Goal: Information Seeking & Learning: Learn about a topic

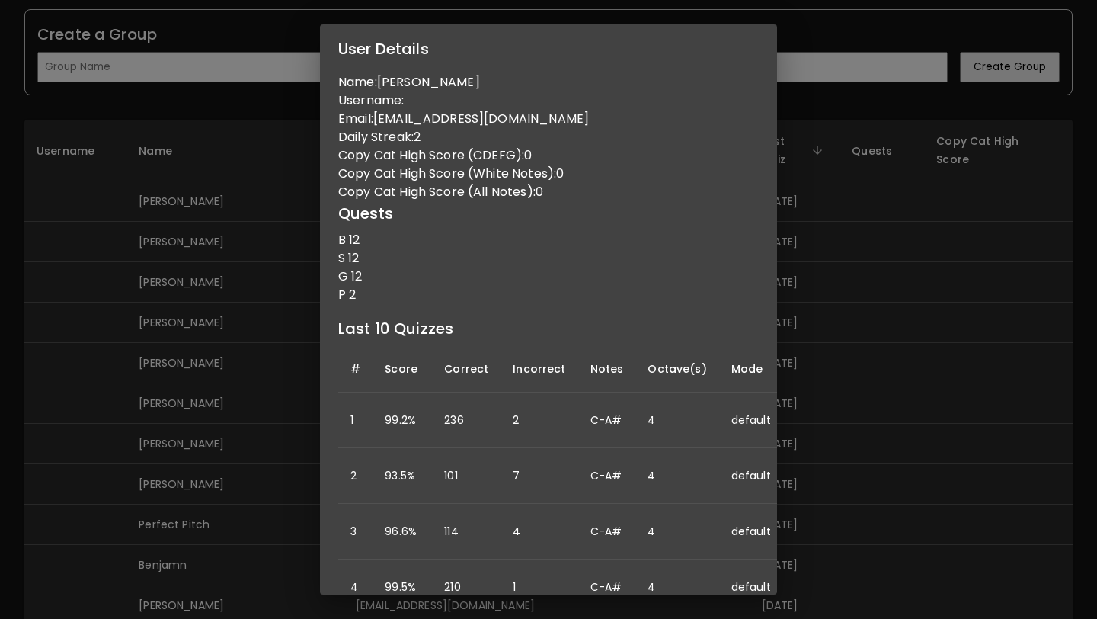
scroll to position [263, 0]
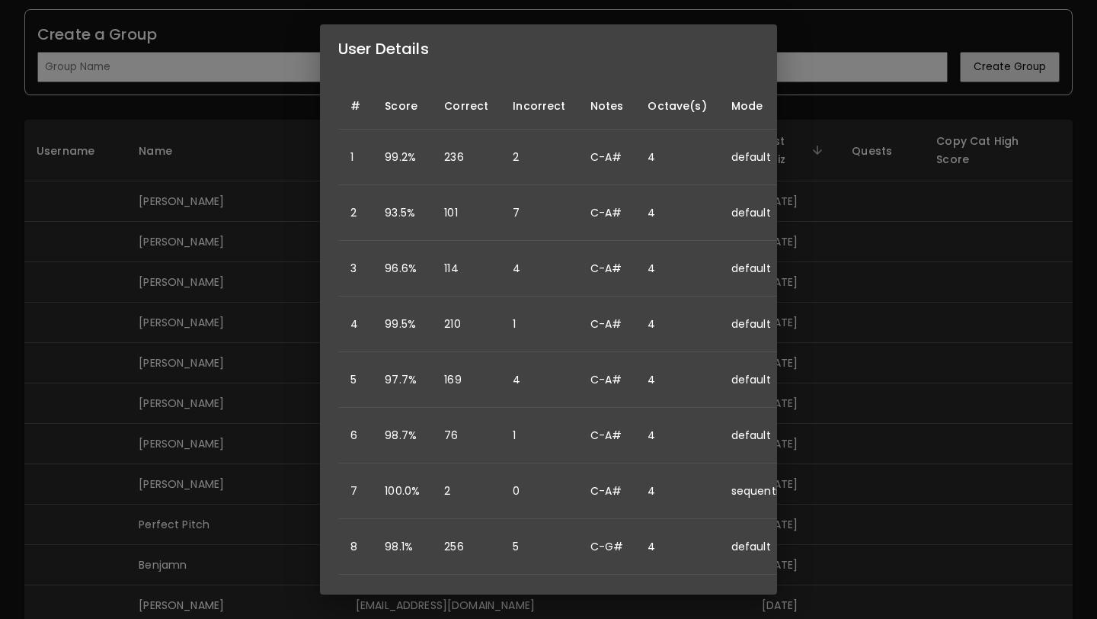
click at [848, 235] on div "User Details Name: Lukas Taylor Username: Email: lukastaylor0516@gmail.com Dail…" at bounding box center [548, 309] width 1097 height 619
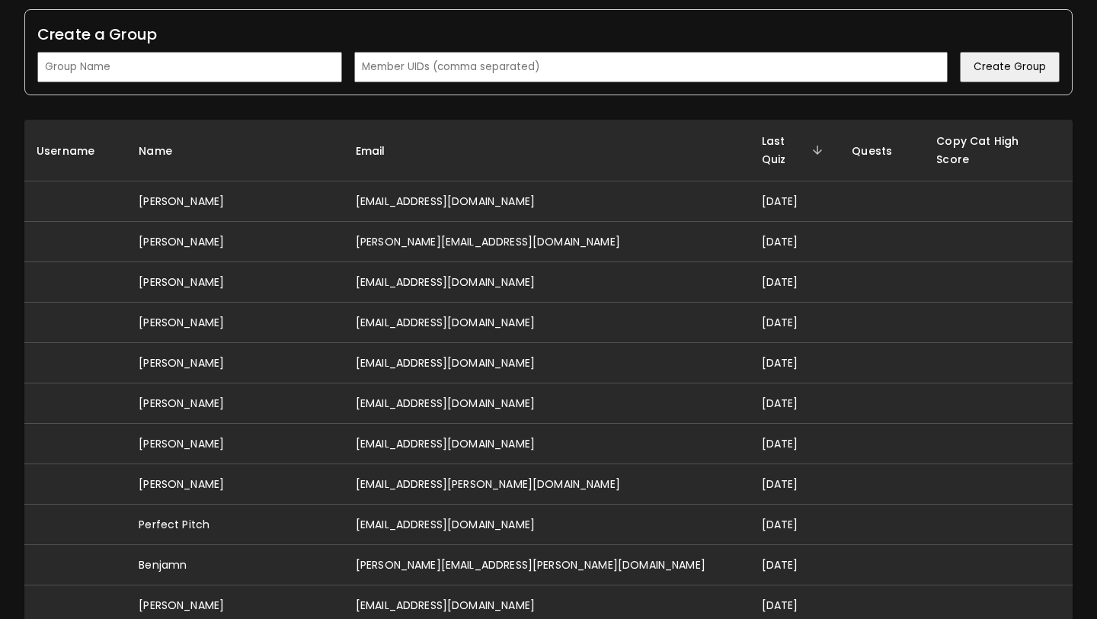
scroll to position [0, 0]
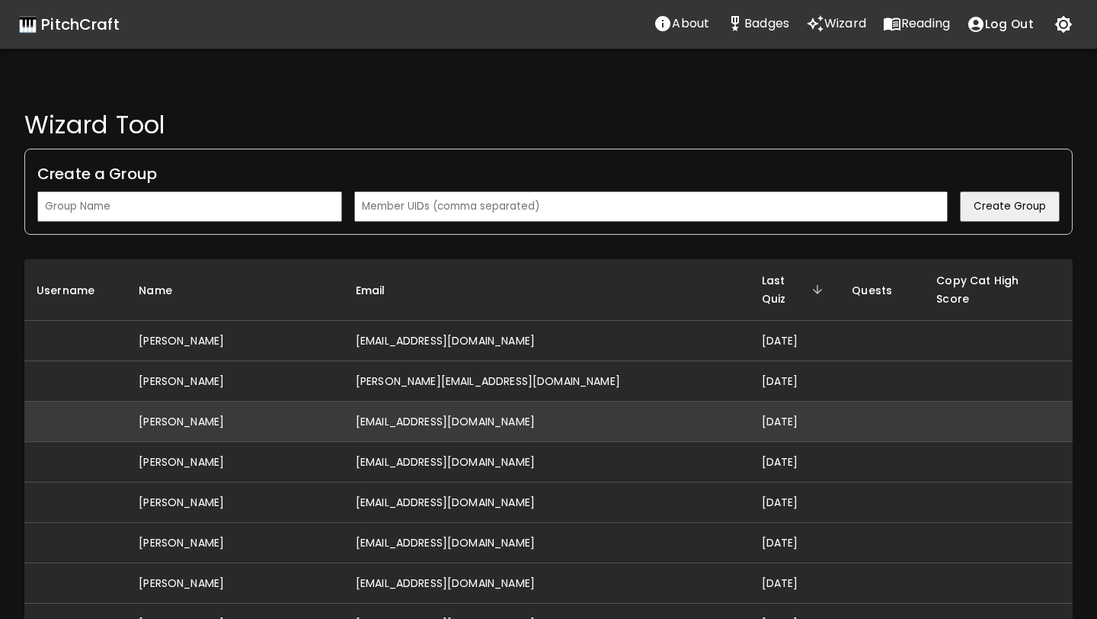
click at [423, 405] on td "[EMAIL_ADDRESS][DOMAIN_NAME]" at bounding box center [547, 422] width 406 height 40
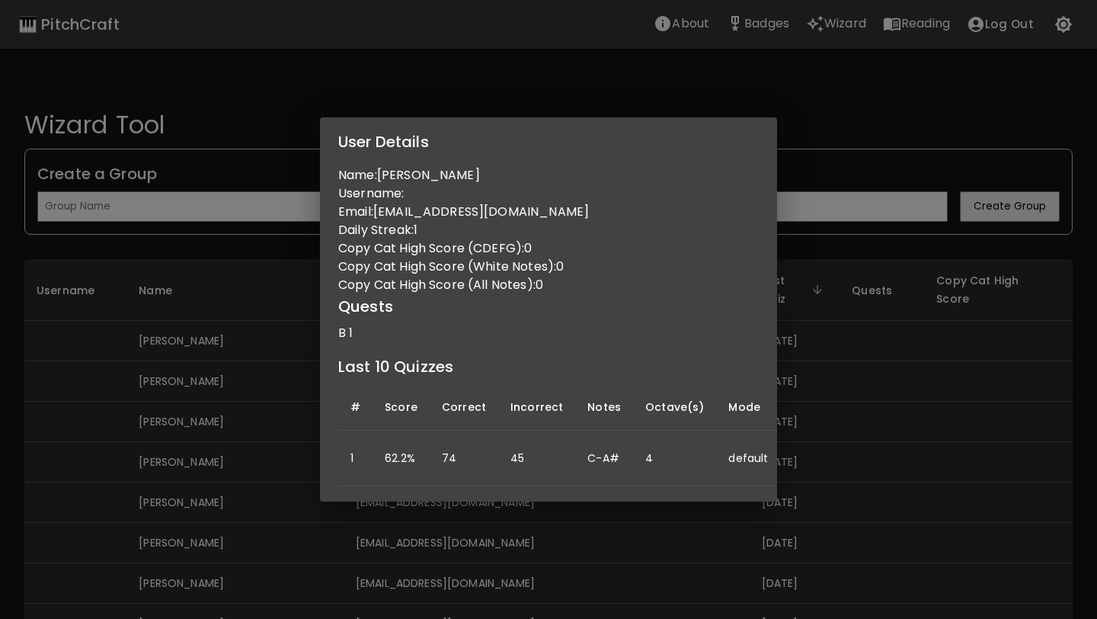
click at [851, 329] on div "User Details Name: [PERSON_NAME] Username: Email: [EMAIL_ADDRESS][DOMAIN_NAME] …" at bounding box center [548, 309] width 1097 height 619
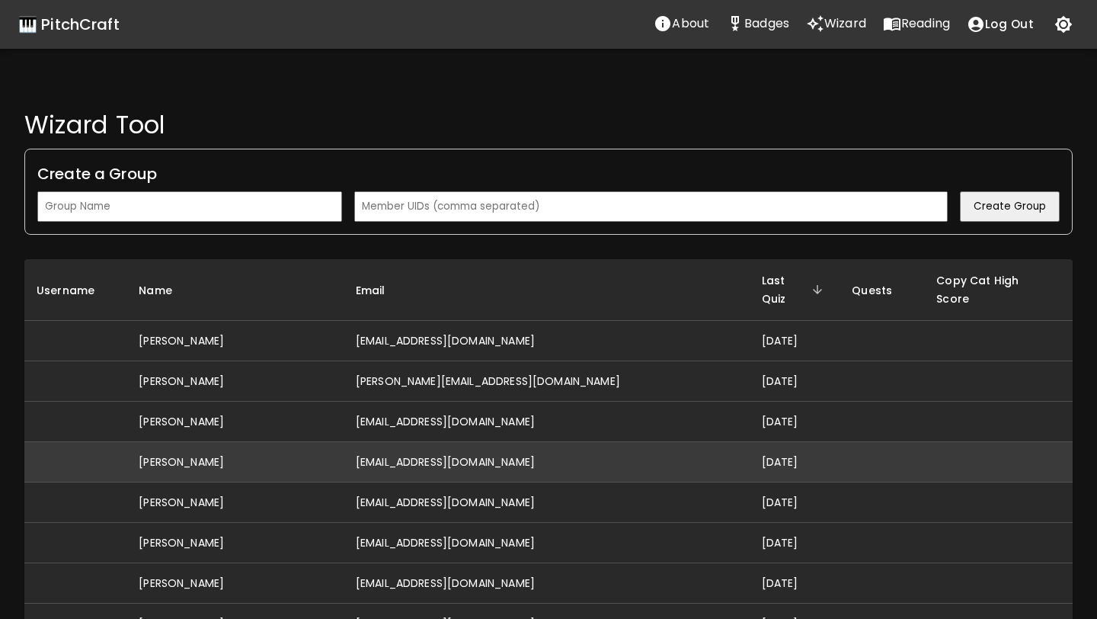
scroll to position [4, 0]
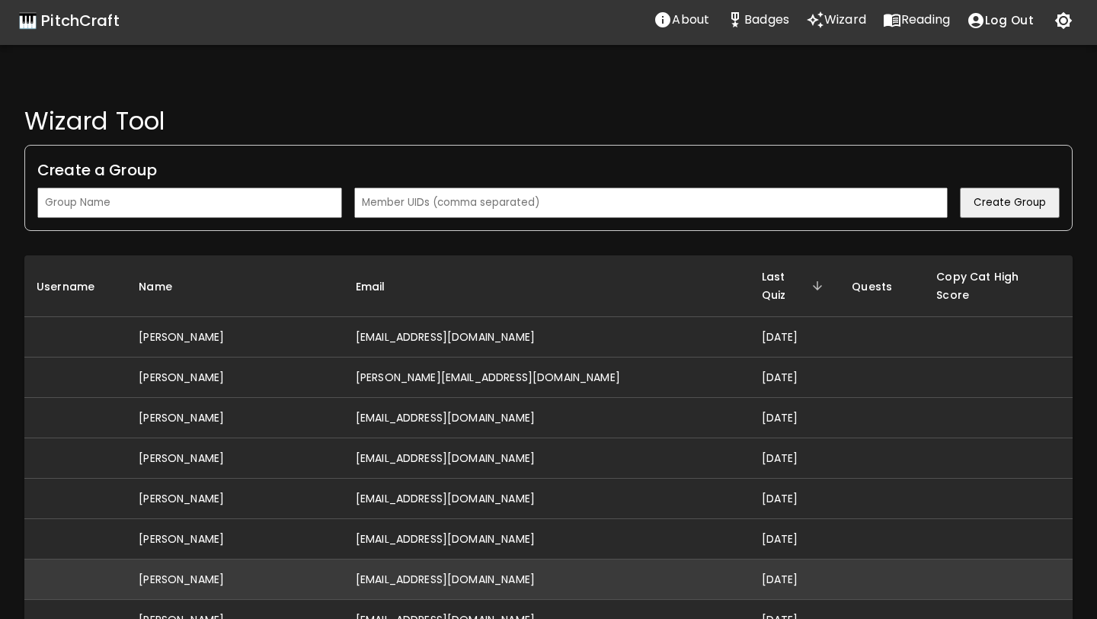
click at [562, 562] on td "[EMAIL_ADDRESS][DOMAIN_NAME]" at bounding box center [547, 579] width 406 height 40
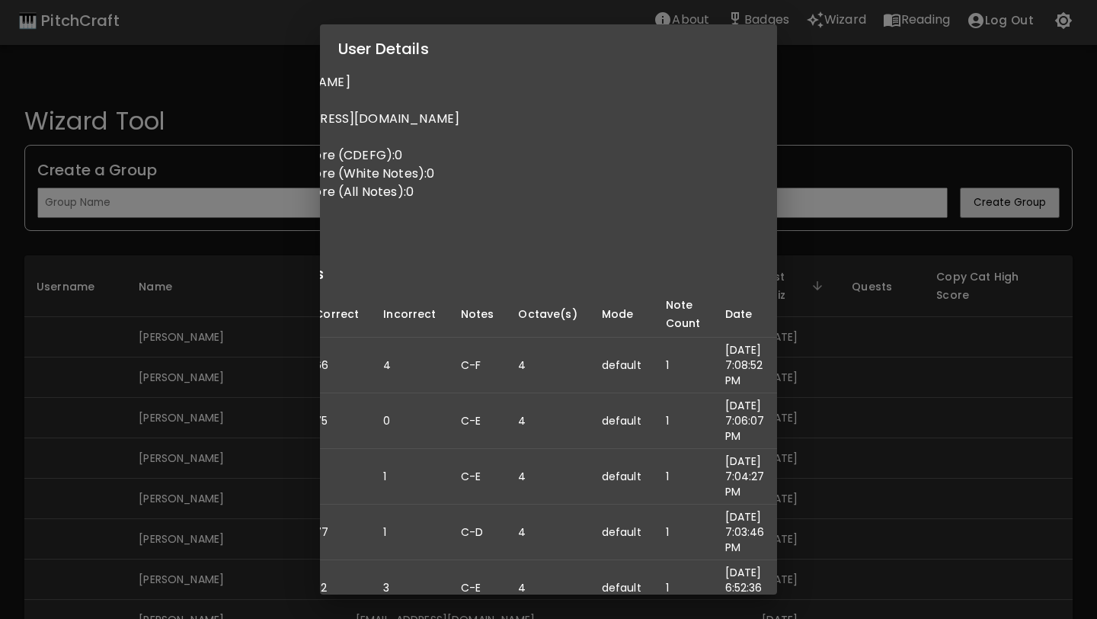
scroll to position [0, 0]
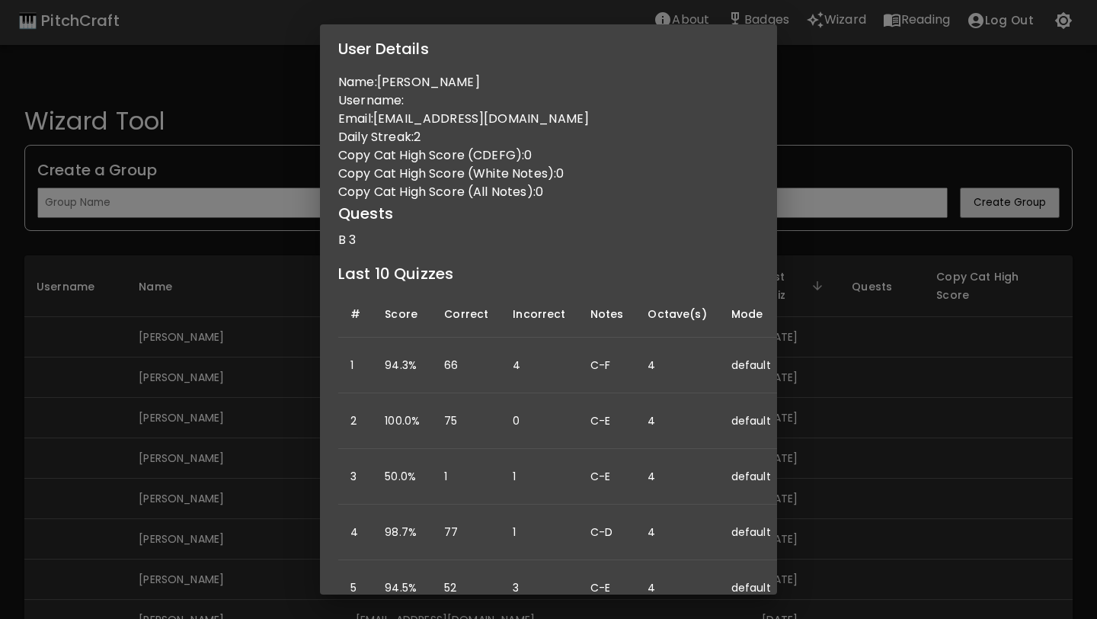
click at [961, 436] on div "User Details Name: [PERSON_NAME] Username: Email: [EMAIL_ADDRESS][DOMAIN_NAME] …" at bounding box center [548, 309] width 1097 height 619
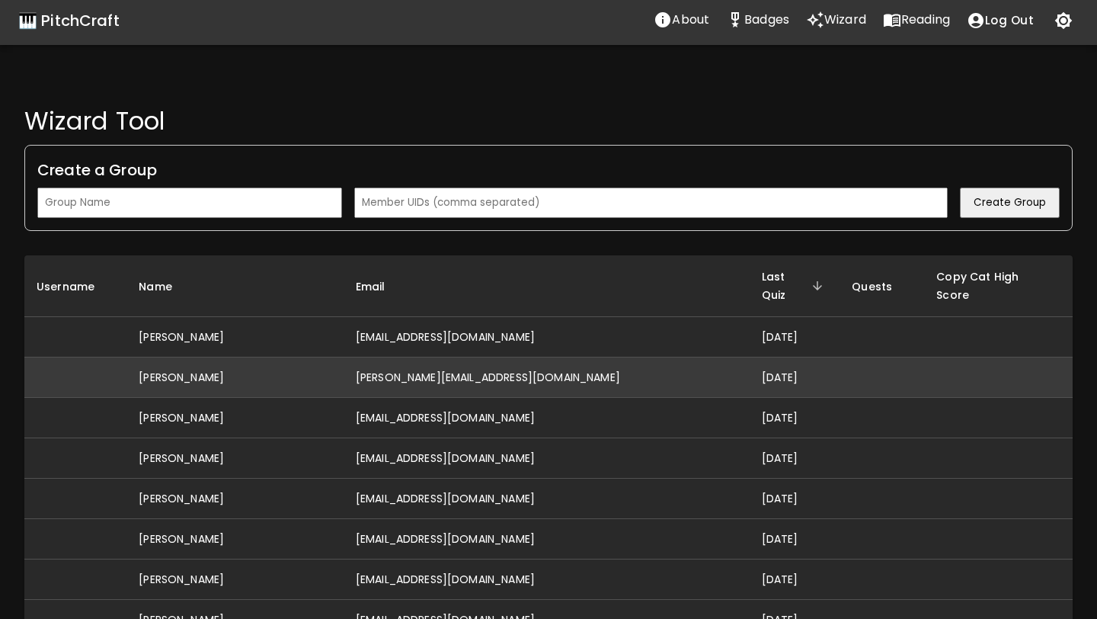
click at [609, 358] on td "[PERSON_NAME][EMAIL_ADDRESS][DOMAIN_NAME]" at bounding box center [547, 377] width 406 height 40
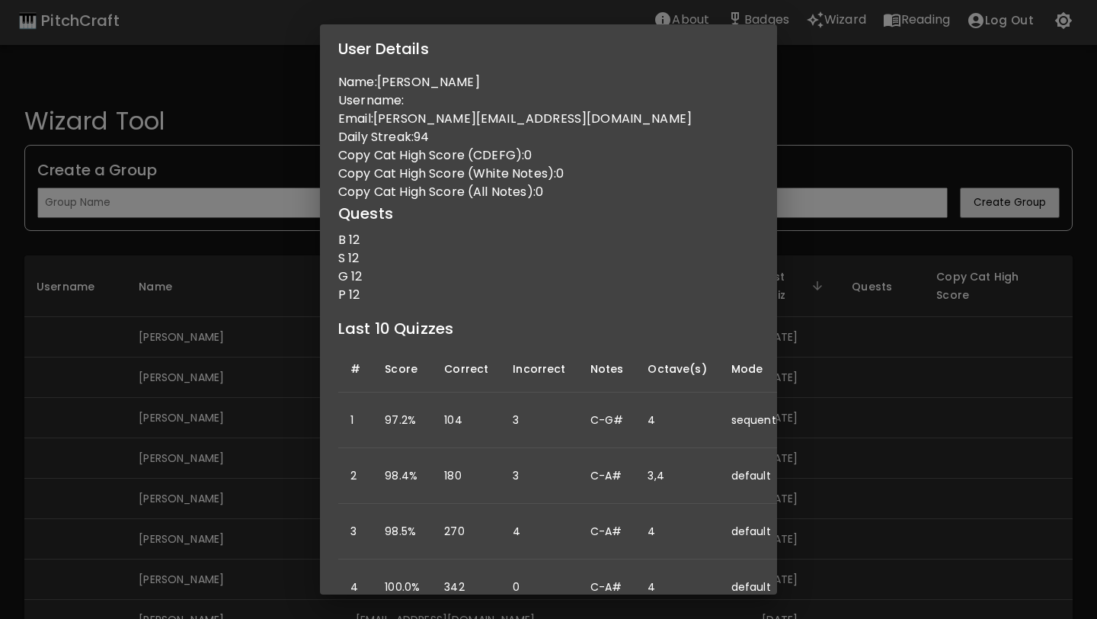
click at [857, 400] on div "User Details Name: [PERSON_NAME] Username: Email: [PERSON_NAME][EMAIL_ADDRESS][…" at bounding box center [548, 309] width 1097 height 619
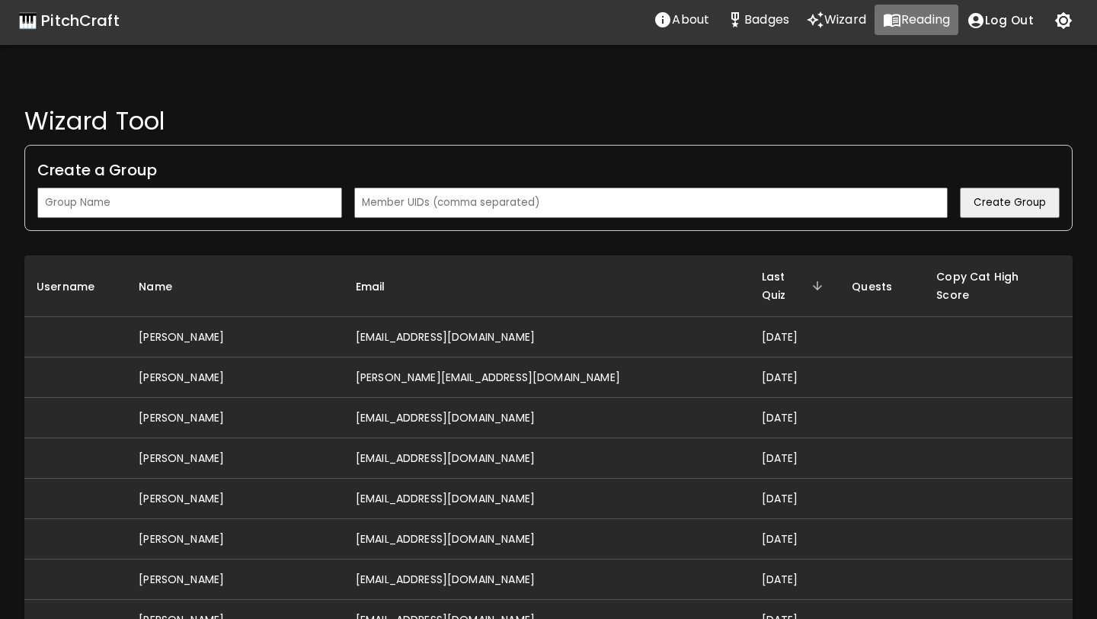
click at [912, 16] on p "Reading" at bounding box center [925, 20] width 49 height 18
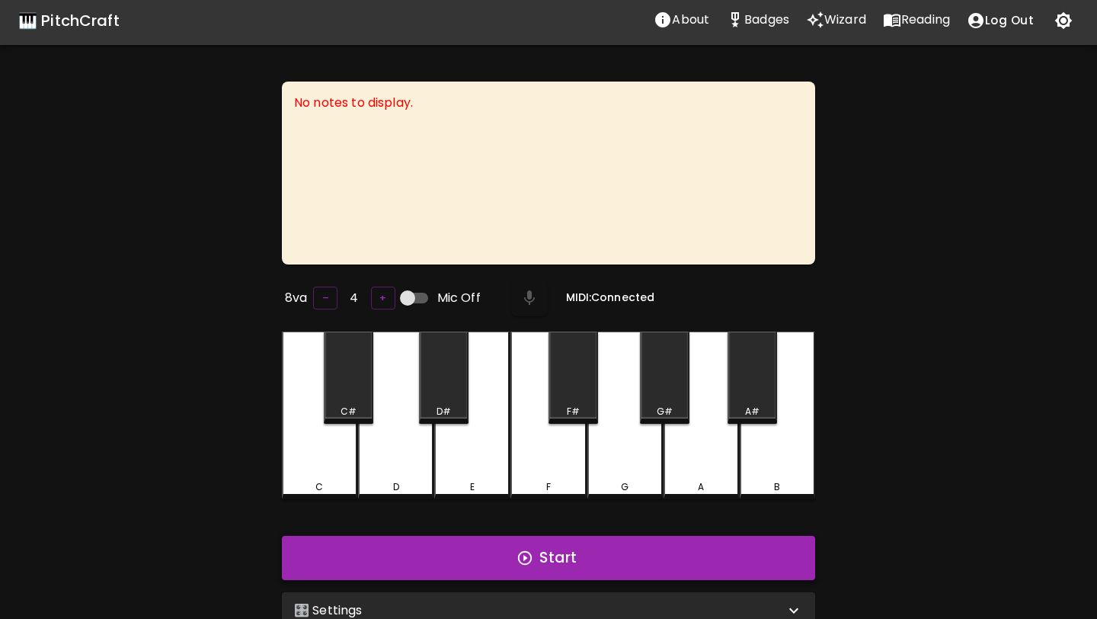
click at [399, 540] on button "Start" at bounding box center [548, 558] width 533 height 44
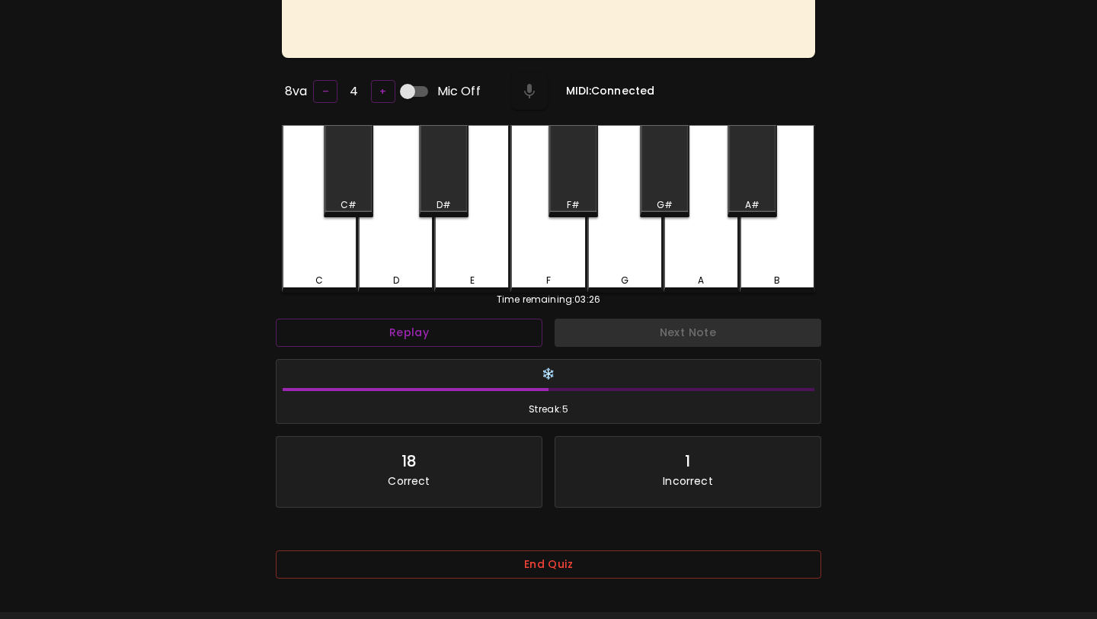
scroll to position [261, 0]
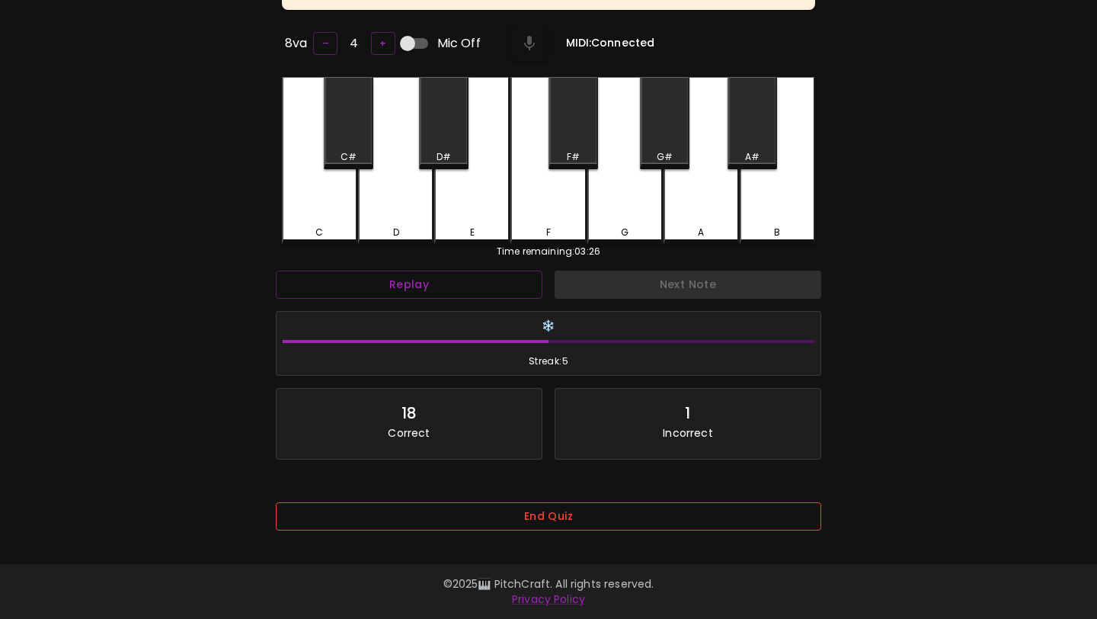
click at [484, 502] on button "End Quiz" at bounding box center [549, 516] width 546 height 28
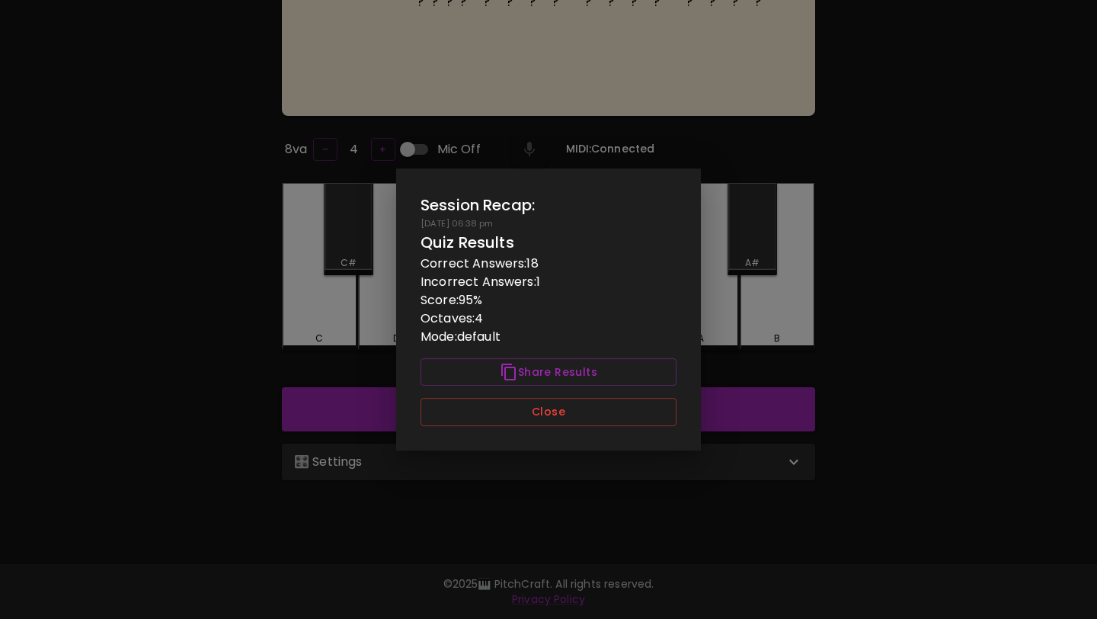
scroll to position [0, 0]
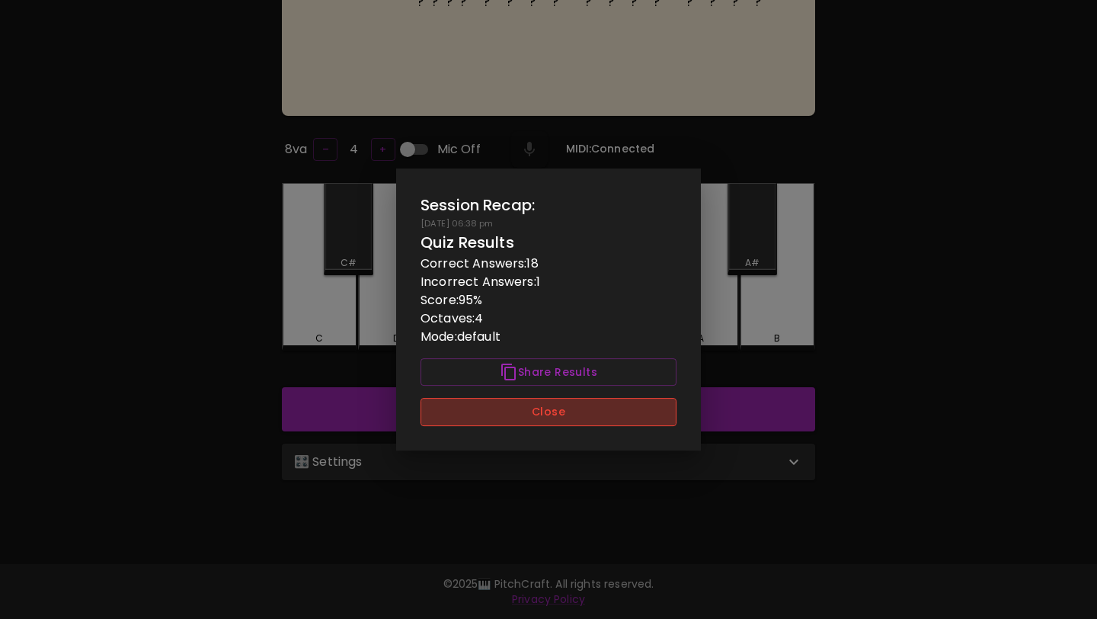
click at [533, 411] on button "Close" at bounding box center [549, 412] width 256 height 28
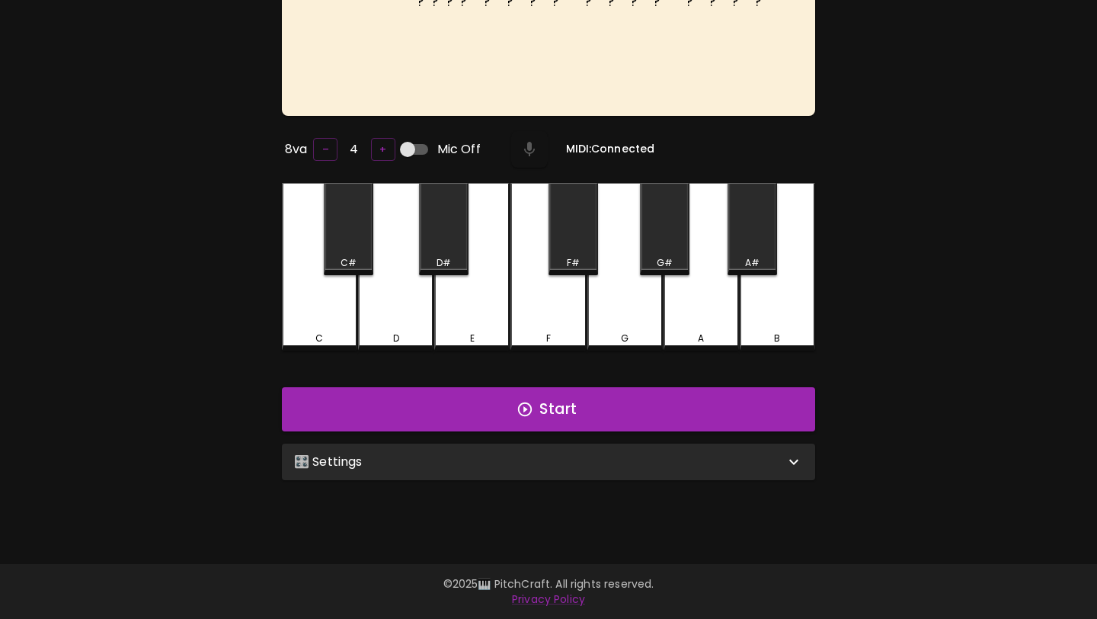
click at [530, 458] on div "🎛️ Settings" at bounding box center [539, 462] width 491 height 18
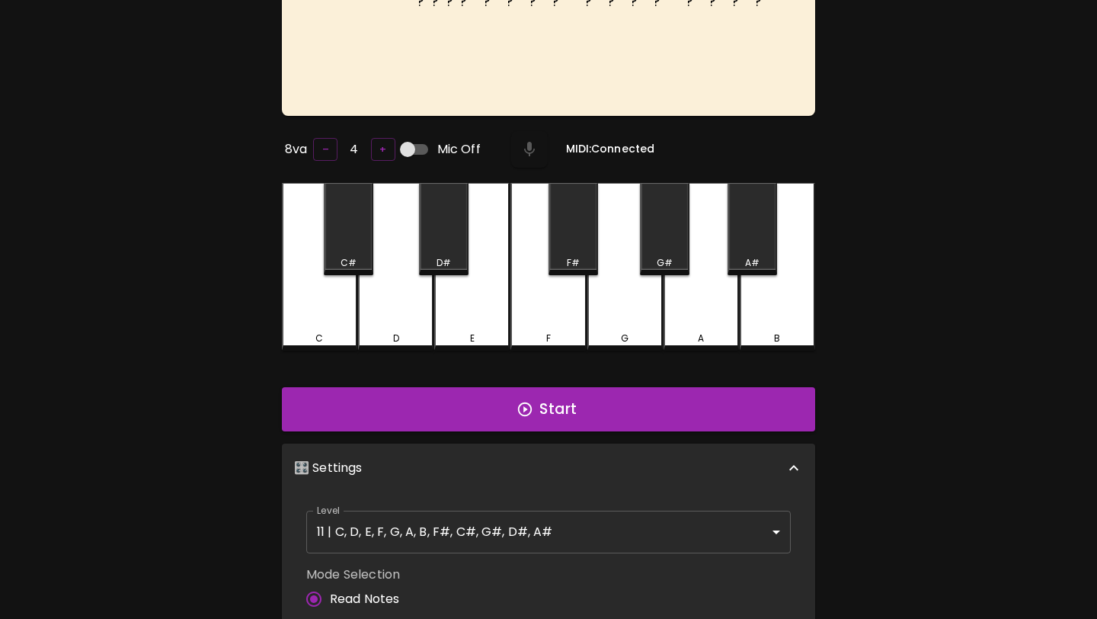
click at [525, 521] on body "🎹 PitchCraft About Badges Wizard Reading Log Out ? ? ? ? ? ? ? ? ? ? ? ? ? ? ? …" at bounding box center [548, 423] width 1097 height 1150
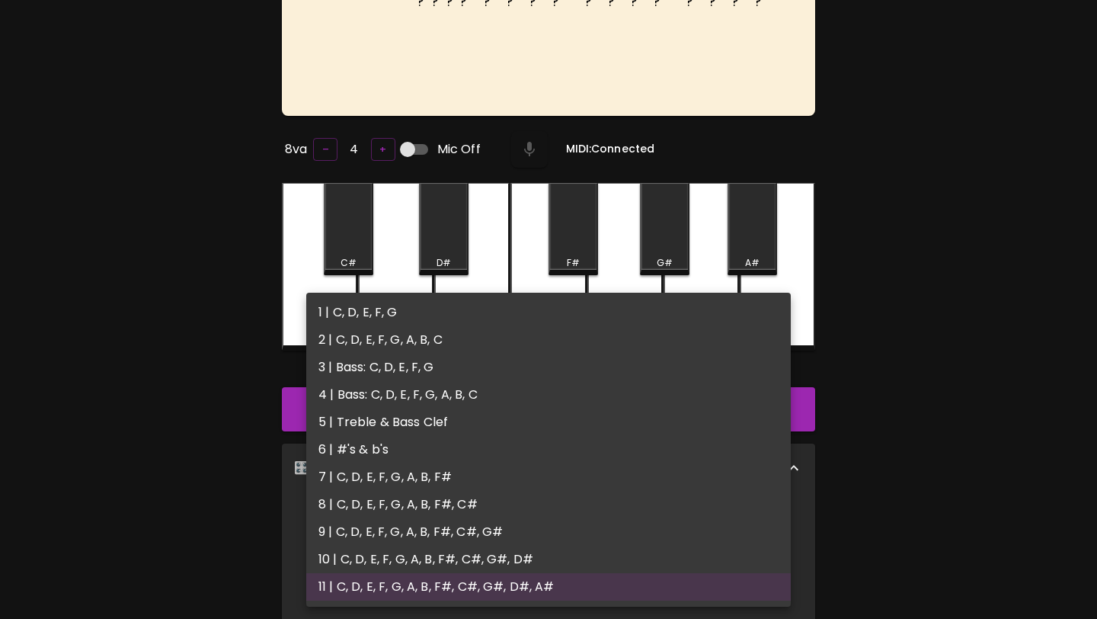
click at [546, 299] on li "1 | C, D, E, F, G" at bounding box center [548, 312] width 485 height 27
type input "1"
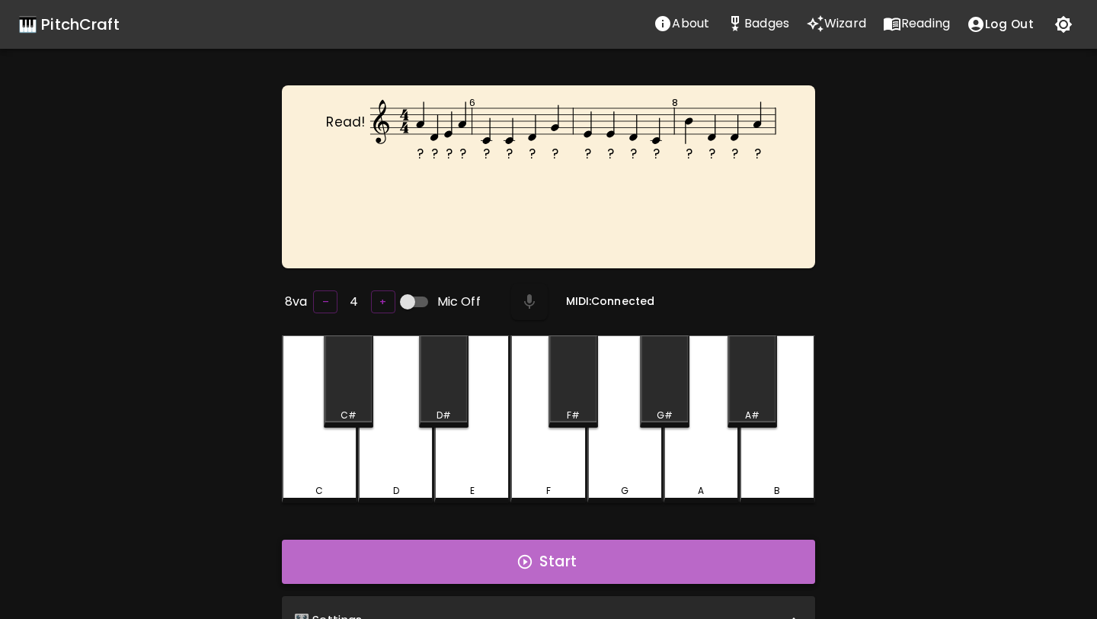
click at [557, 562] on button "Start" at bounding box center [548, 561] width 533 height 44
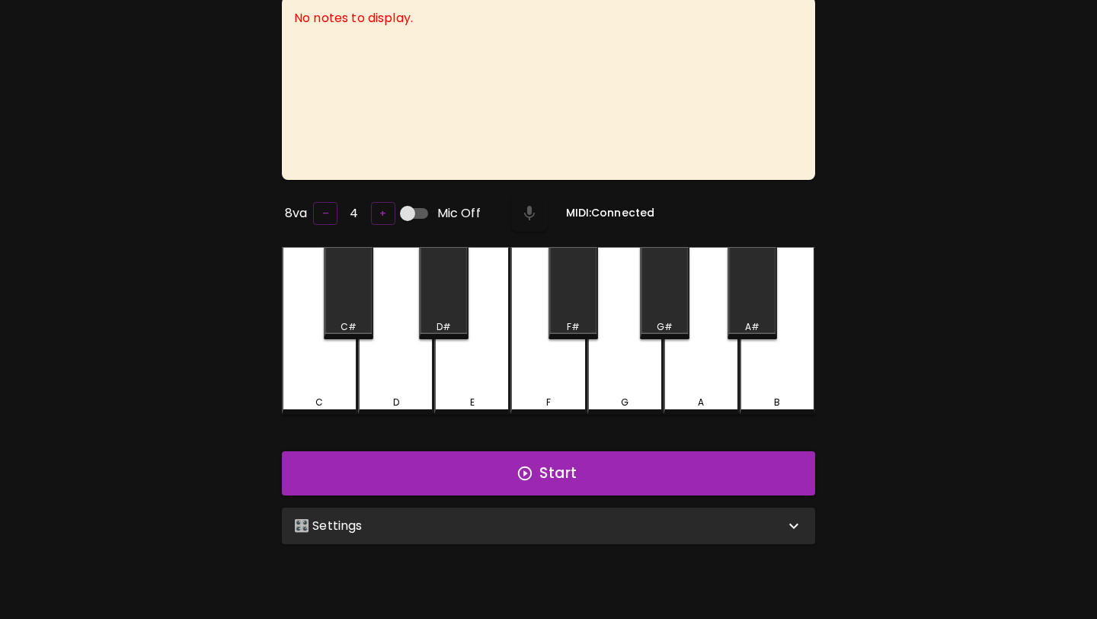
scroll to position [152, 0]
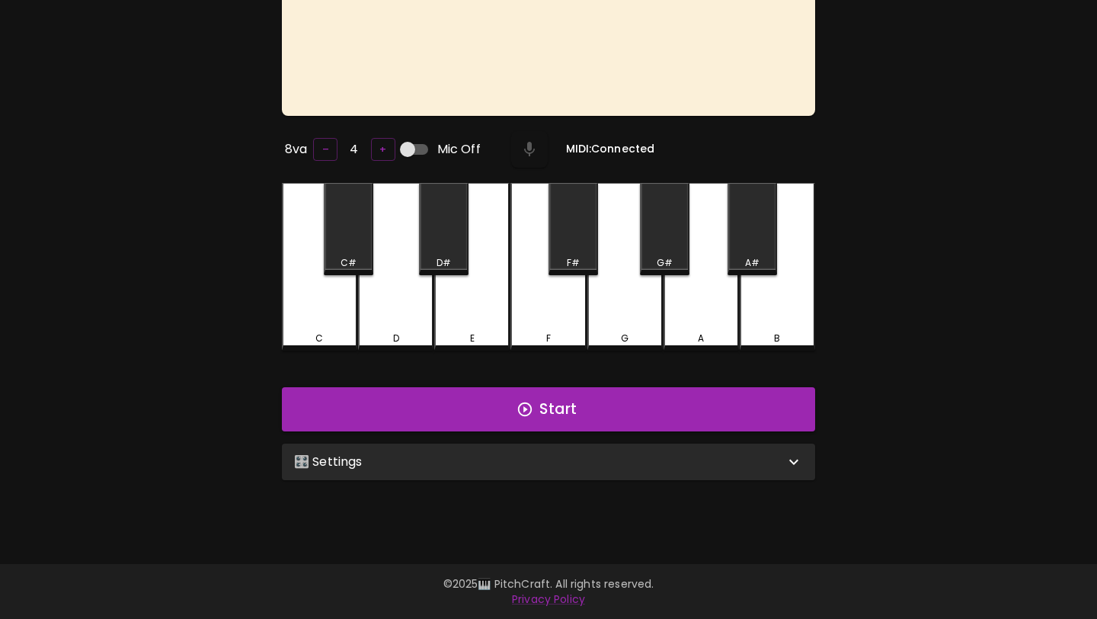
click at [533, 472] on div "🎛️ Settings" at bounding box center [548, 461] width 533 height 37
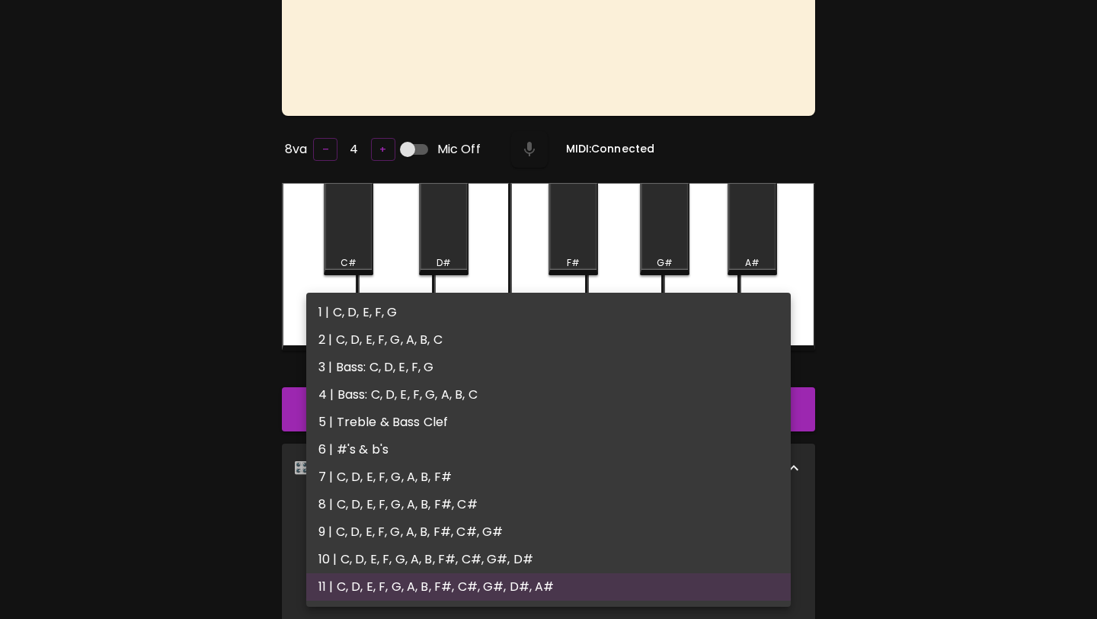
click at [516, 542] on body "🎹 PitchCraft About Badges Wizard Reading Log Out No notes to display. 8va – 4 +…" at bounding box center [548, 423] width 1097 height 1150
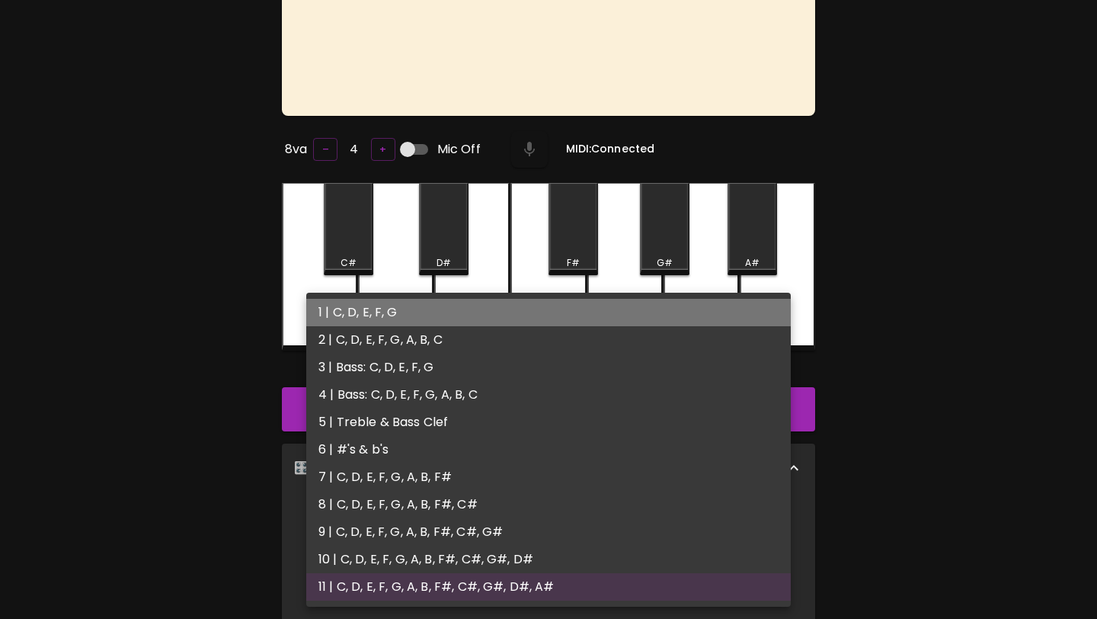
click at [550, 323] on li "1 | C, D, E, F, G" at bounding box center [548, 312] width 485 height 27
type input "1"
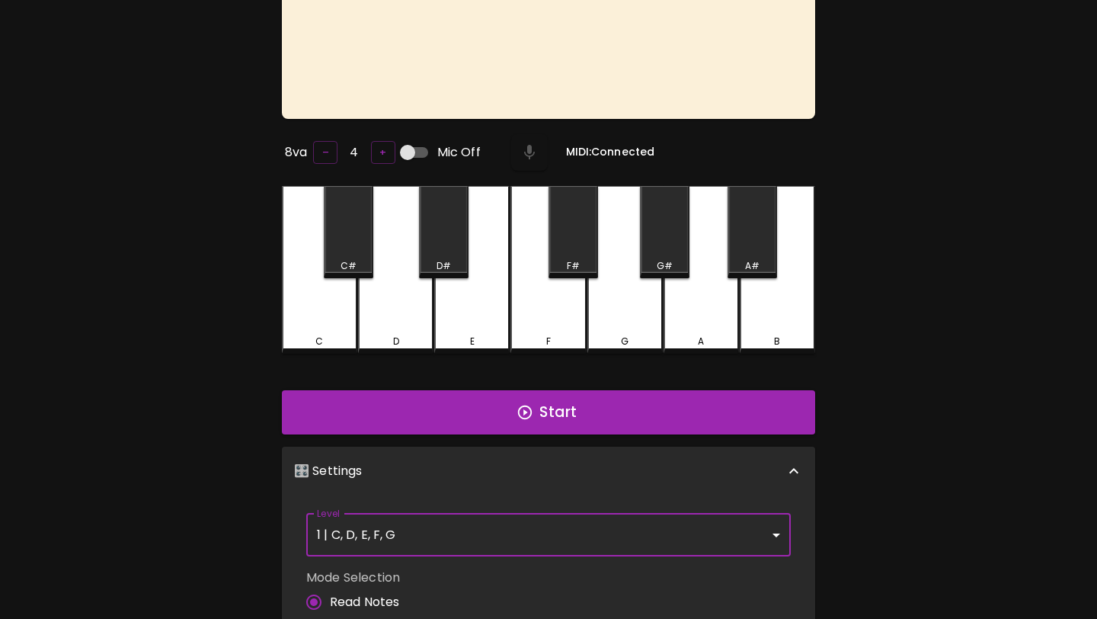
scroll to position [0, 0]
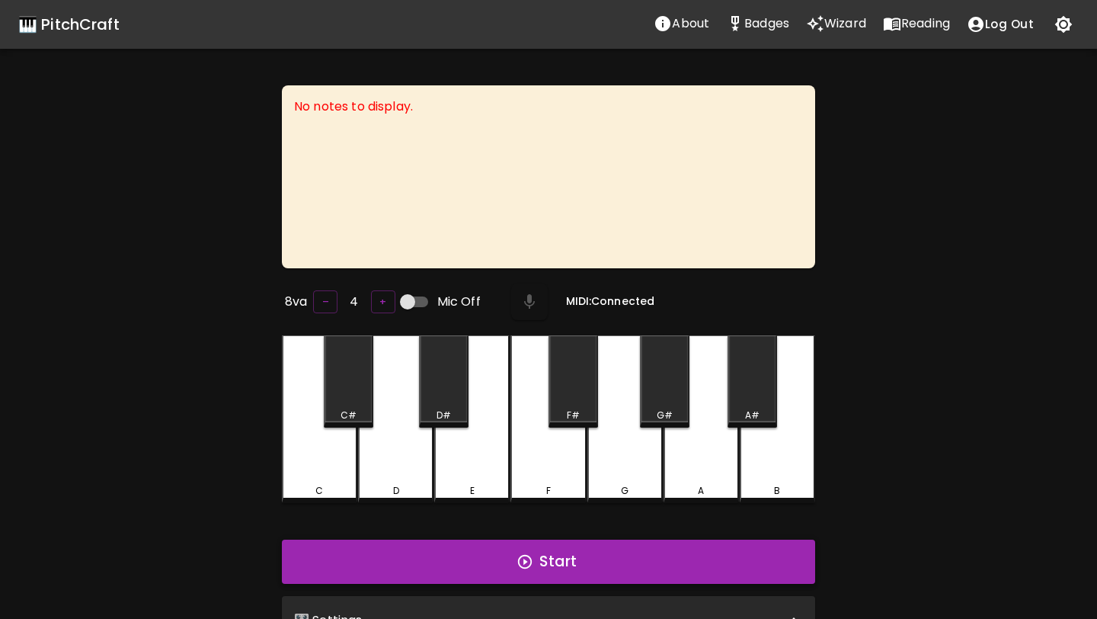
click at [565, 562] on button "Start" at bounding box center [548, 561] width 533 height 44
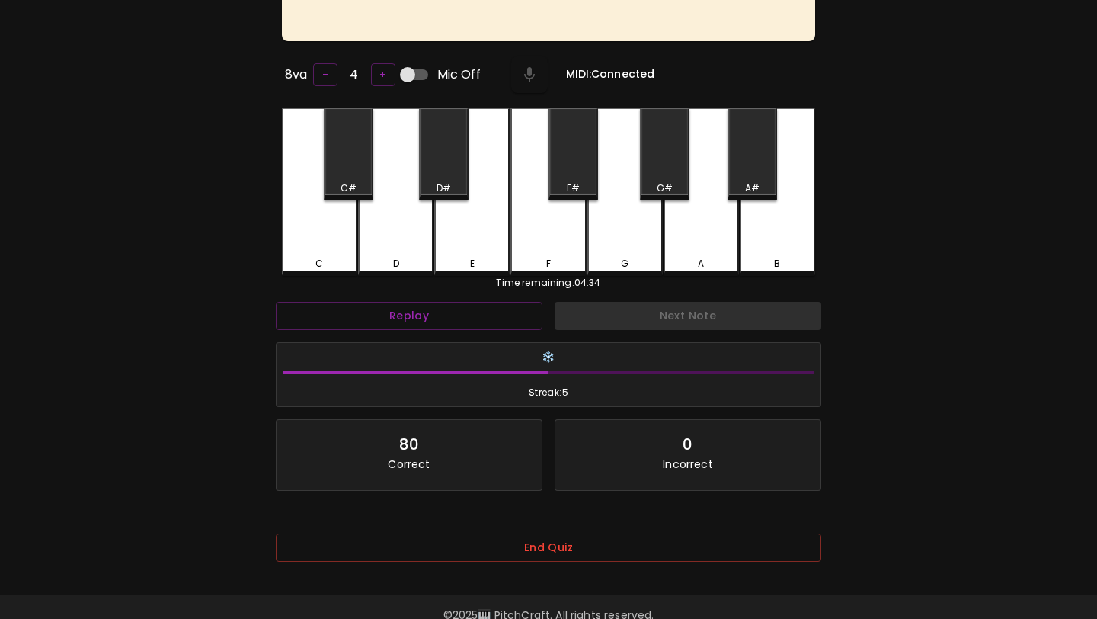
scroll to position [261, 0]
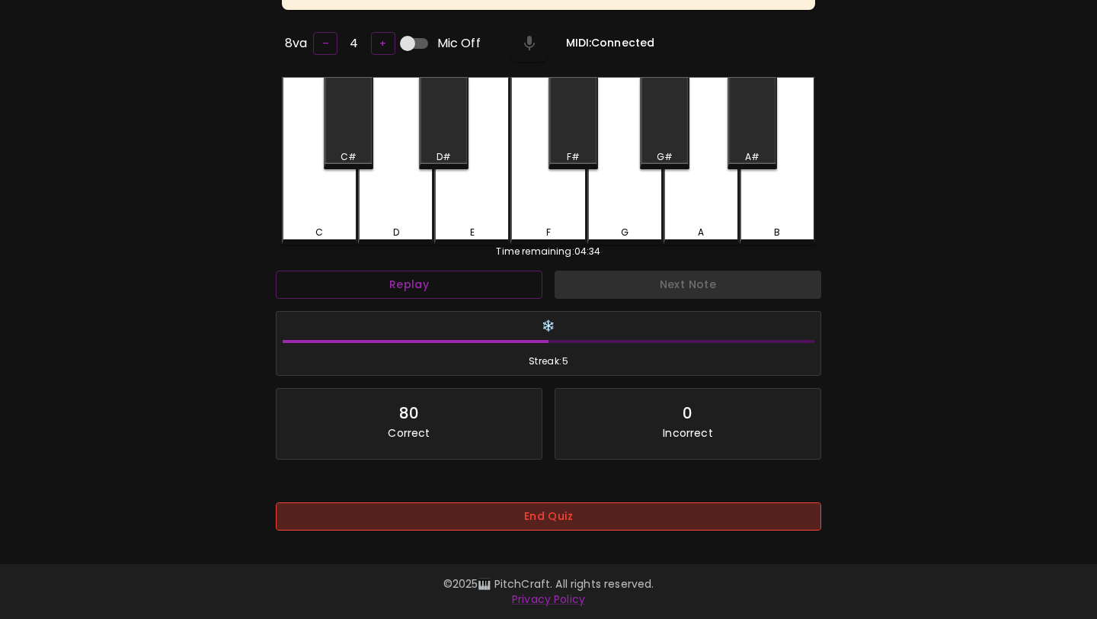
click at [578, 502] on button "End Quiz" at bounding box center [549, 516] width 546 height 28
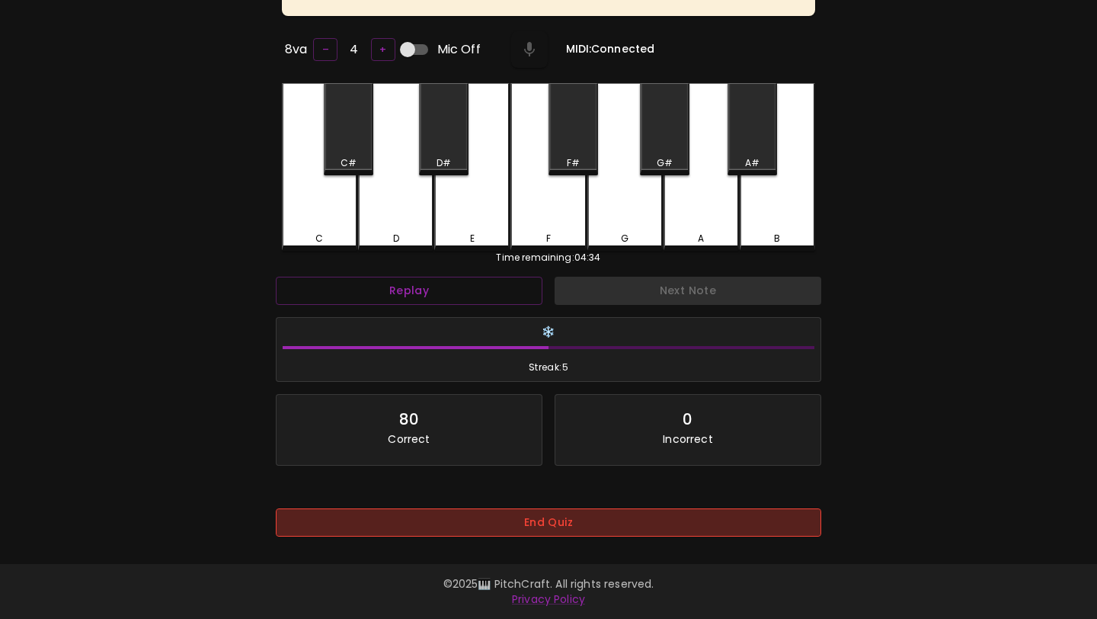
scroll to position [152, 0]
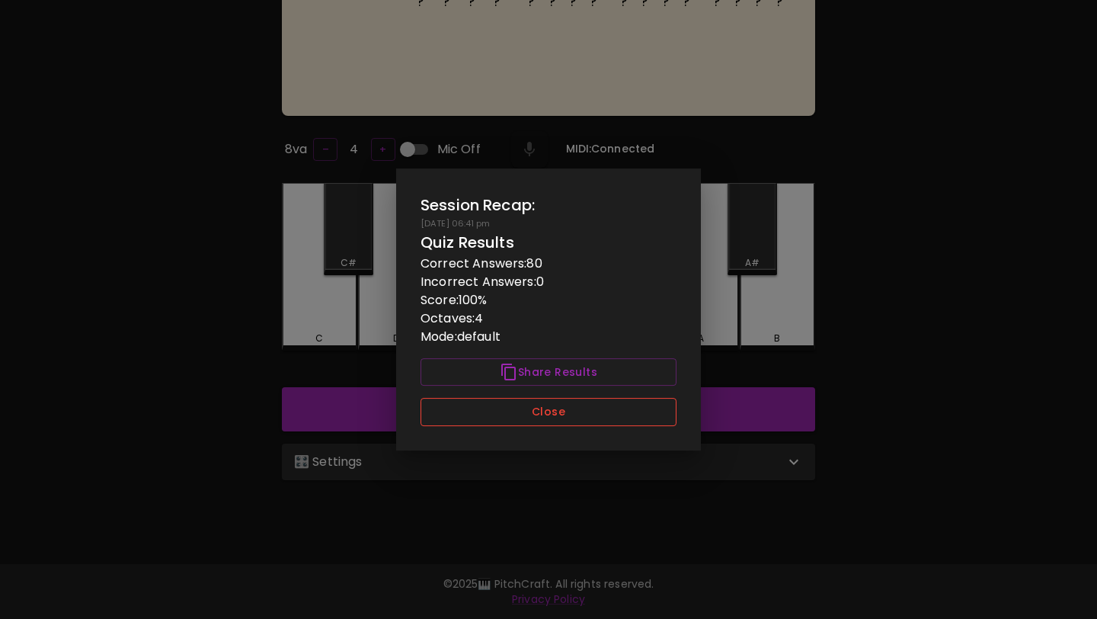
click at [615, 414] on button "Close" at bounding box center [549, 412] width 256 height 28
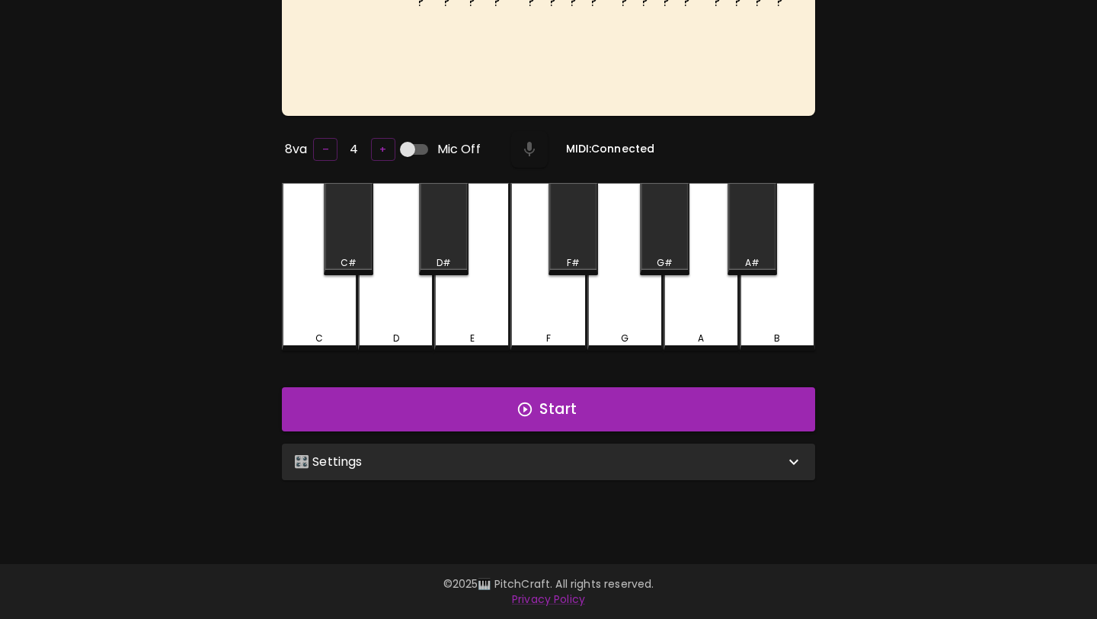
click at [611, 463] on div "🎛️ Settings" at bounding box center [539, 462] width 491 height 18
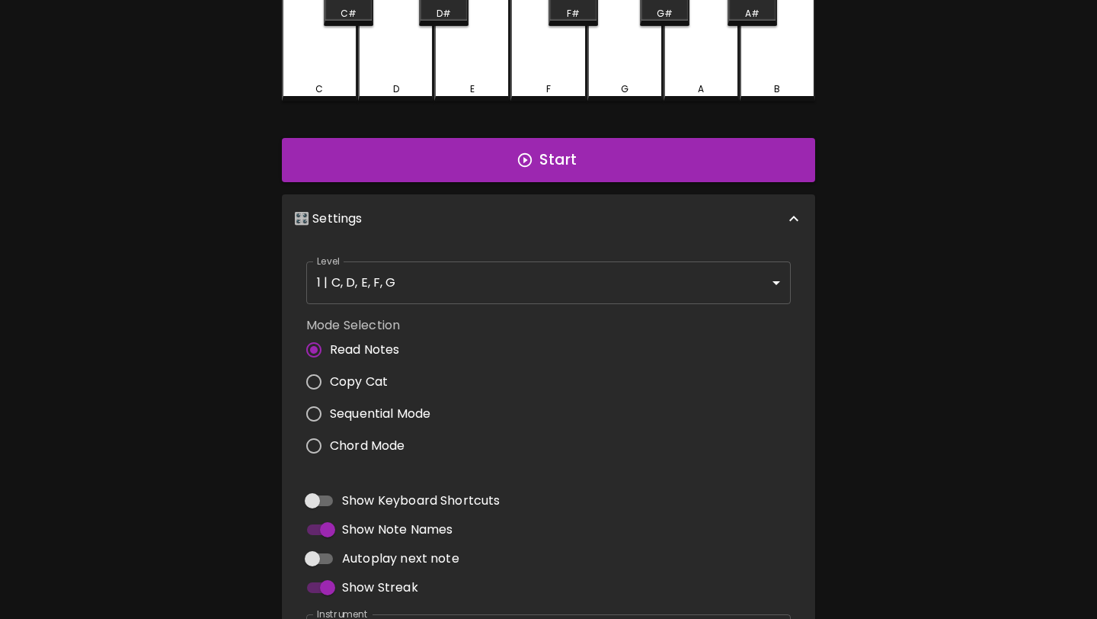
scroll to position [507, 0]
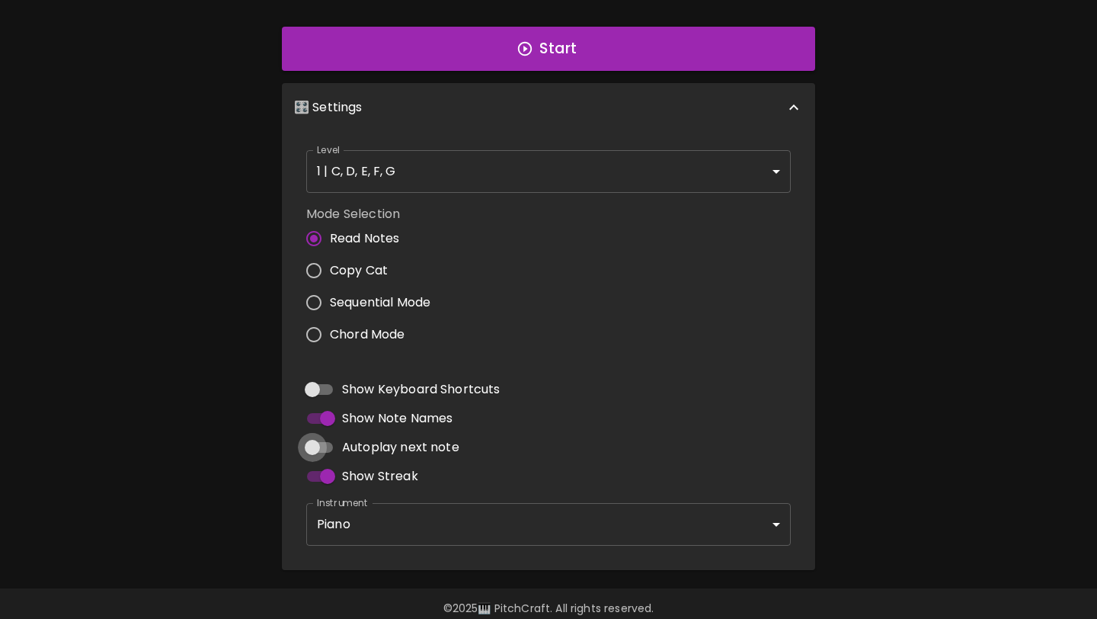
click at [319, 453] on input "Autoplay next note" at bounding box center [312, 447] width 87 height 29
checkbox input "true"
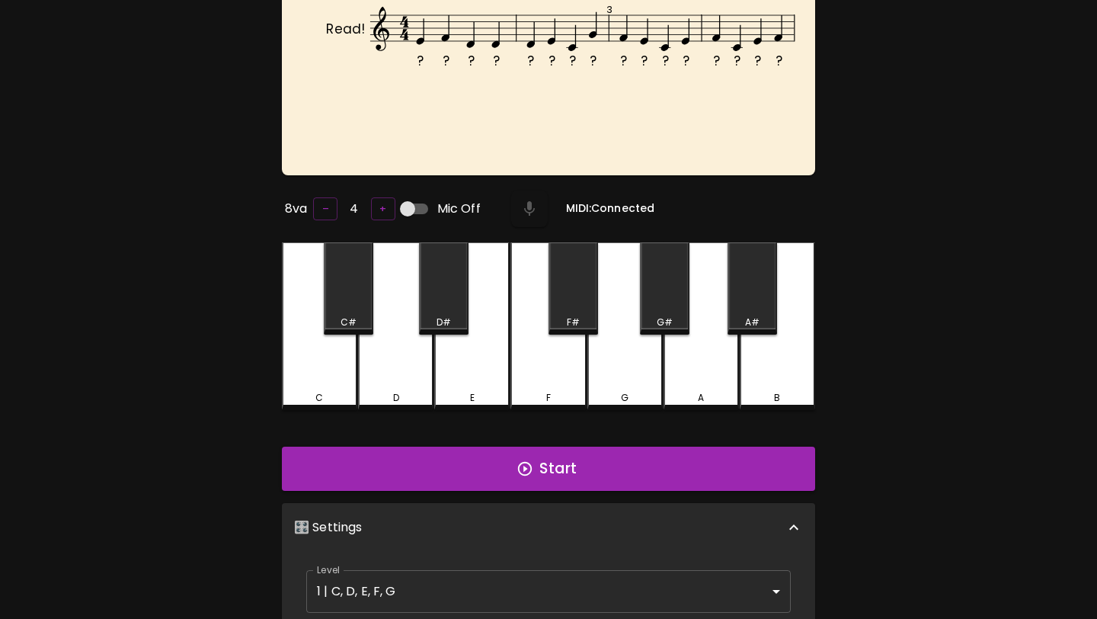
scroll to position [0, 0]
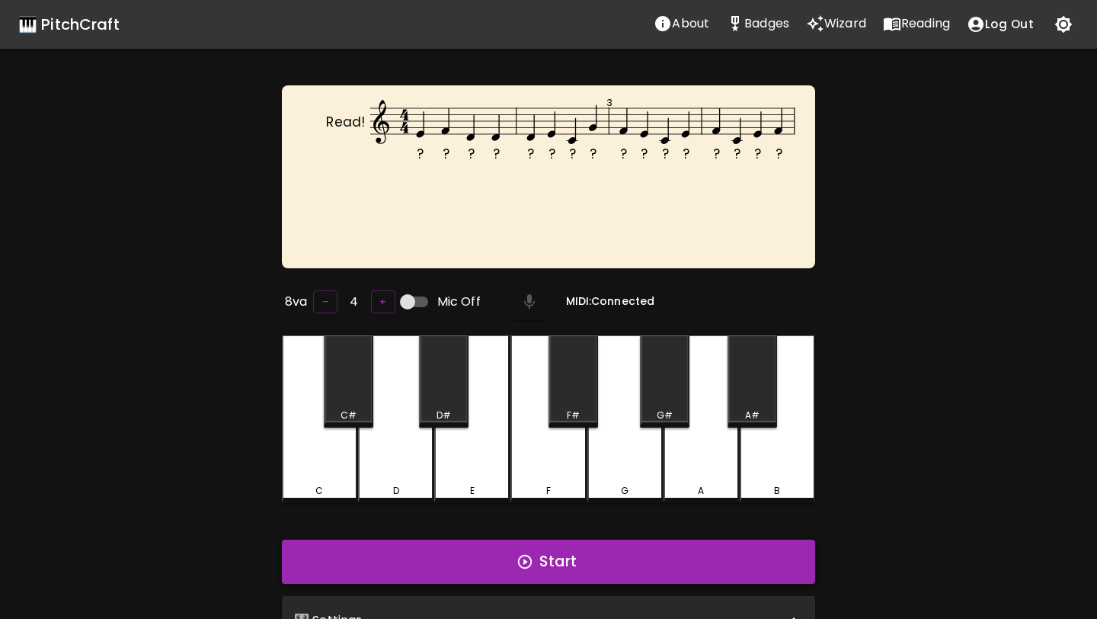
click at [519, 549] on button "Start" at bounding box center [548, 561] width 533 height 44
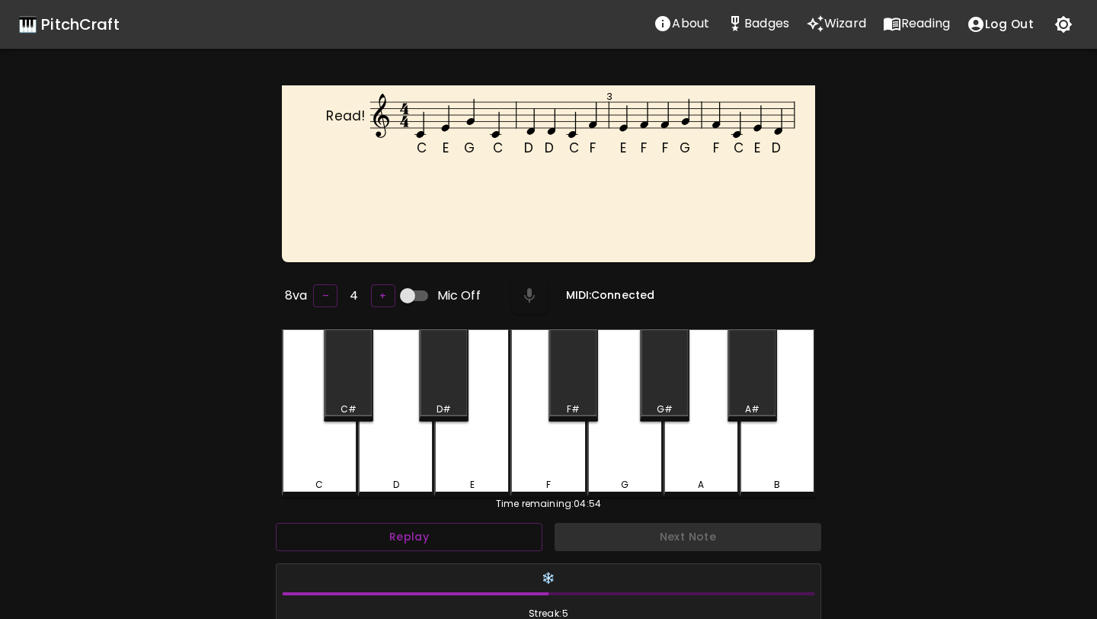
scroll to position [261, 0]
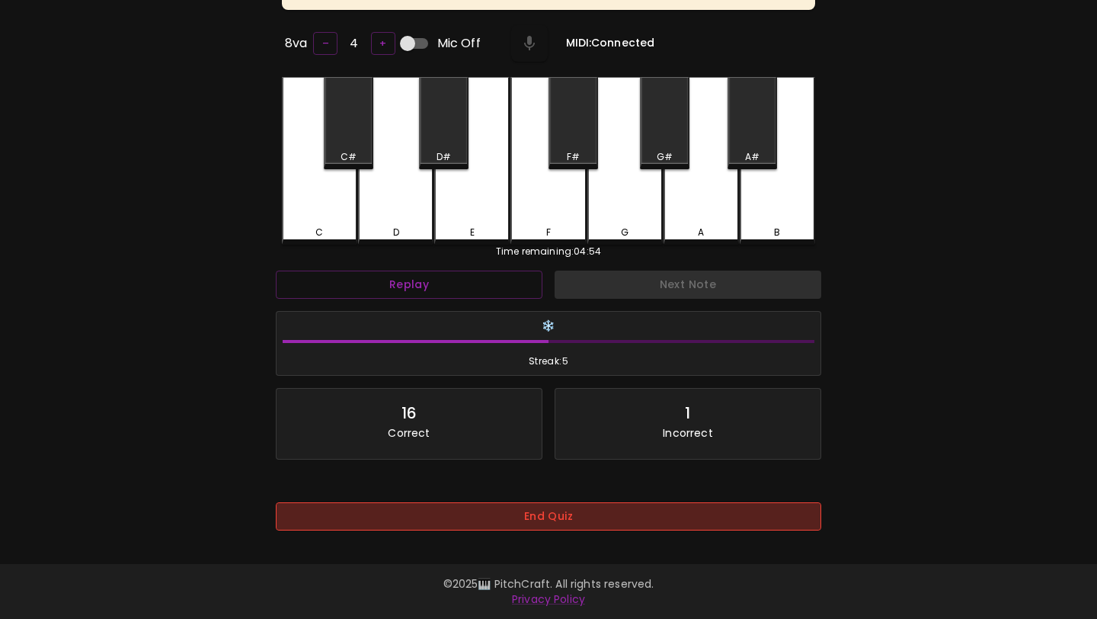
click at [539, 509] on button "End Quiz" at bounding box center [549, 516] width 546 height 28
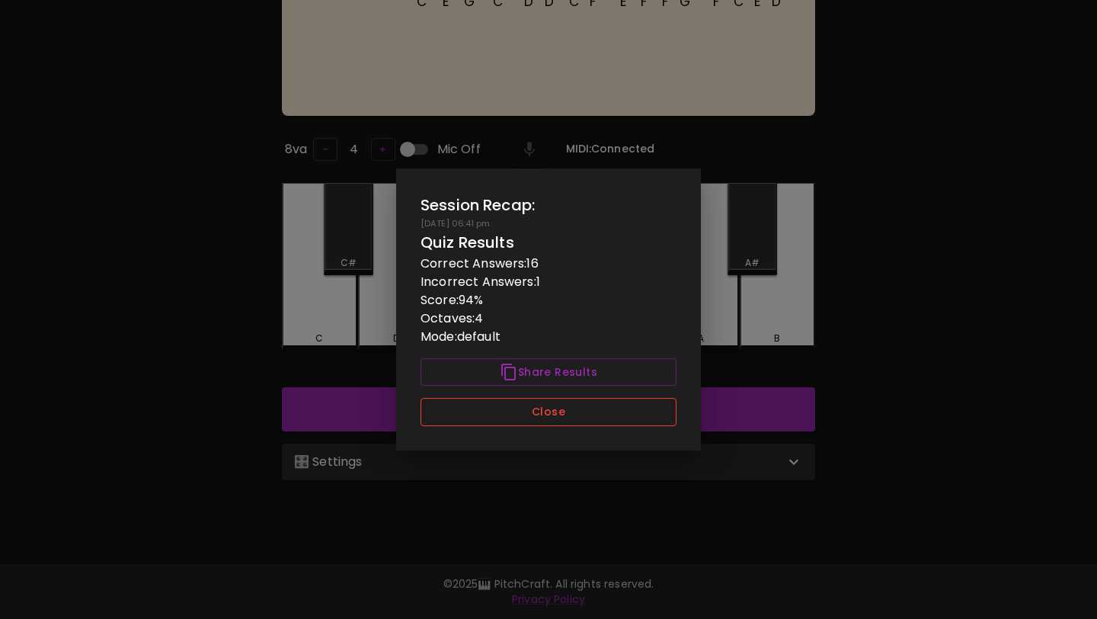
click at [562, 411] on button "Close" at bounding box center [549, 412] width 256 height 28
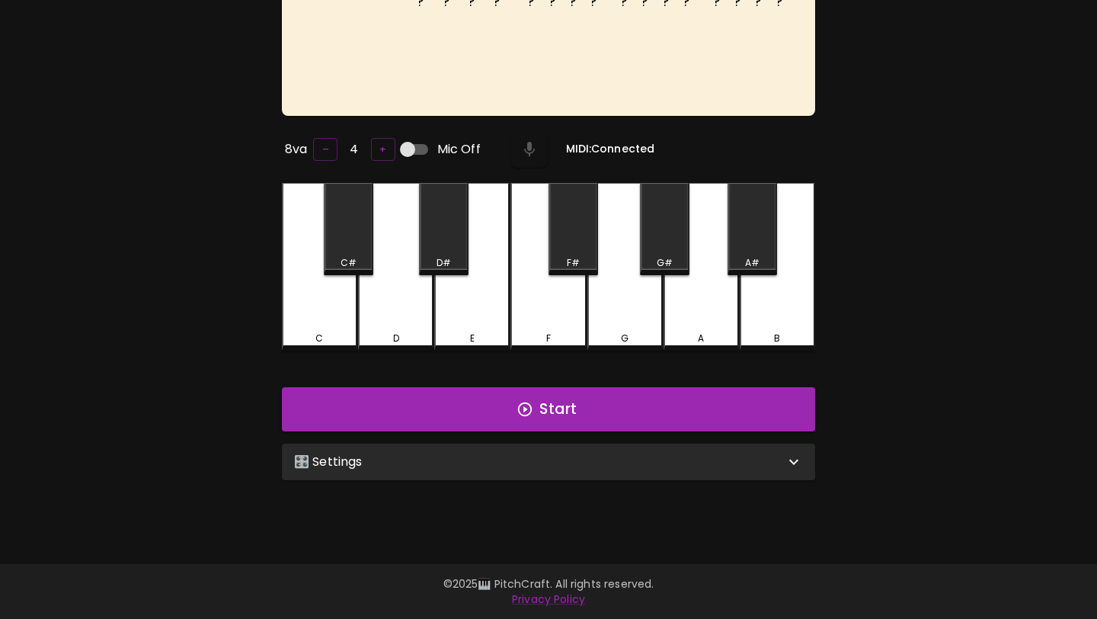
click at [637, 475] on div "🎛️ Settings" at bounding box center [548, 461] width 533 height 37
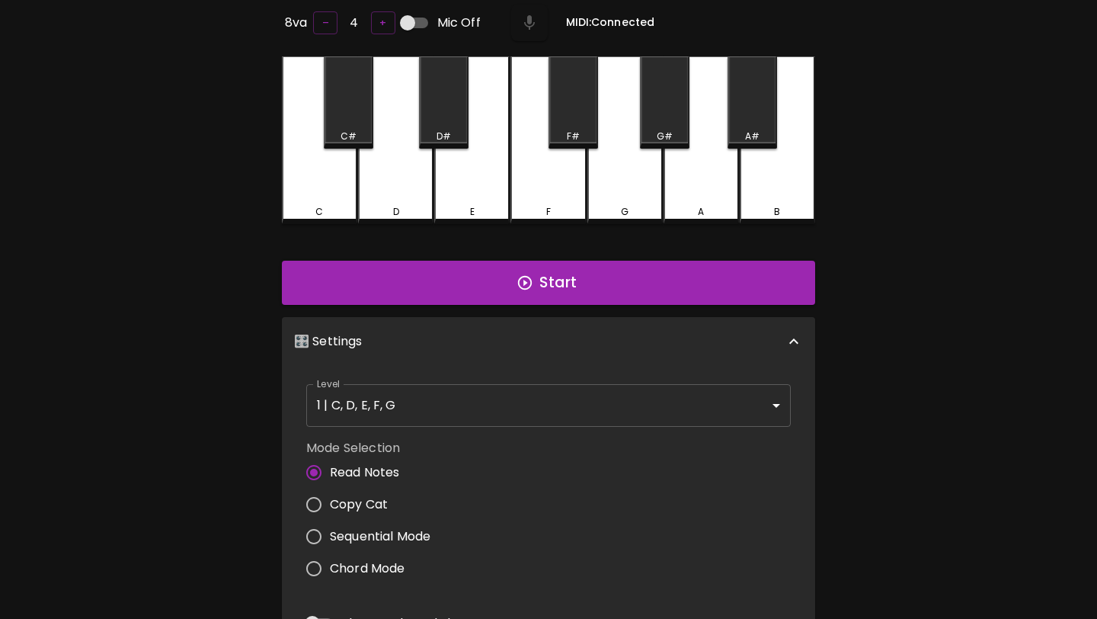
scroll to position [0, 0]
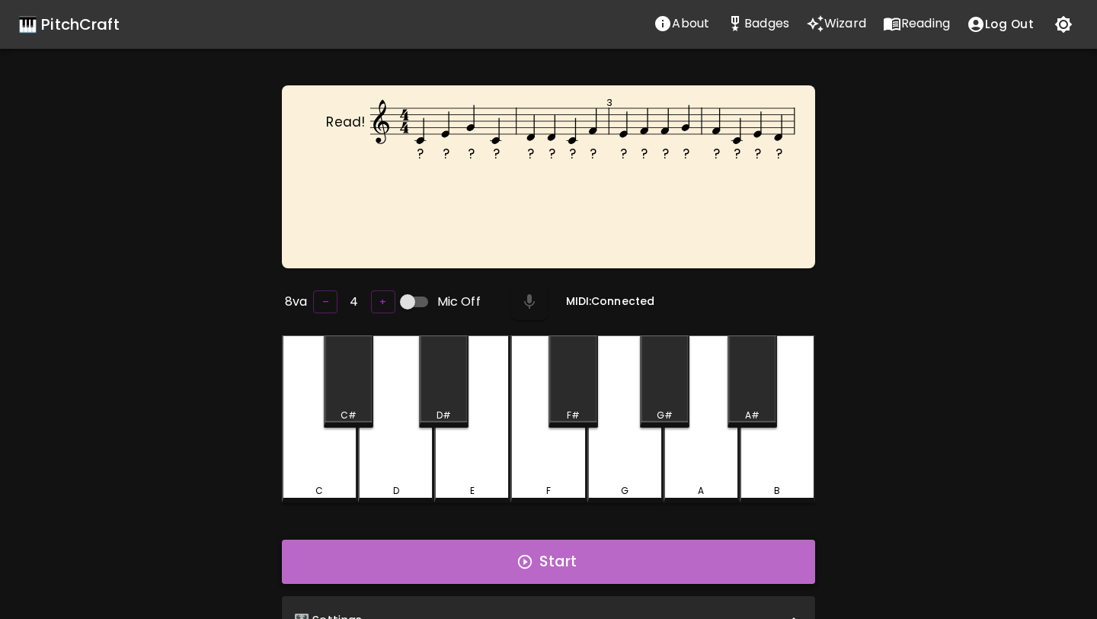
click at [629, 566] on button "Start" at bounding box center [548, 561] width 533 height 44
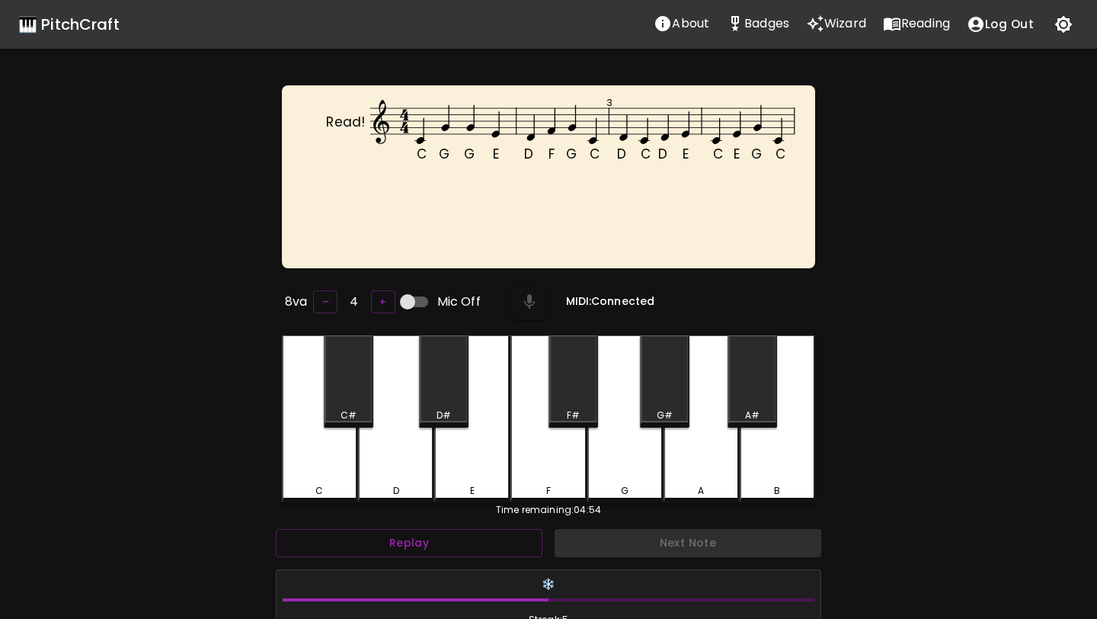
scroll to position [6, 0]
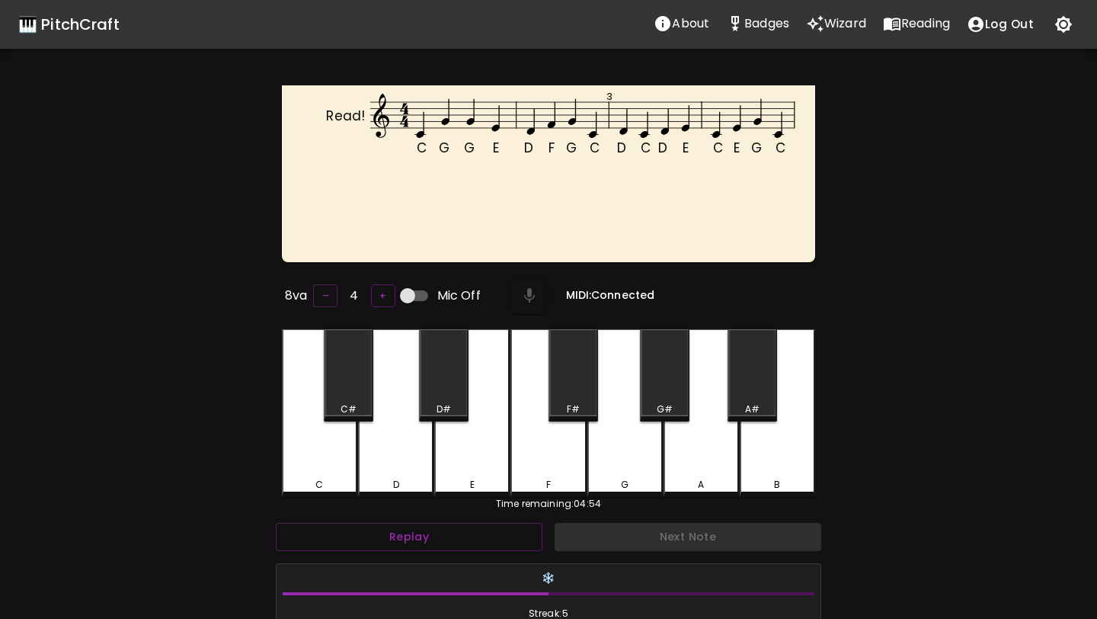
click at [646, 526] on div "Next Note" at bounding box center [688, 537] width 279 height 40
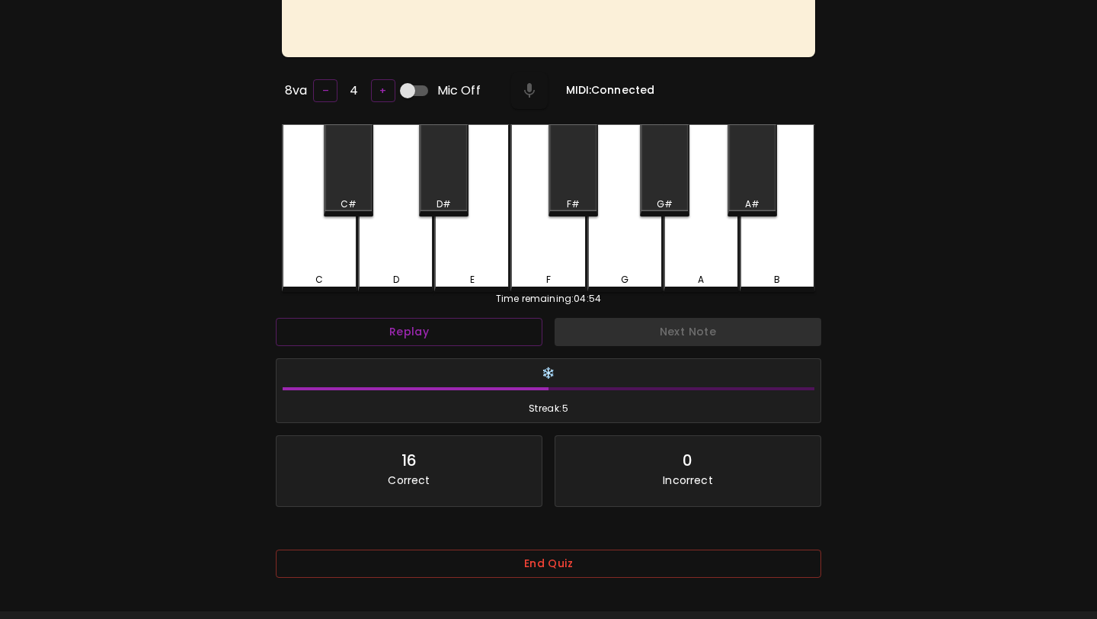
scroll to position [261, 0]
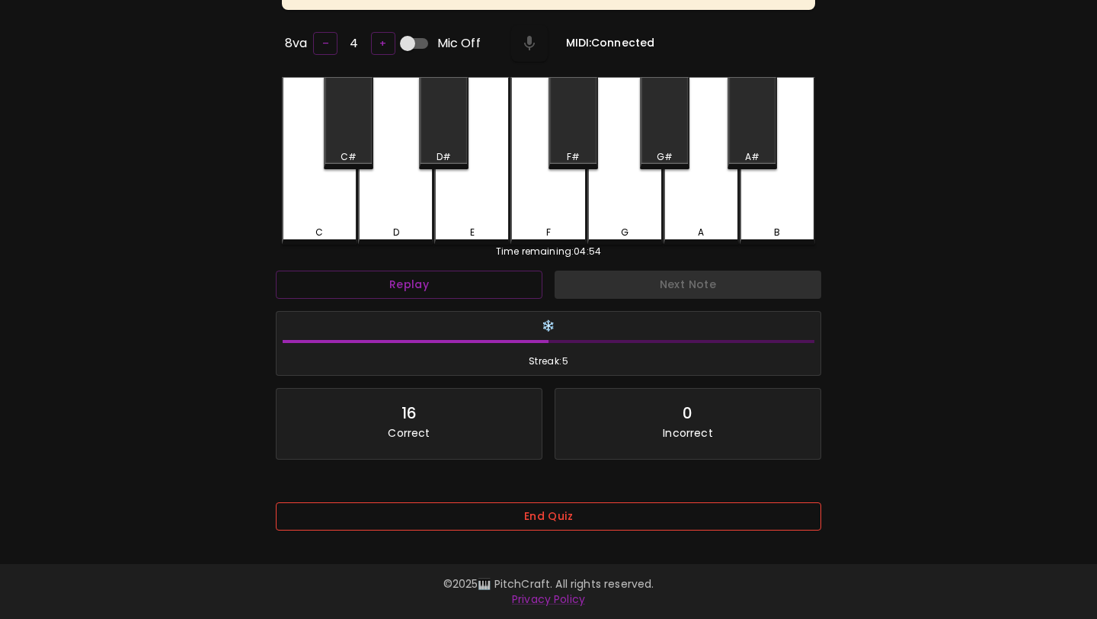
click at [654, 505] on button "End Quiz" at bounding box center [549, 516] width 546 height 28
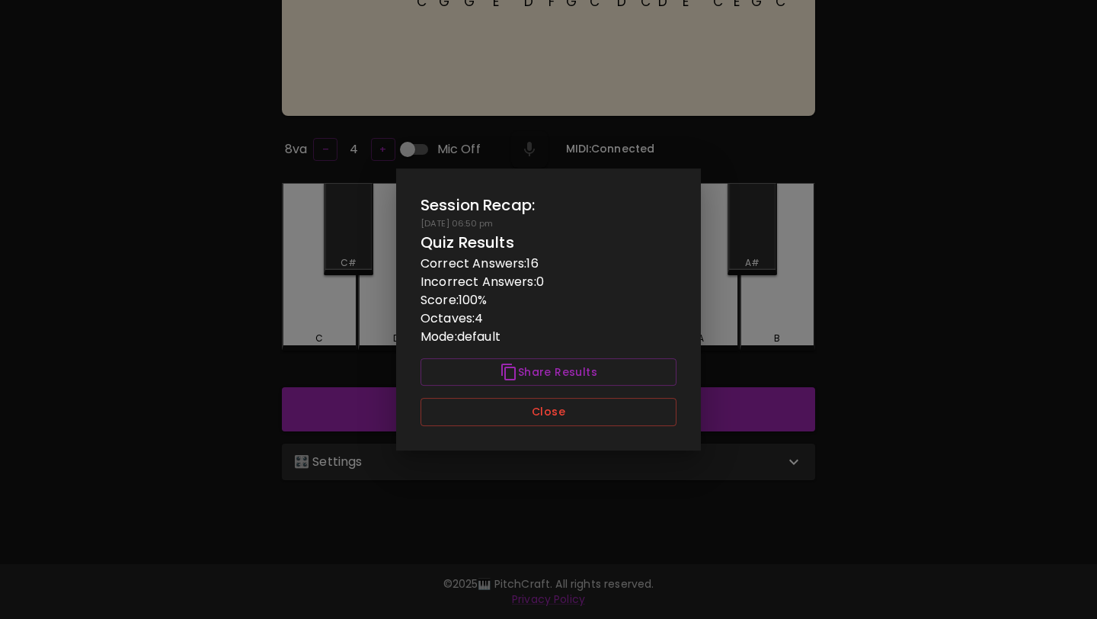
scroll to position [152, 0]
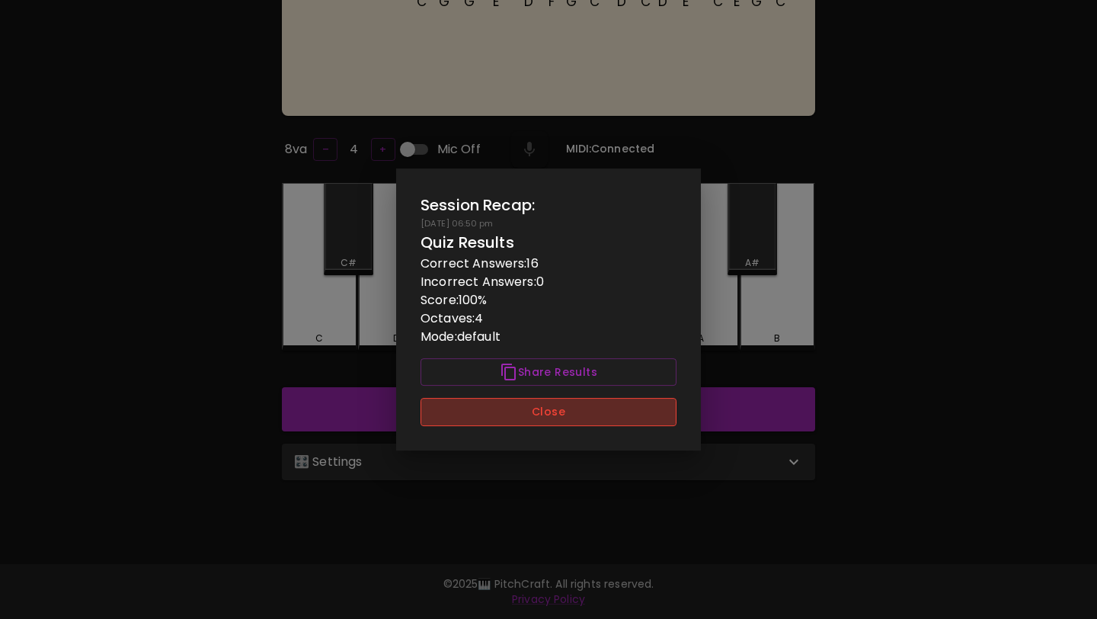
click at [627, 413] on button "Close" at bounding box center [549, 412] width 256 height 28
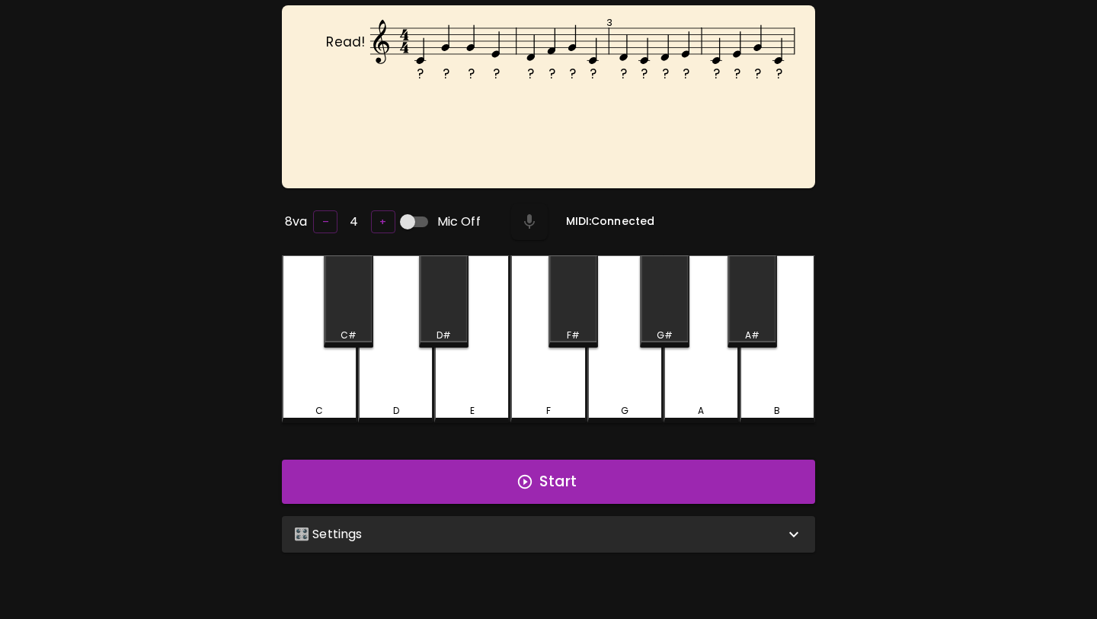
scroll to position [54, 0]
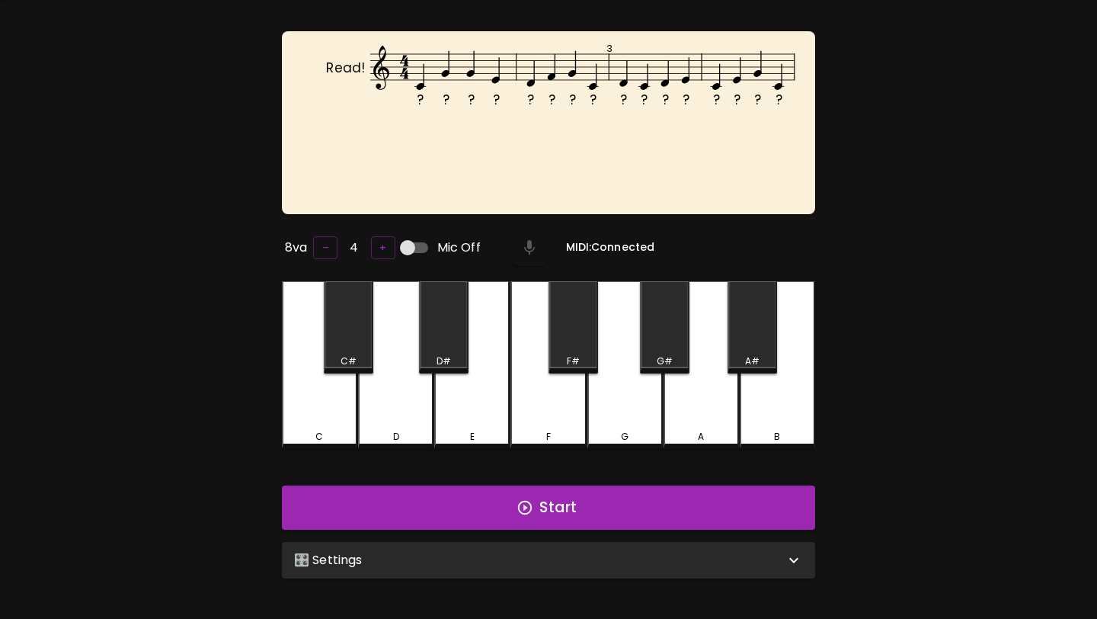
click at [546, 565] on div "🎛️ Settings" at bounding box center [548, 560] width 533 height 37
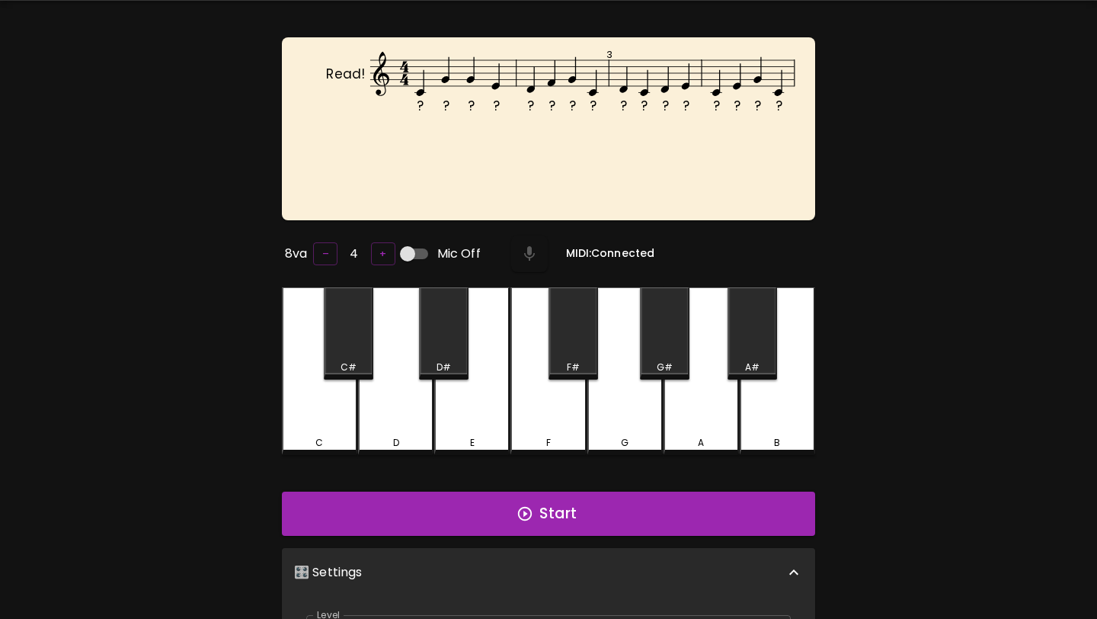
scroll to position [0, 0]
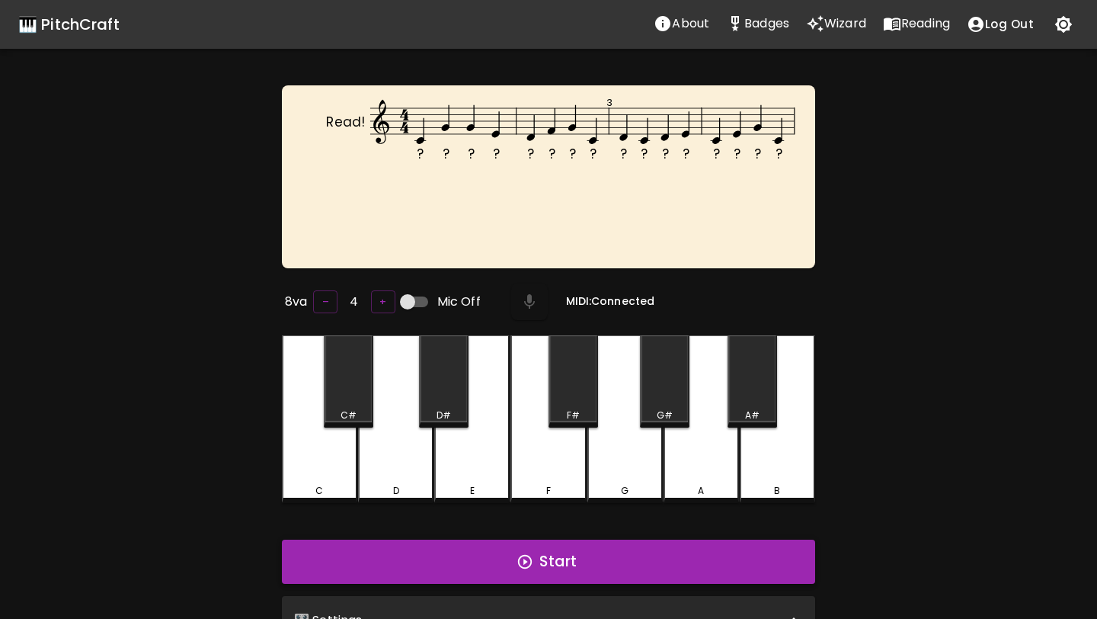
click at [552, 555] on button "Start" at bounding box center [548, 561] width 533 height 44
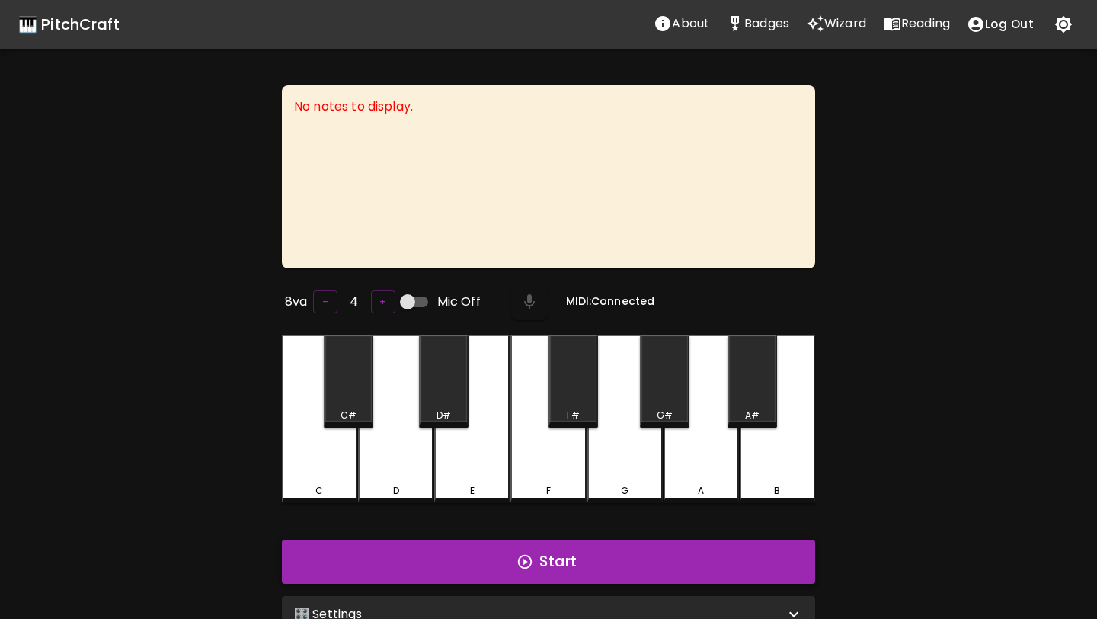
click at [613, 572] on button "Start" at bounding box center [548, 561] width 533 height 44
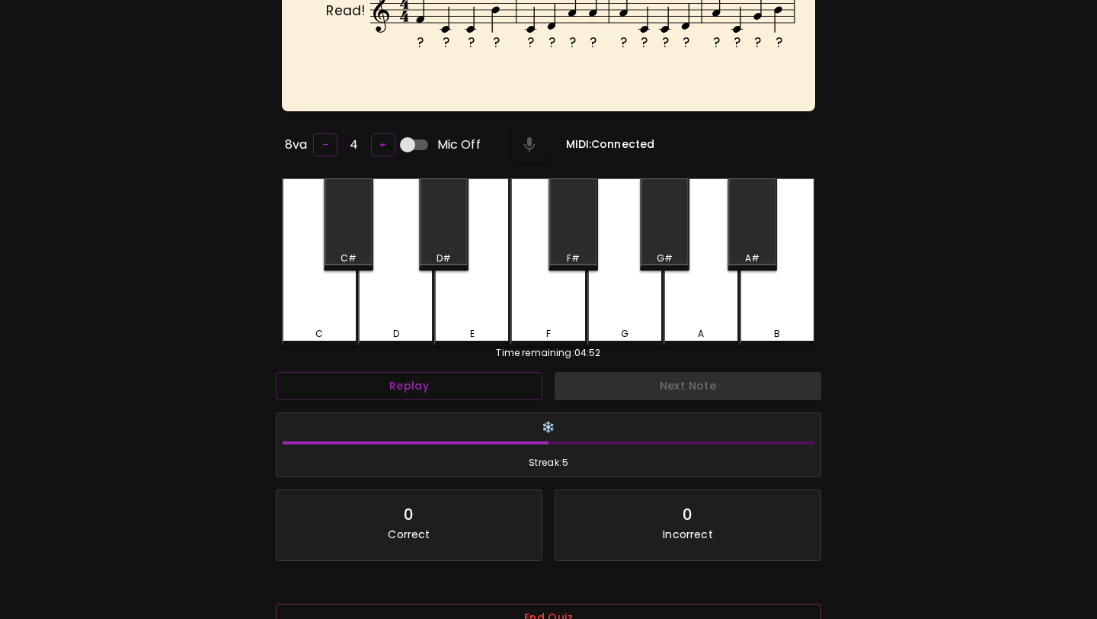
scroll to position [216, 0]
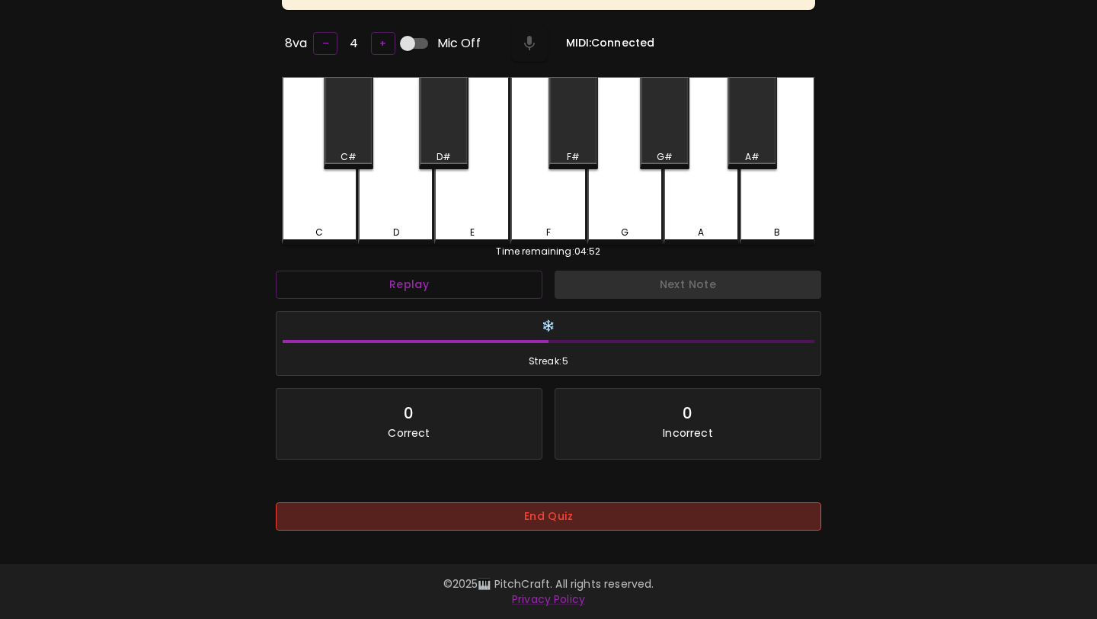
click at [538, 513] on button "End Quiz" at bounding box center [549, 516] width 546 height 28
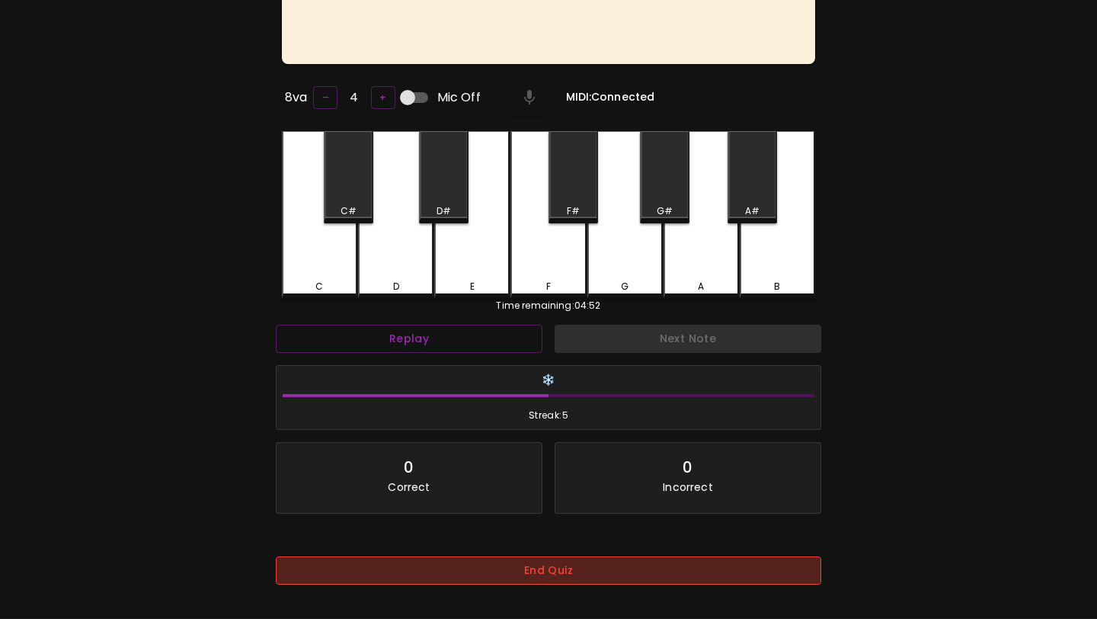
scroll to position [0, 0]
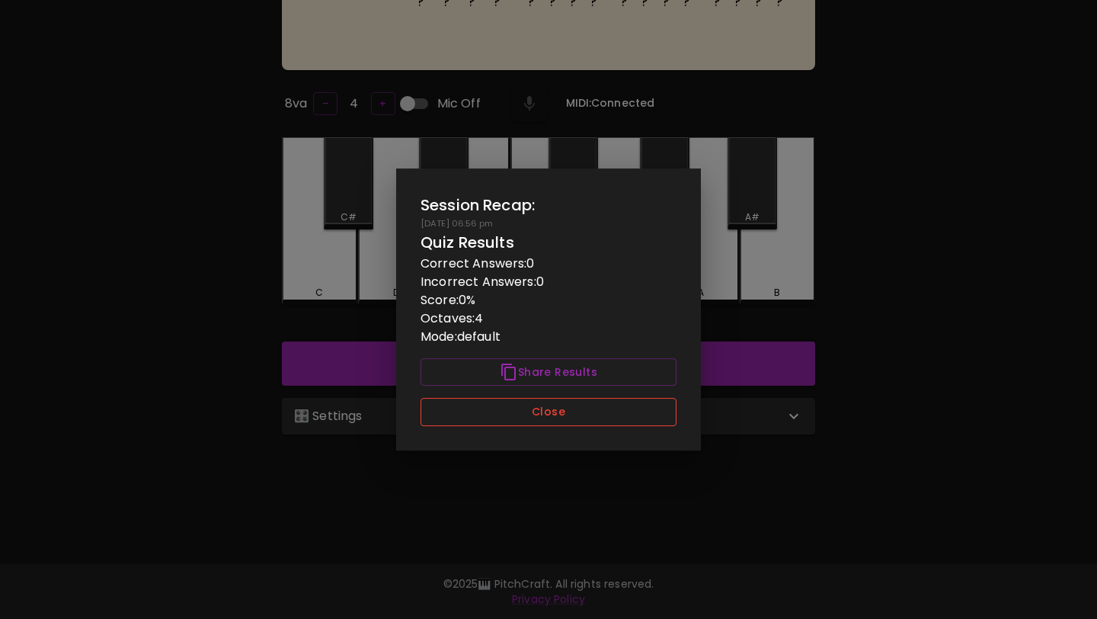
click at [560, 420] on button "Close" at bounding box center [549, 412] width 256 height 28
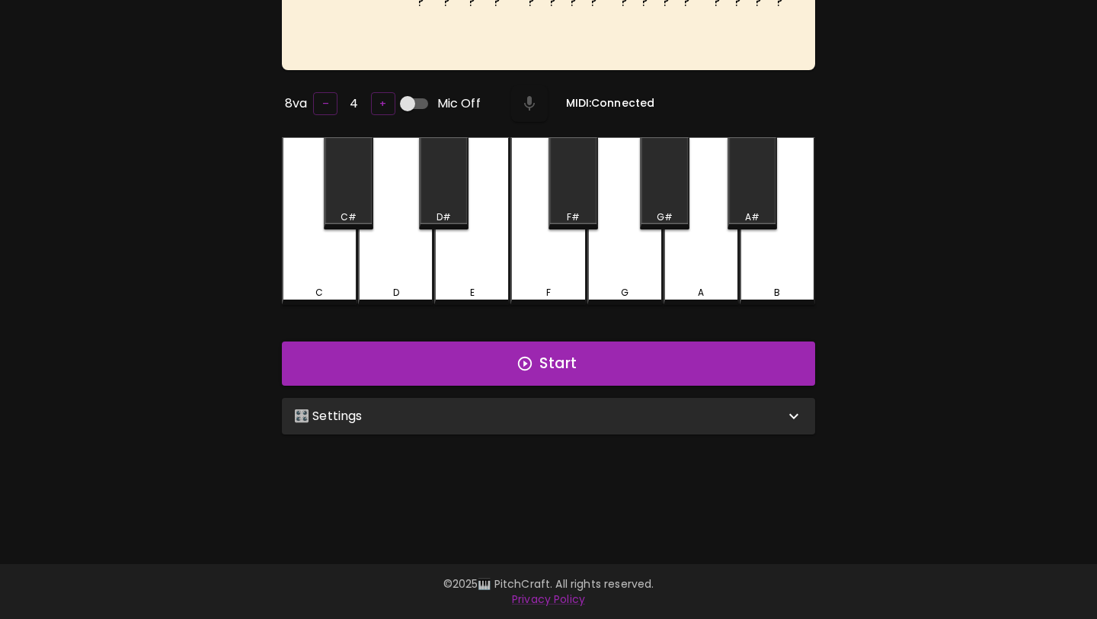
click at [562, 417] on div "🎛️ Settings" at bounding box center [539, 416] width 491 height 18
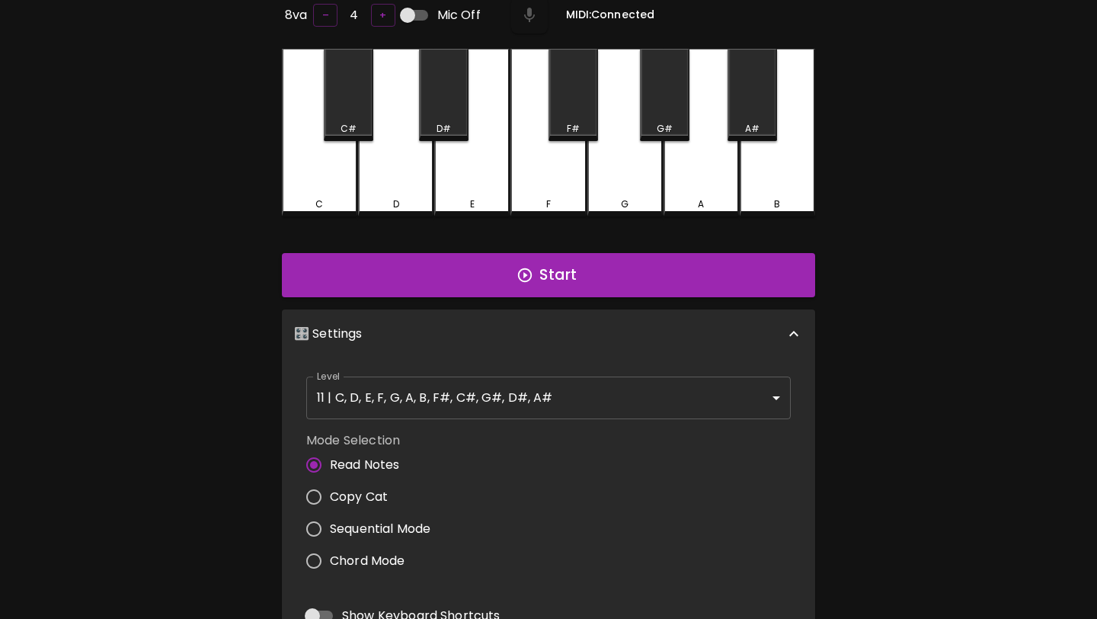
scroll to position [482, 0]
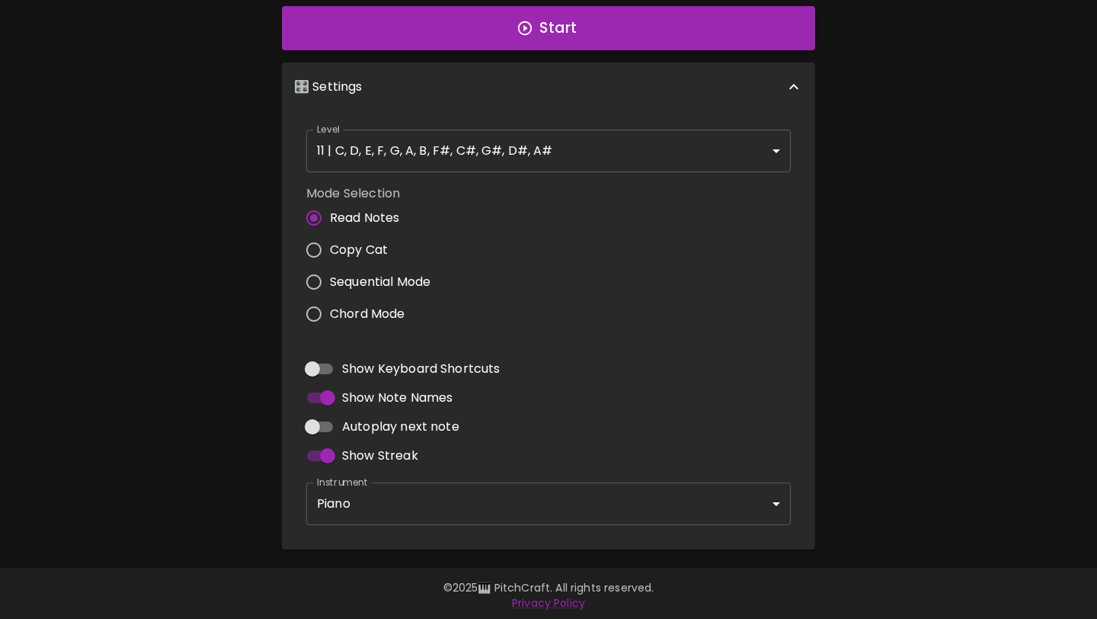
click at [331, 447] on input "Show Streak" at bounding box center [327, 455] width 87 height 29
checkbox input "false"
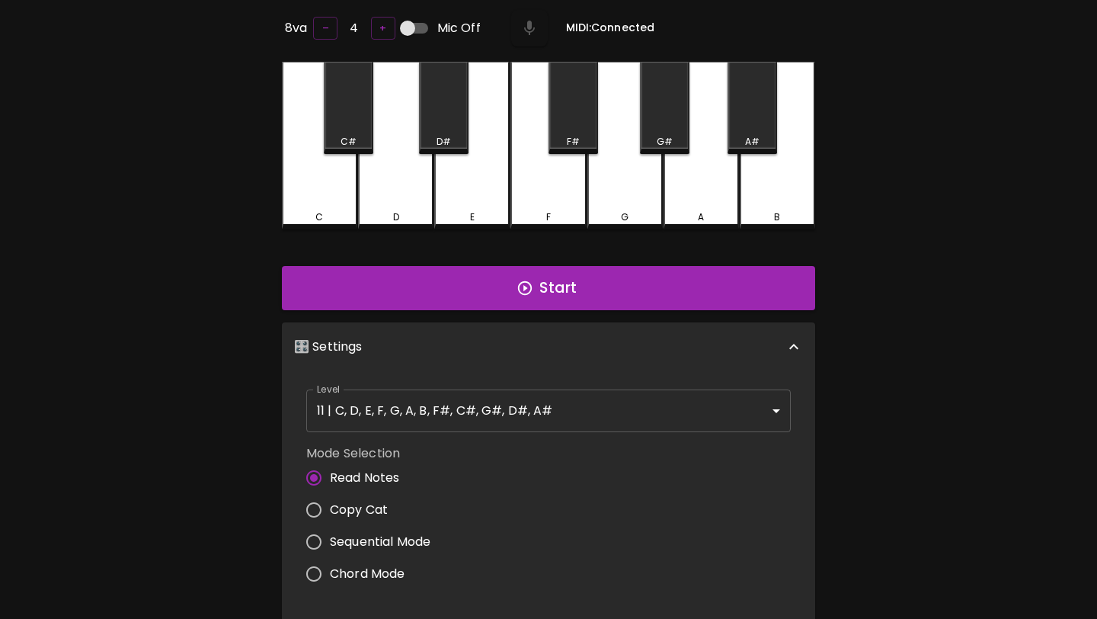
scroll to position [6, 0]
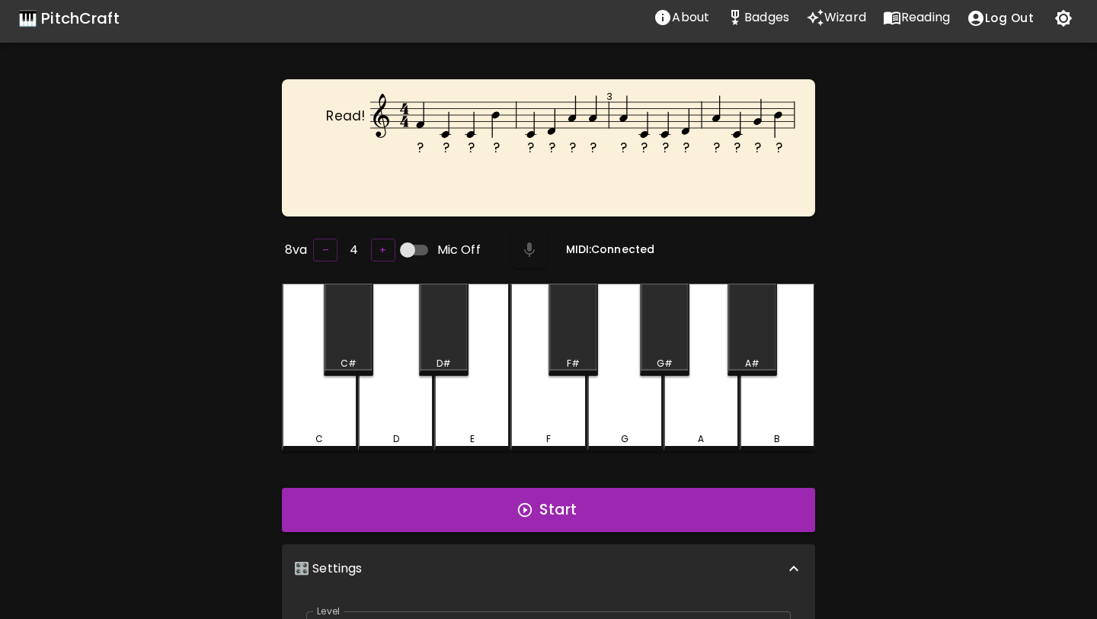
click at [478, 529] on div "Start" at bounding box center [549, 510] width 546 height 56
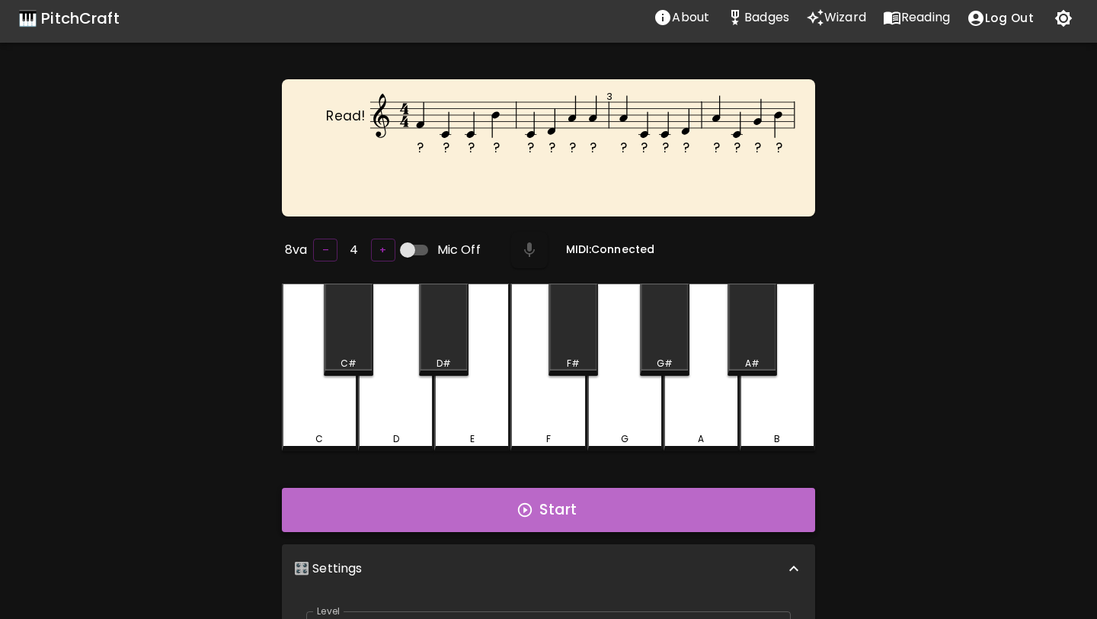
click at [491, 507] on button "Start" at bounding box center [548, 510] width 533 height 44
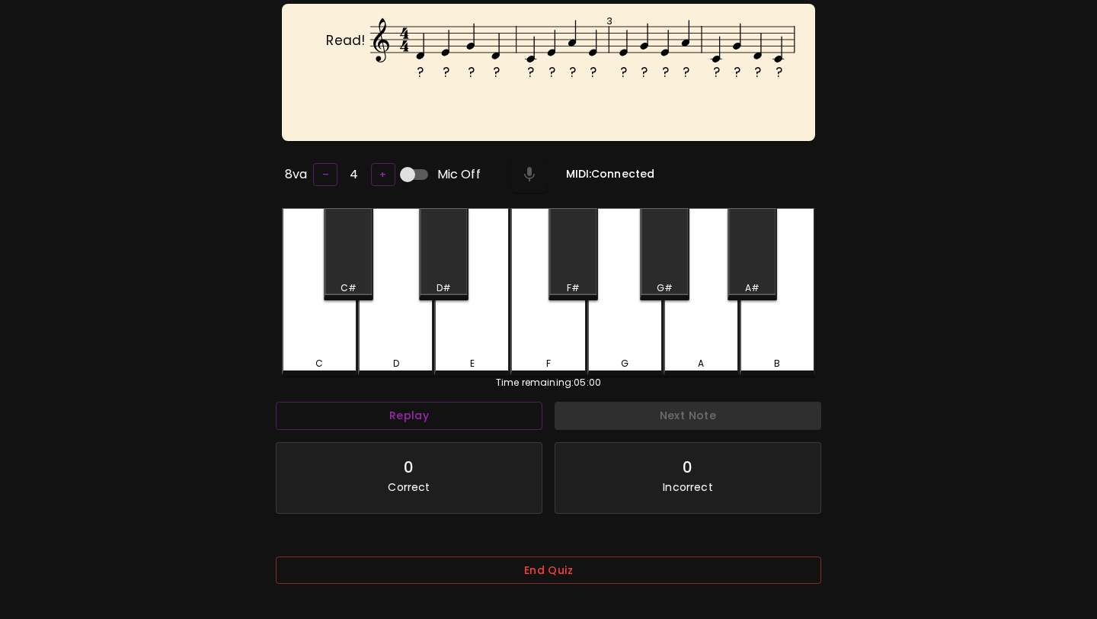
scroll to position [152, 0]
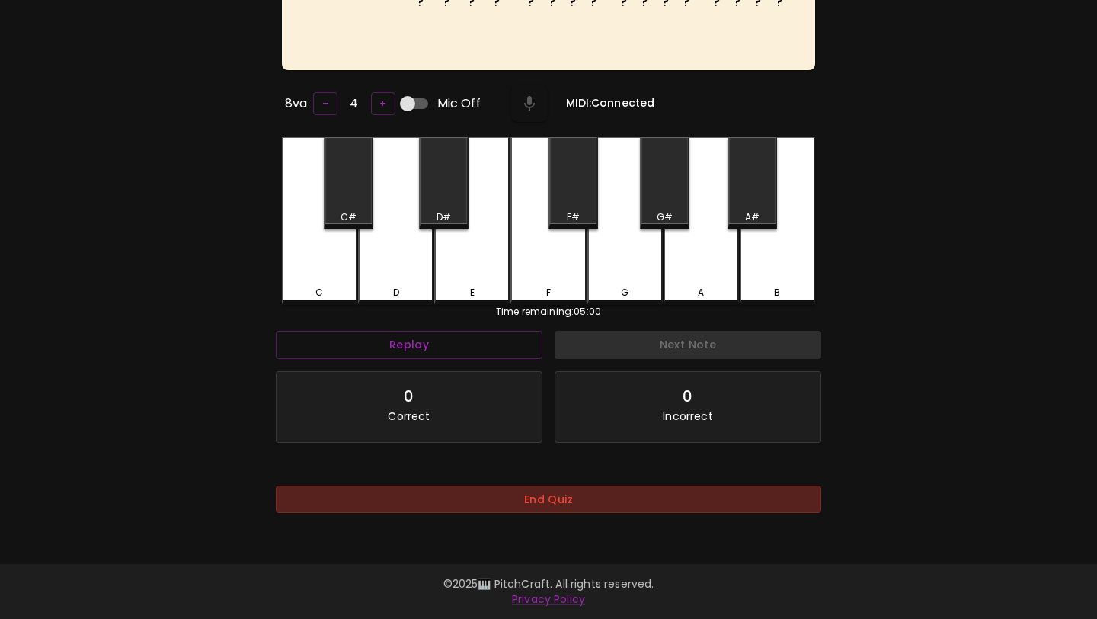
click at [608, 507] on button "End Quiz" at bounding box center [549, 499] width 546 height 28
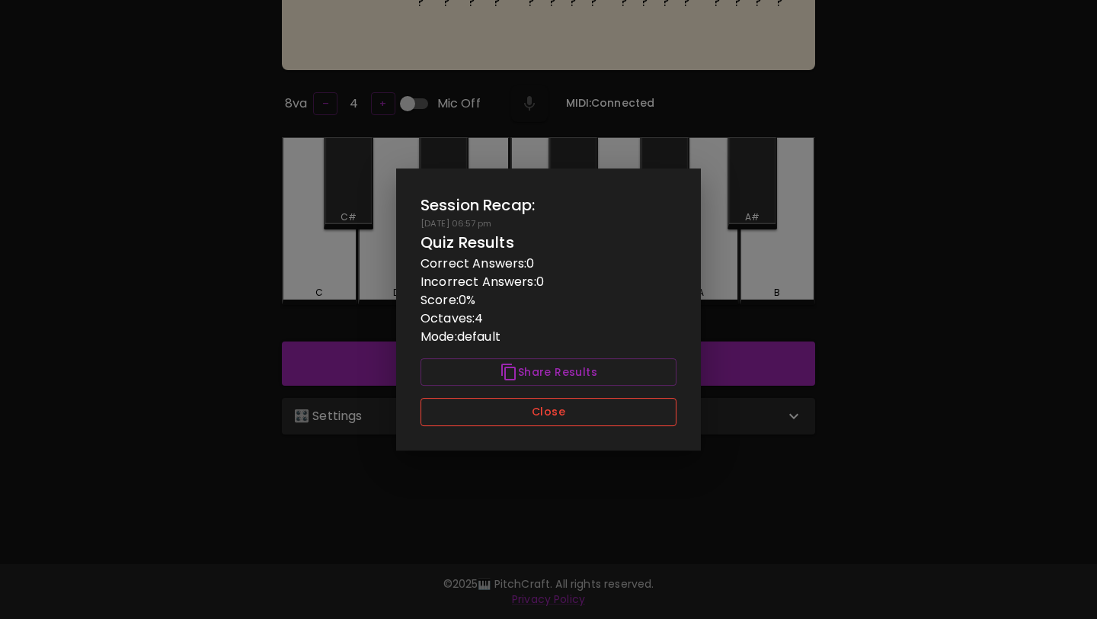
click at [610, 403] on button "Close" at bounding box center [549, 412] width 256 height 28
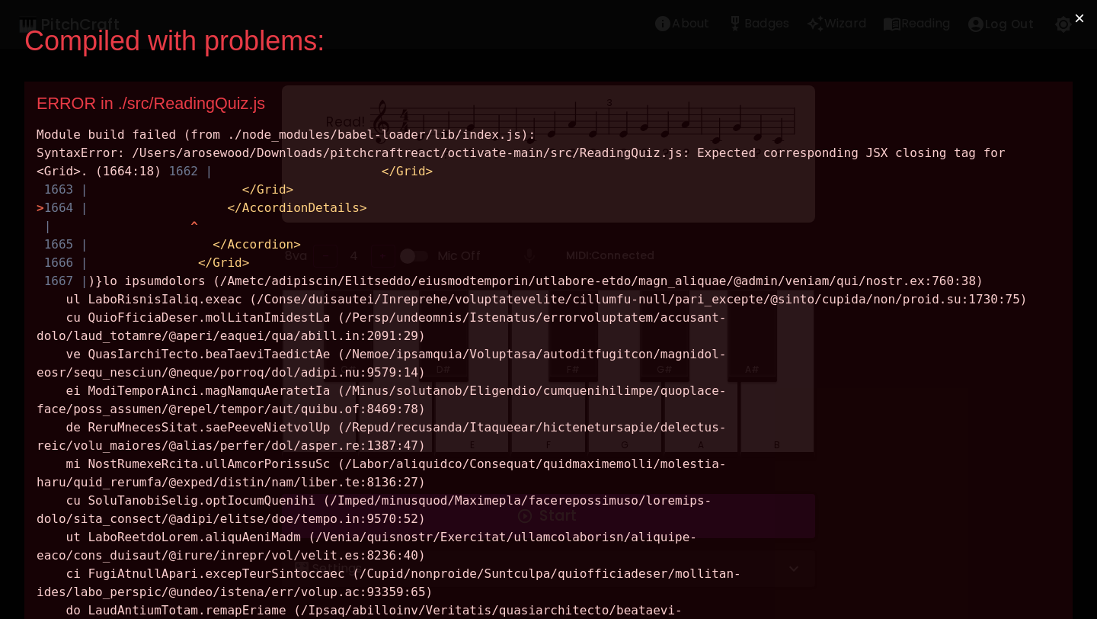
scroll to position [0, 0]
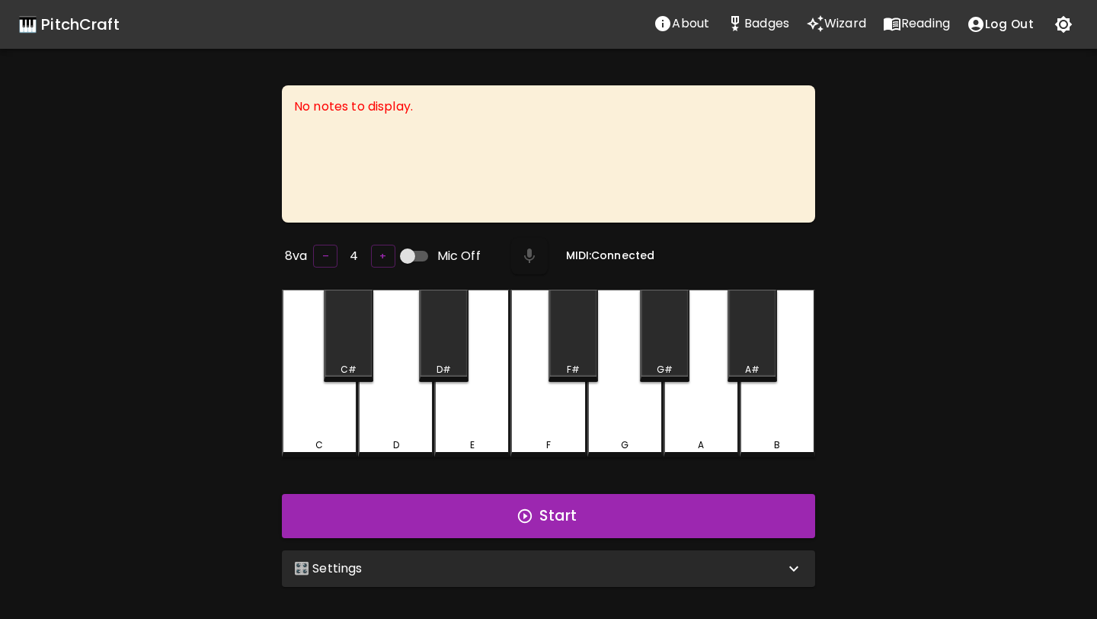
click at [584, 559] on div "🎛️ Settings" at bounding box center [539, 568] width 491 height 18
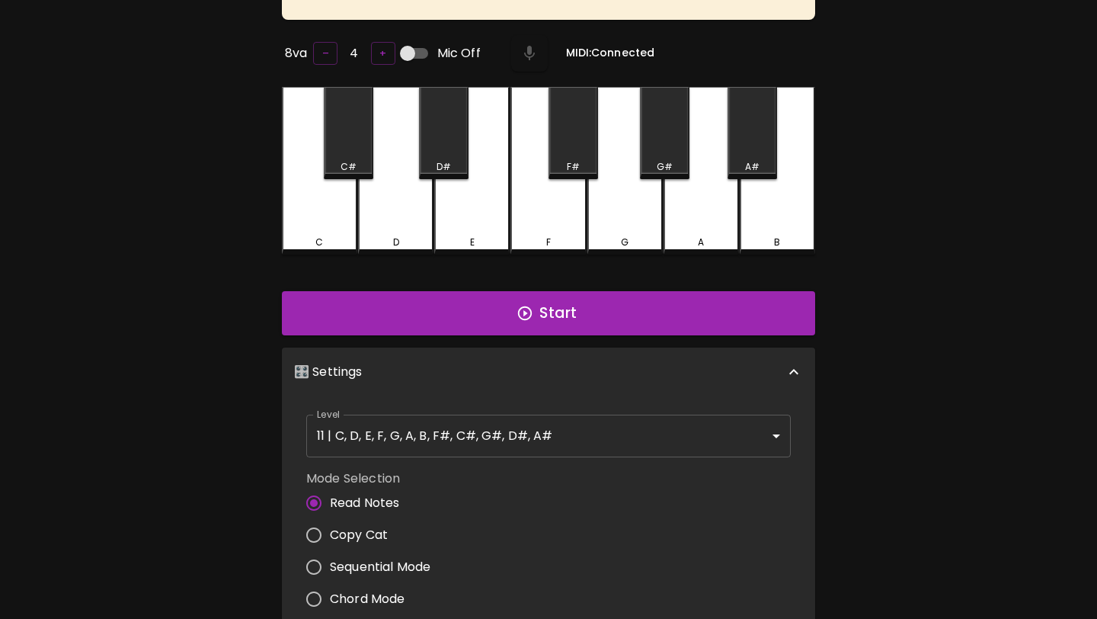
scroll to position [307, 0]
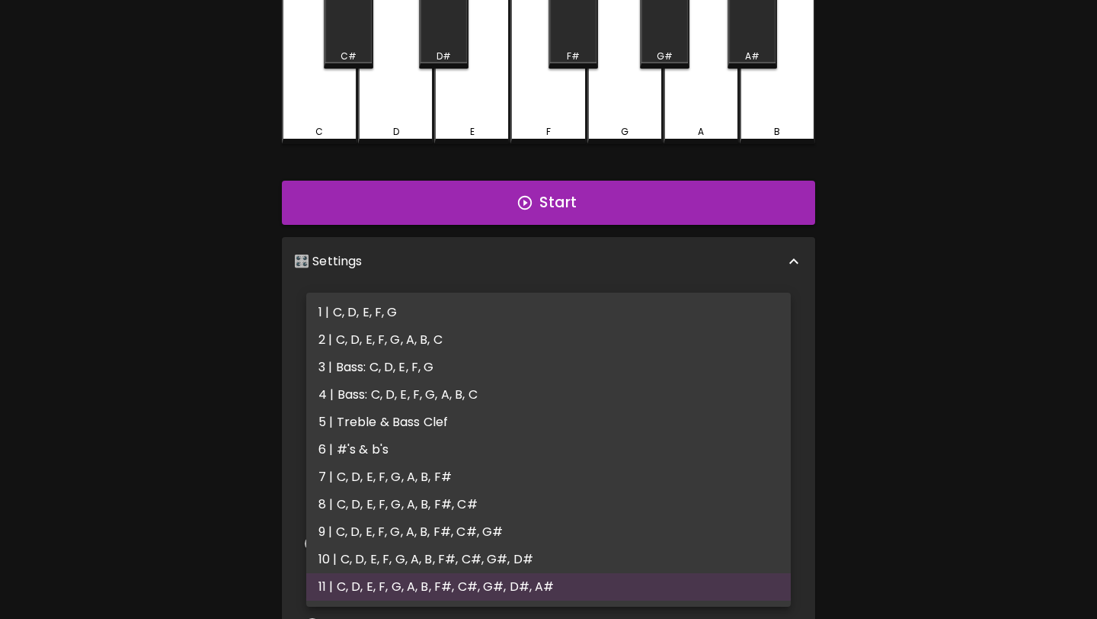
click at [610, 327] on body "🎹 PitchCraft About Badges Wizard Reading Log Out No notes to display. 8va – 4 +…" at bounding box center [548, 242] width 1097 height 1099
click at [593, 309] on li "1 | C, D, E, F, G" at bounding box center [548, 312] width 485 height 27
type input "1"
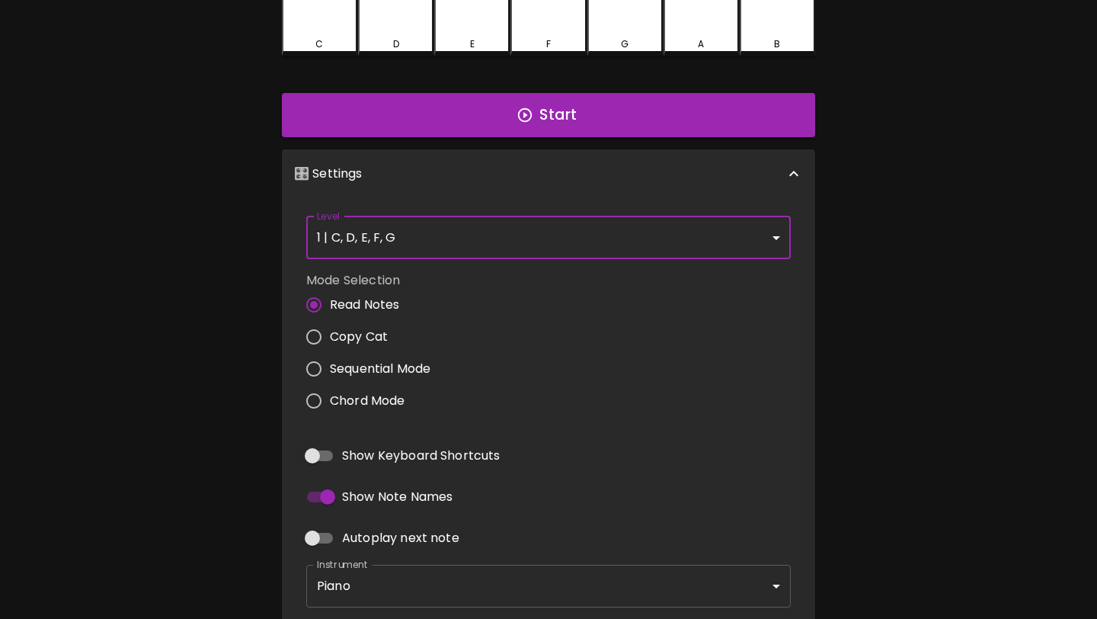
scroll to position [477, 0]
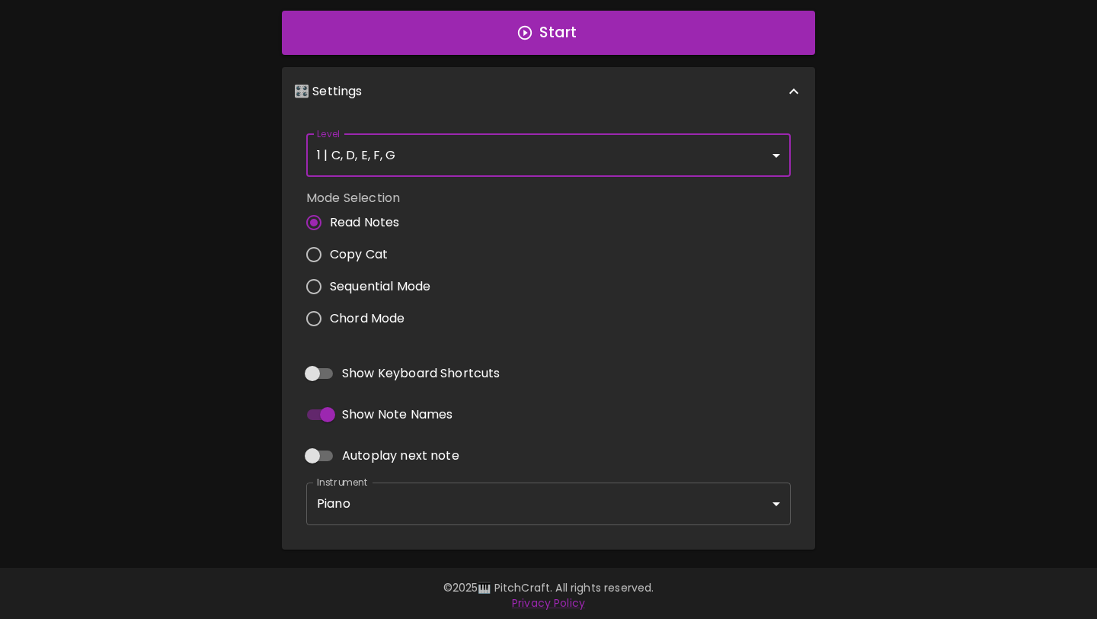
click at [307, 451] on input "Autoplay next note" at bounding box center [312, 455] width 87 height 29
checkbox input "true"
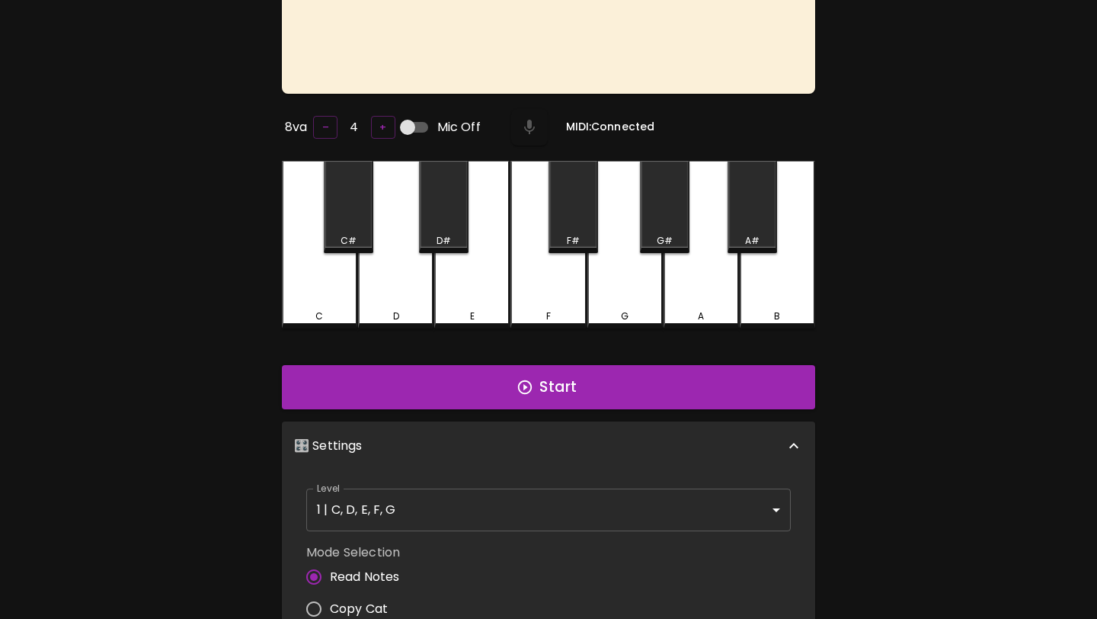
scroll to position [0, 0]
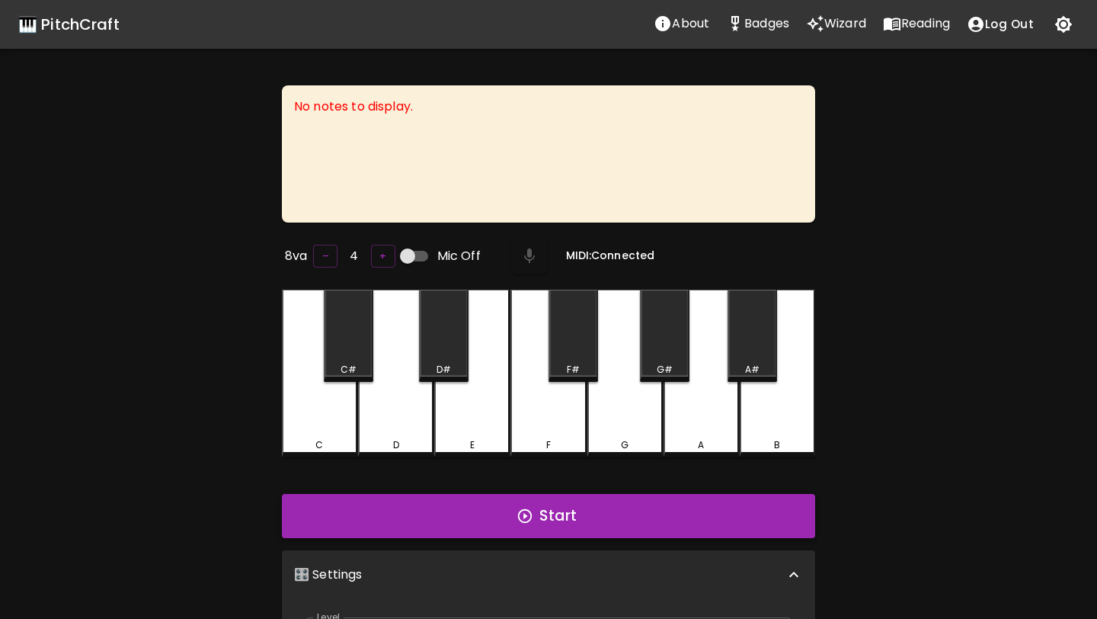
click at [559, 518] on button "Start" at bounding box center [548, 516] width 533 height 44
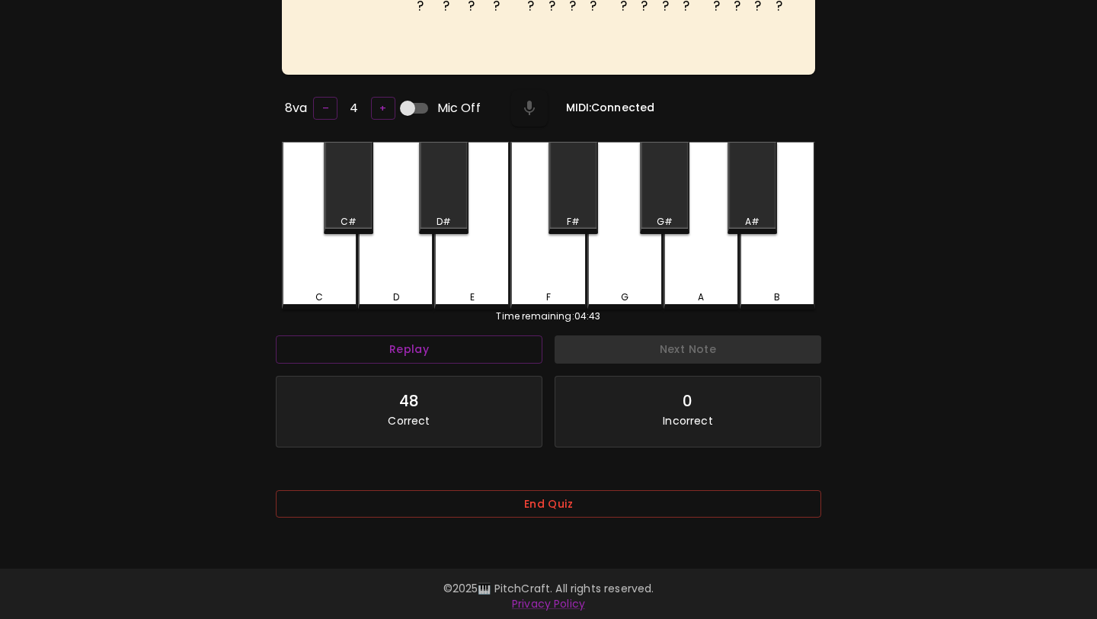
scroll to position [152, 0]
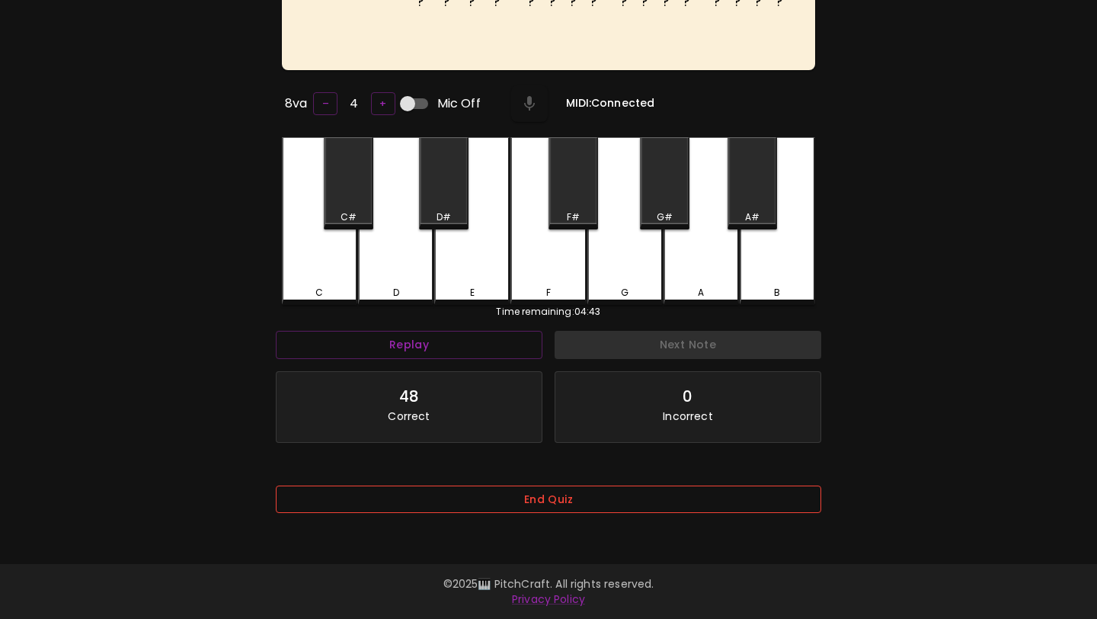
click at [570, 503] on button "End Quiz" at bounding box center [549, 499] width 546 height 28
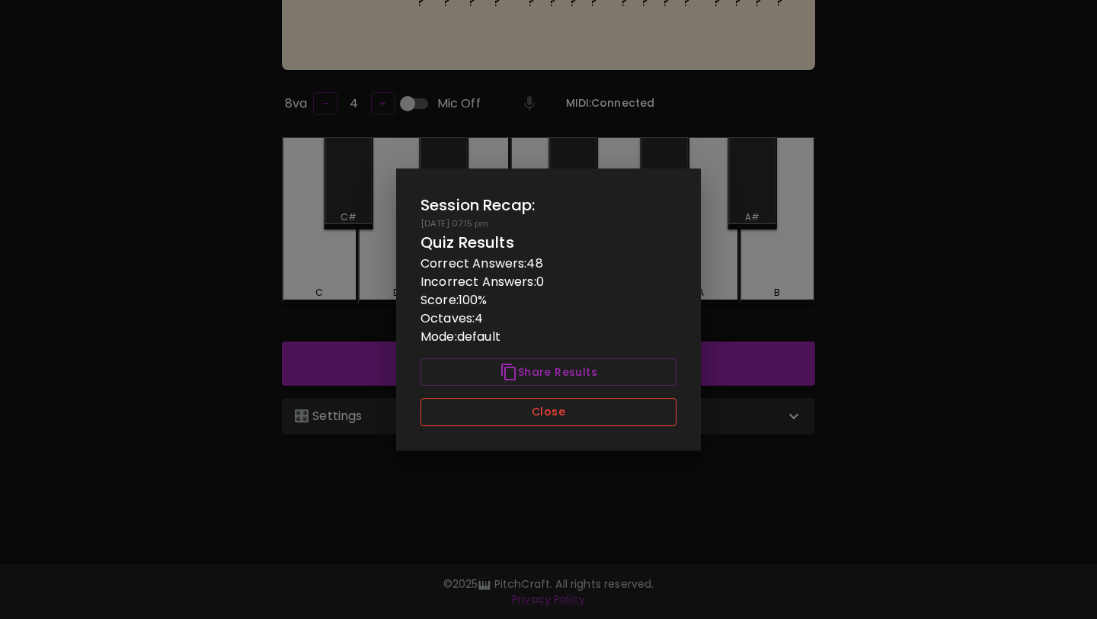
click at [583, 423] on button "Close" at bounding box center [549, 412] width 256 height 28
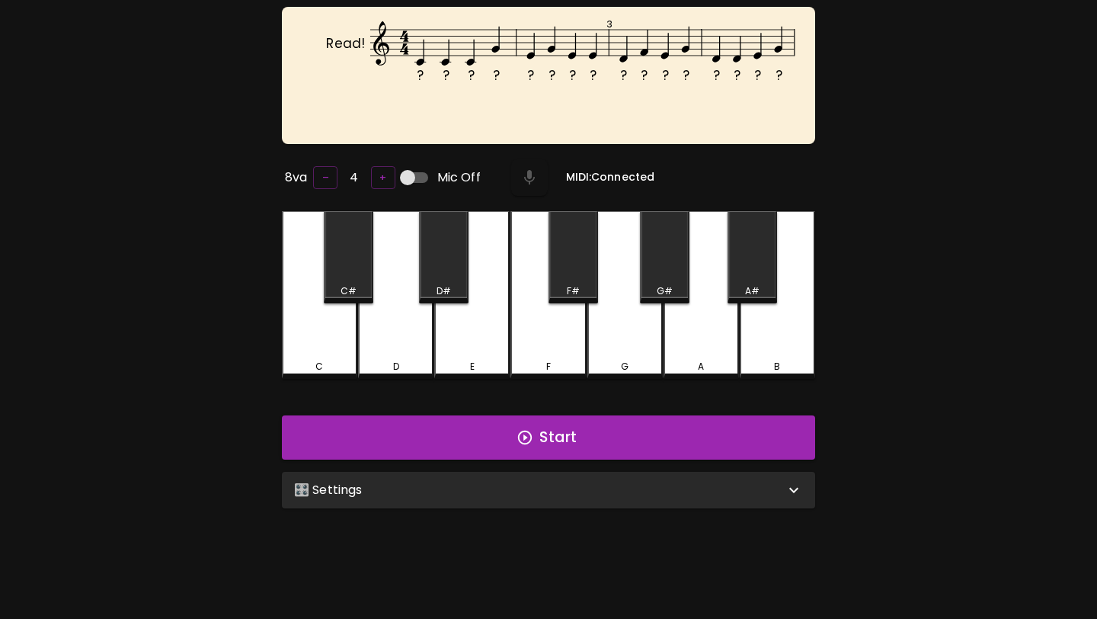
scroll to position [0, 0]
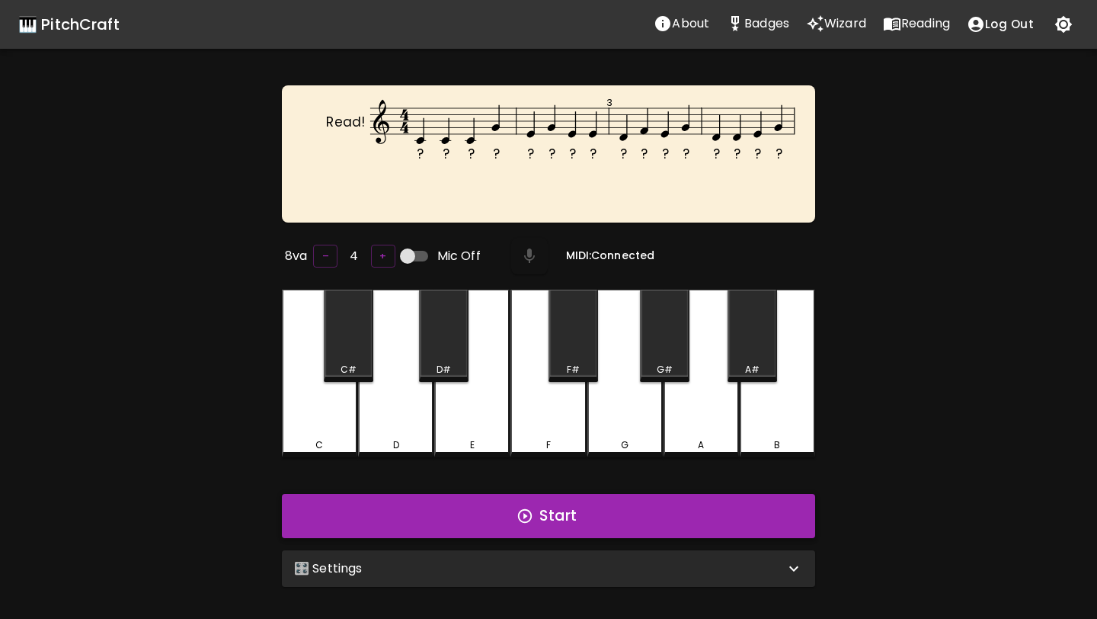
click at [582, 517] on button "Start" at bounding box center [548, 516] width 533 height 44
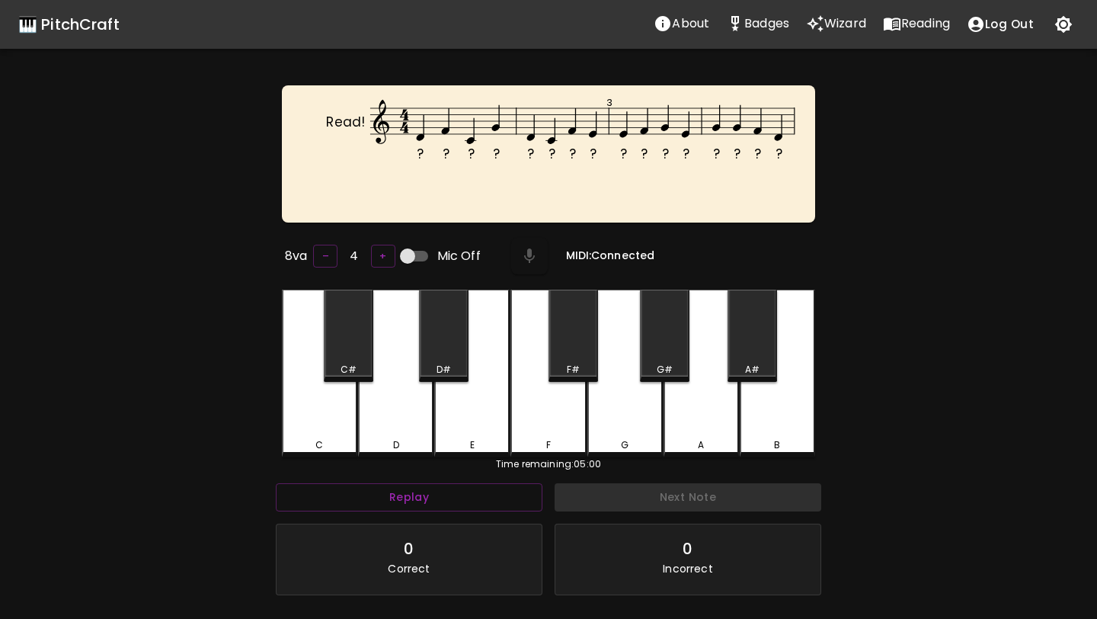
scroll to position [152, 0]
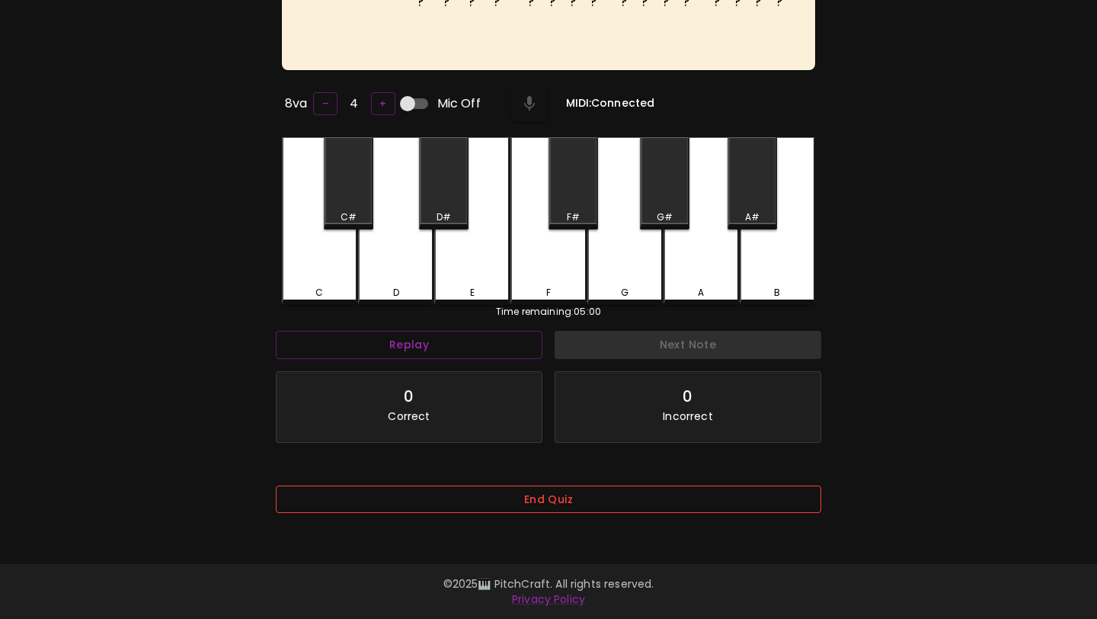
click at [580, 498] on button "End Quiz" at bounding box center [549, 499] width 546 height 28
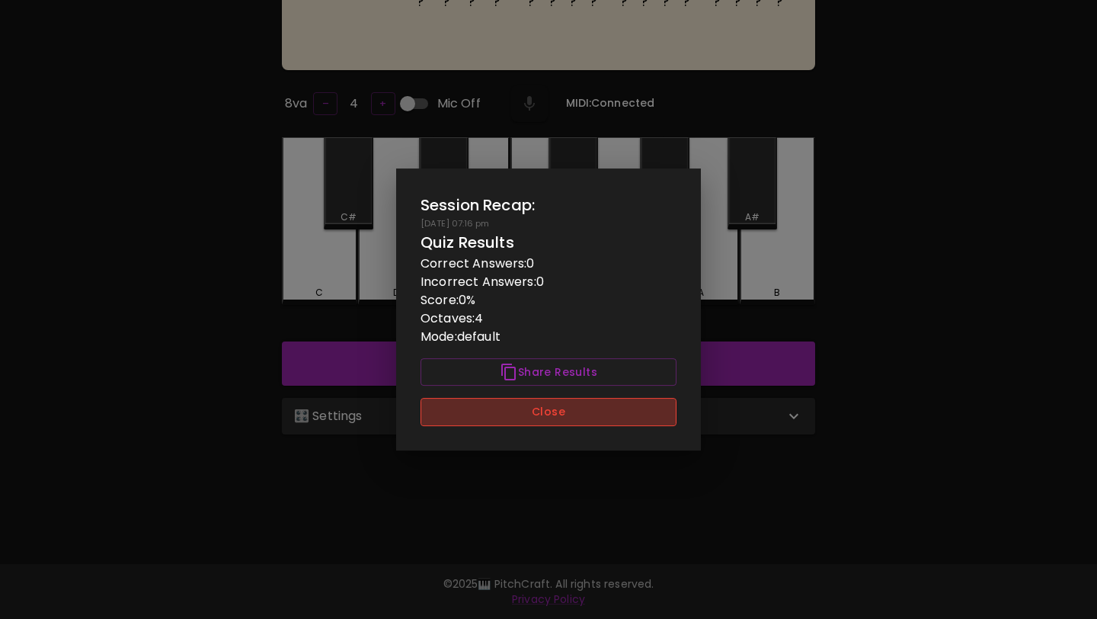
click at [606, 405] on button "Close" at bounding box center [549, 412] width 256 height 28
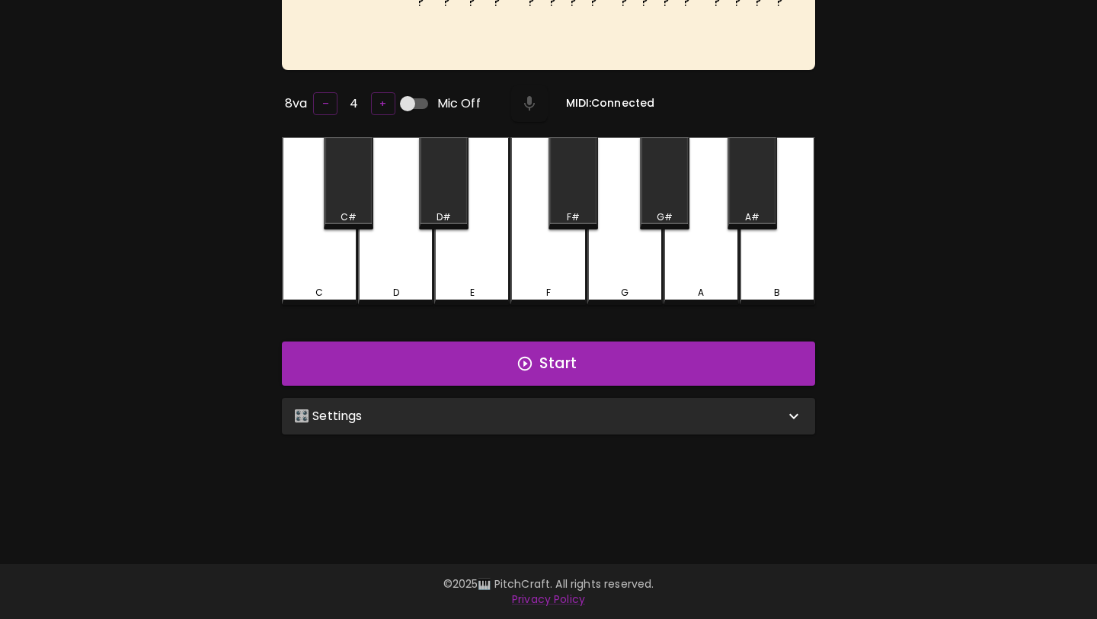
click at [602, 424] on div "🎛️ Settings" at bounding box center [548, 416] width 533 height 37
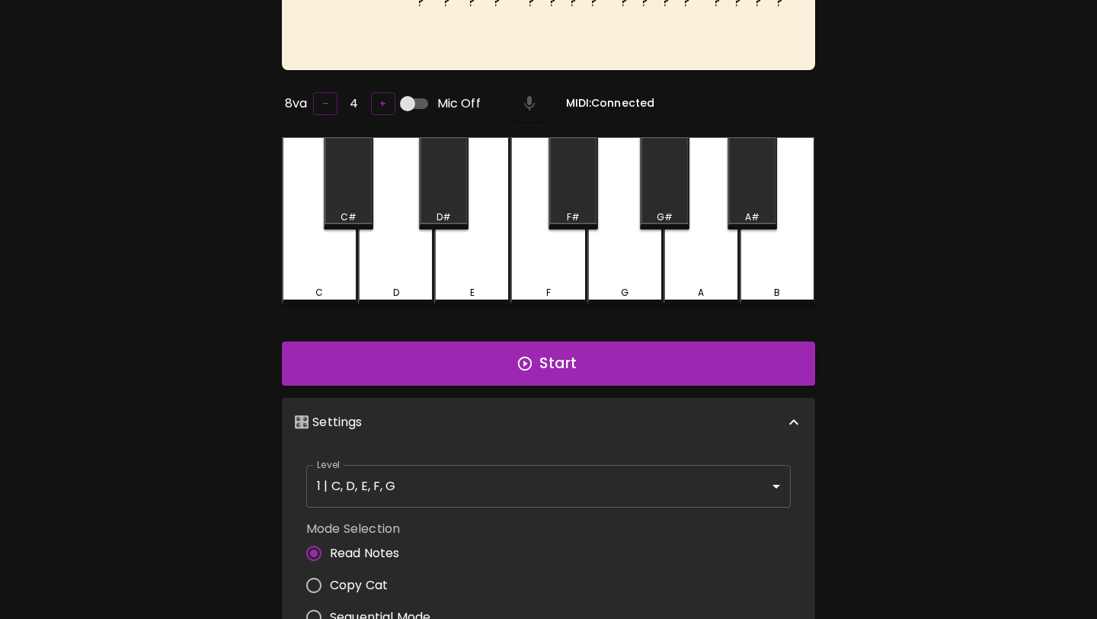
click at [558, 480] on body "🎹 PitchCraft About Badges Wizard Reading Log Out ? ? ? ? ? ? ? ? ? ? ? ? ? ? ? …" at bounding box center [548, 397] width 1097 height 1099
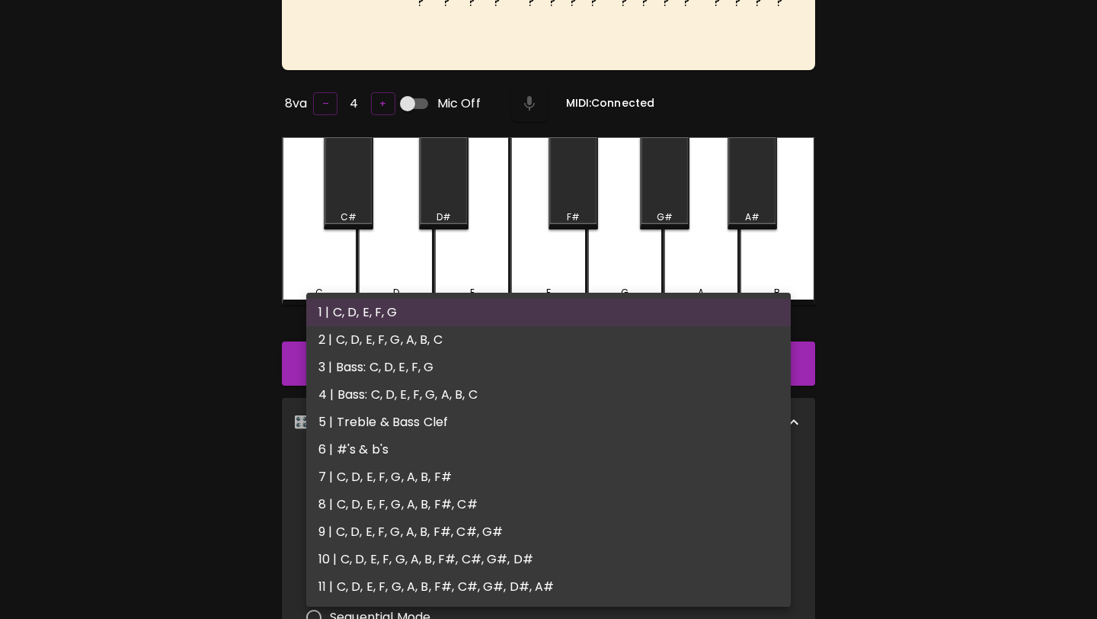
click at [558, 337] on li "2 | C, D, E, F, G, A, B, C" at bounding box center [548, 339] width 485 height 27
type input "3"
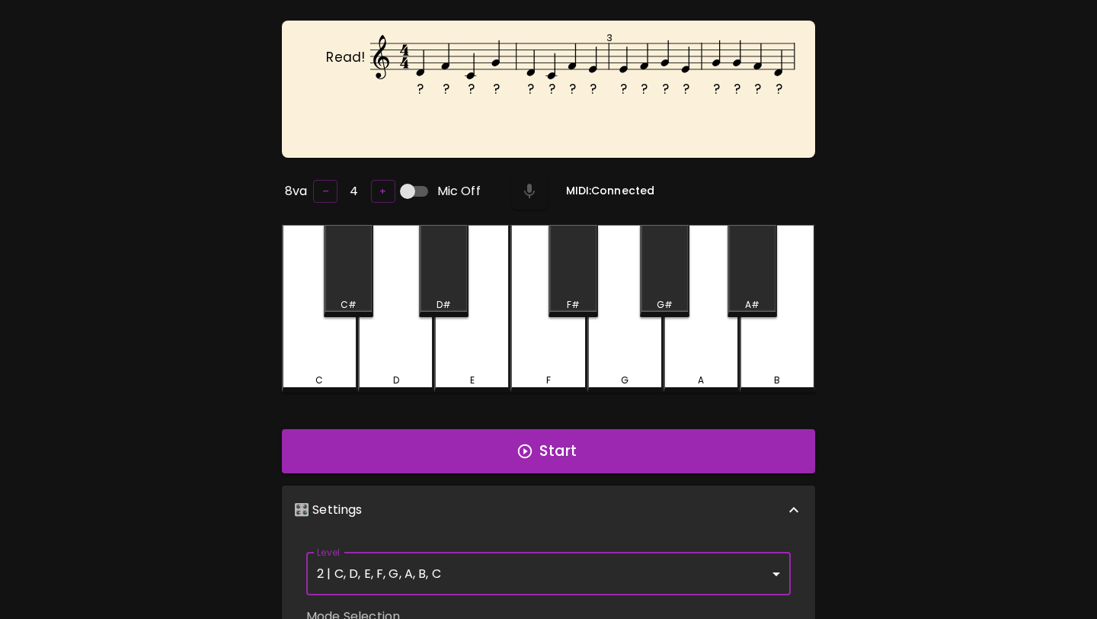
scroll to position [0, 0]
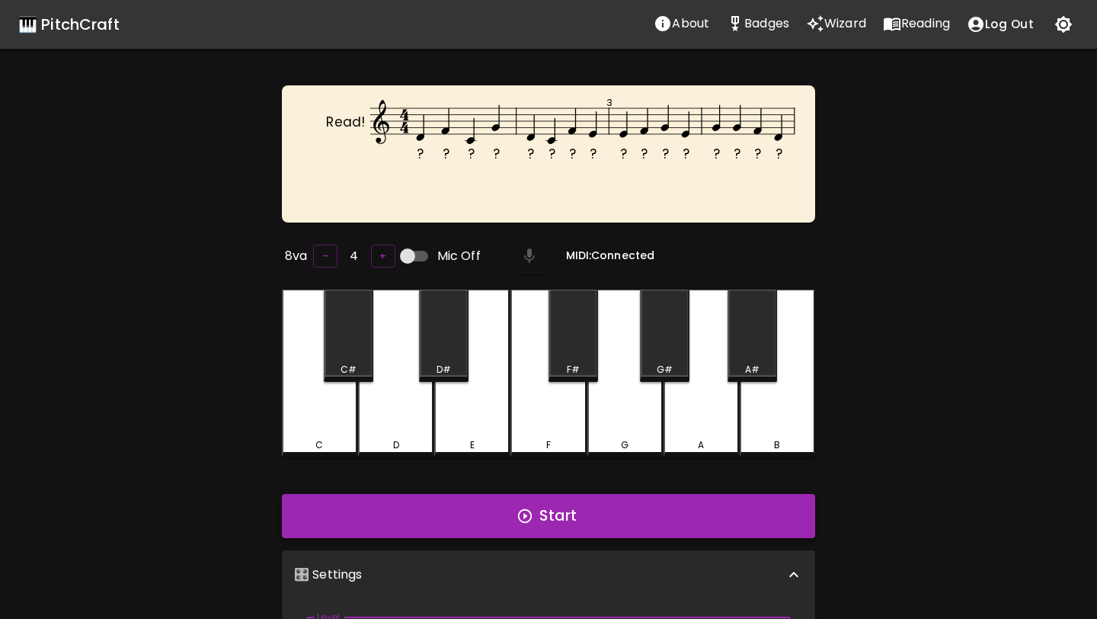
click at [534, 506] on button "Start" at bounding box center [548, 516] width 533 height 44
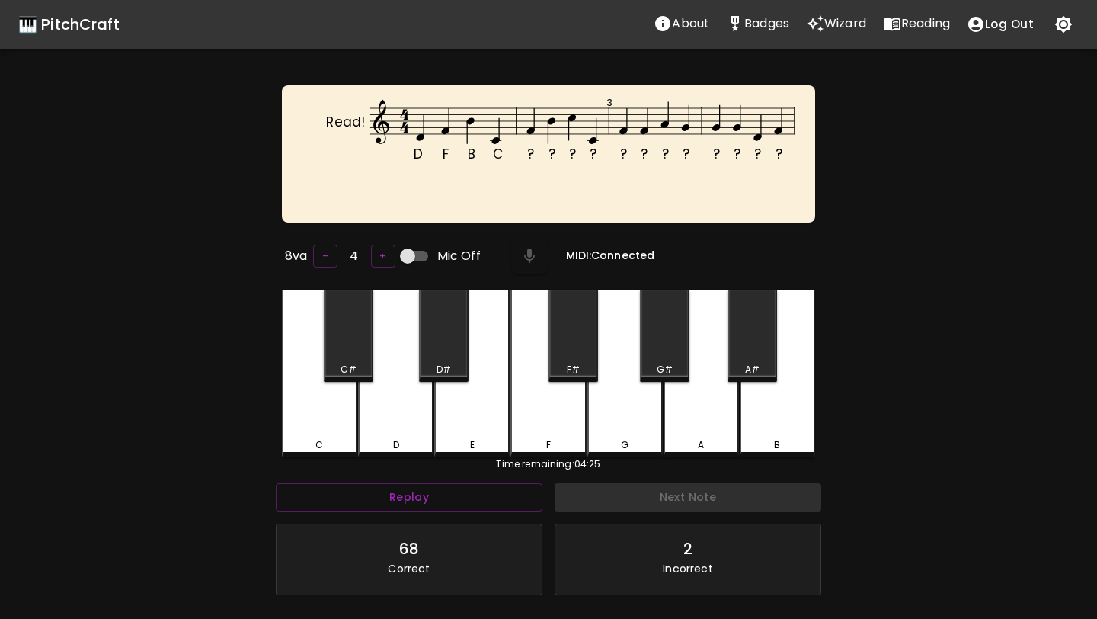
click at [552, 411] on div "F" at bounding box center [547, 374] width 75 height 168
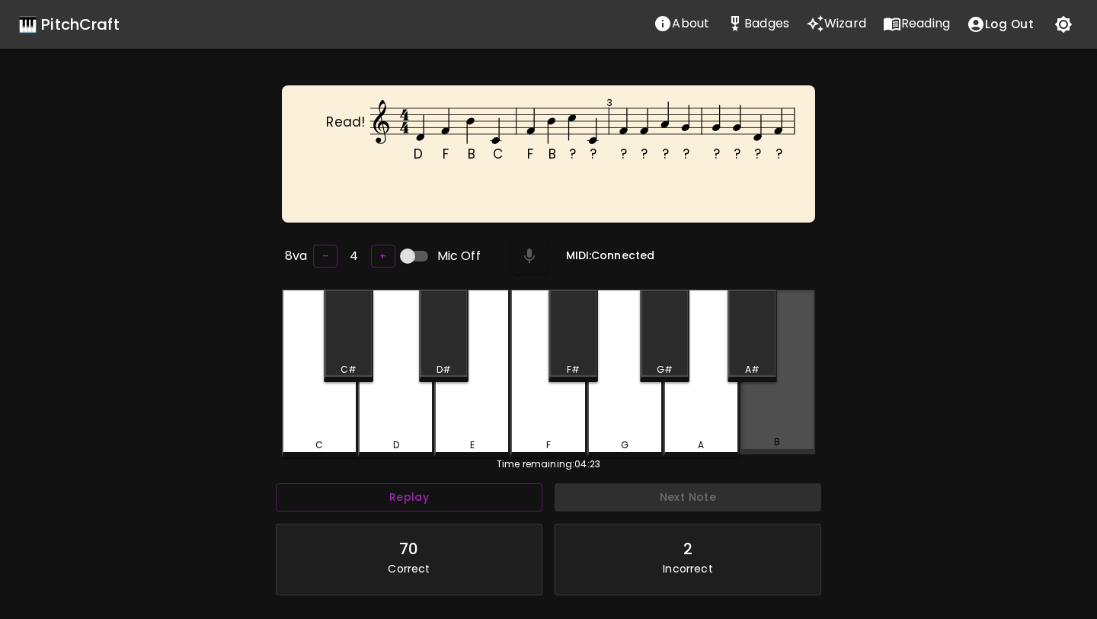
click at [781, 414] on div "B" at bounding box center [777, 372] width 75 height 165
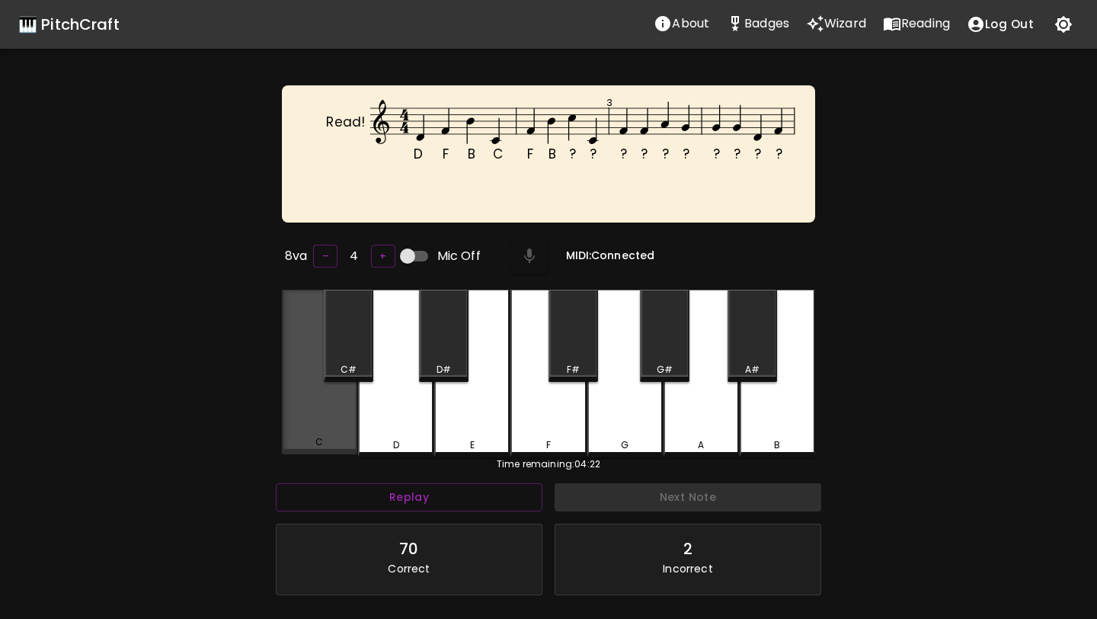
click at [318, 418] on div "C" at bounding box center [319, 372] width 75 height 165
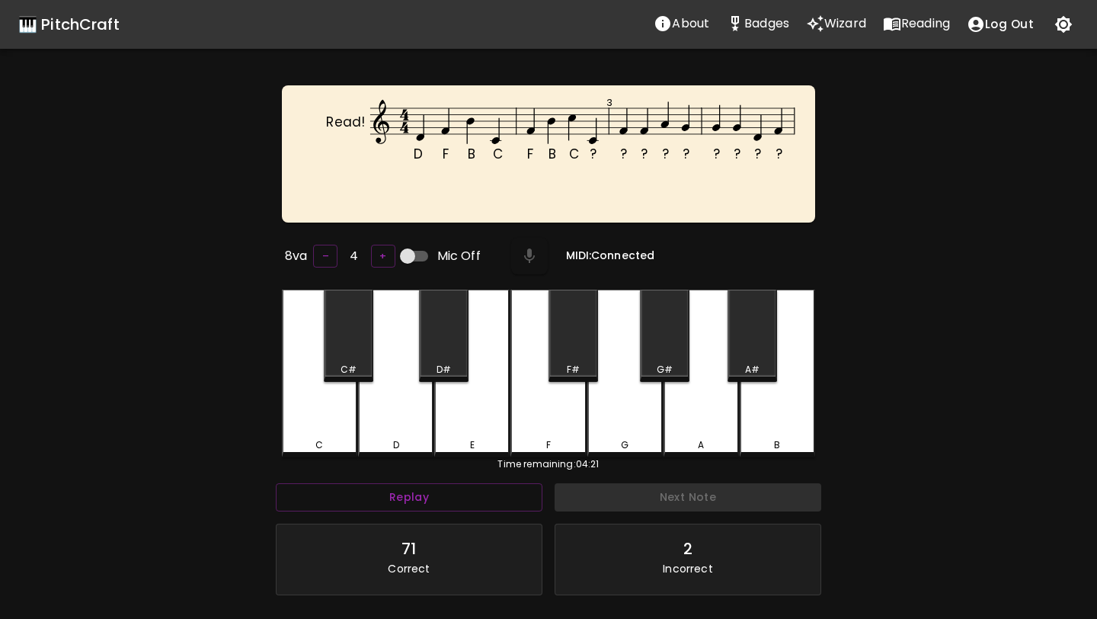
click at [534, 427] on div "F" at bounding box center [547, 374] width 75 height 168
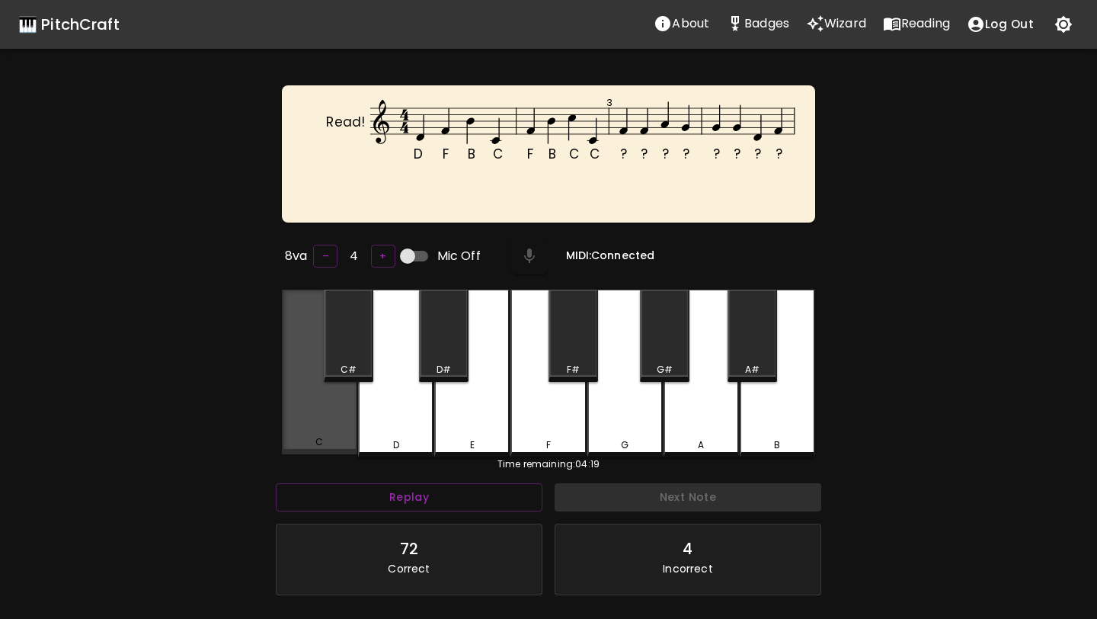
click at [335, 424] on div "C" at bounding box center [319, 372] width 75 height 165
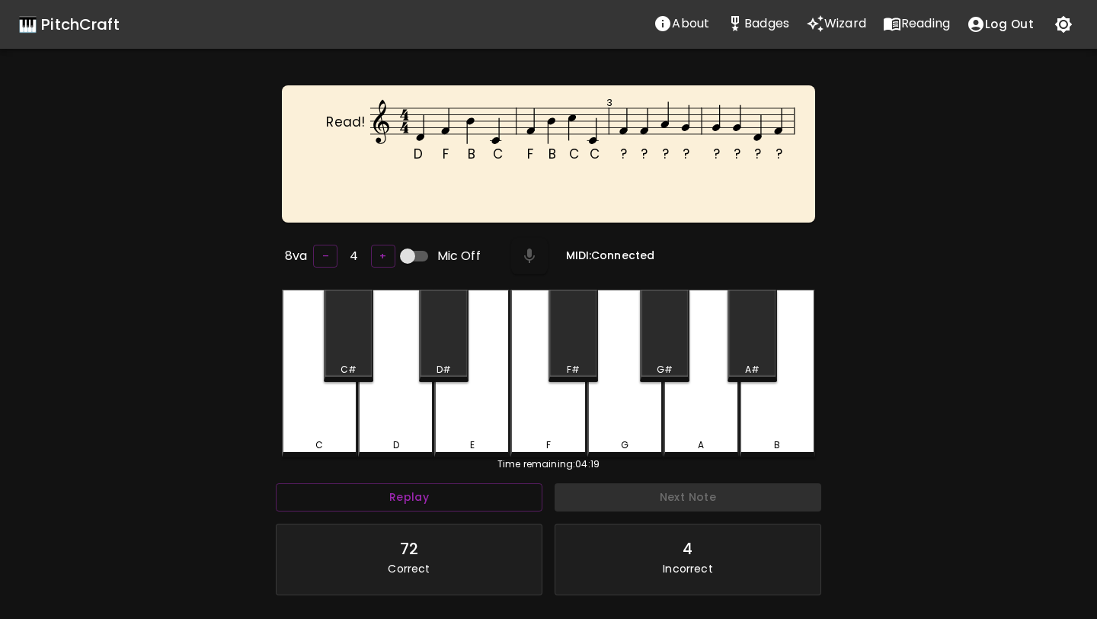
click at [571, 428] on div "F" at bounding box center [547, 374] width 75 height 168
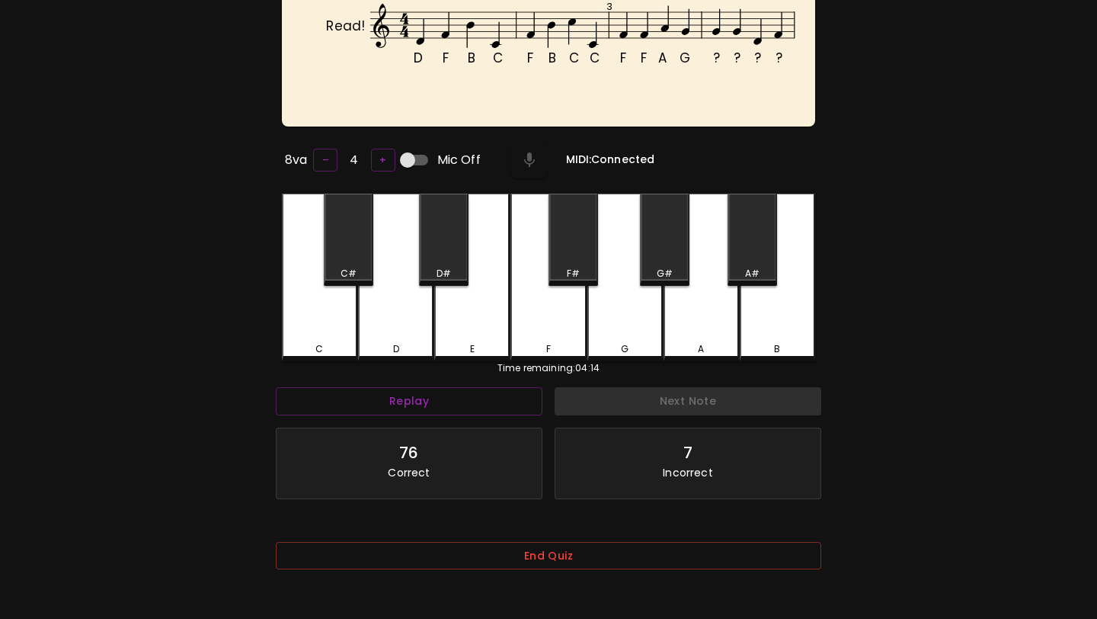
scroll to position [152, 0]
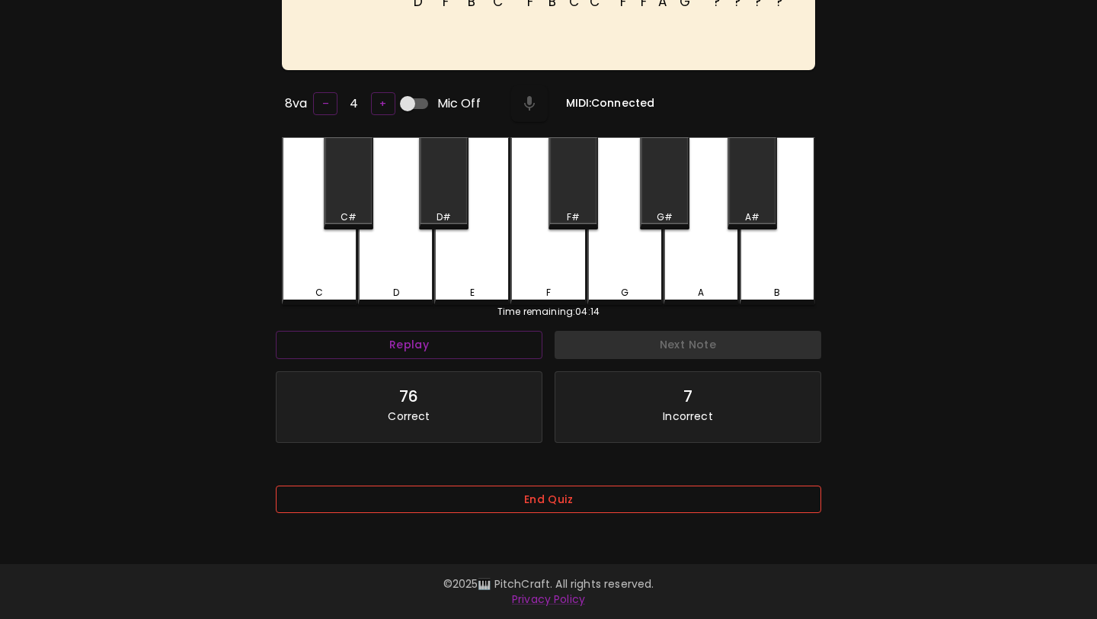
click at [564, 491] on button "End Quiz" at bounding box center [549, 499] width 546 height 28
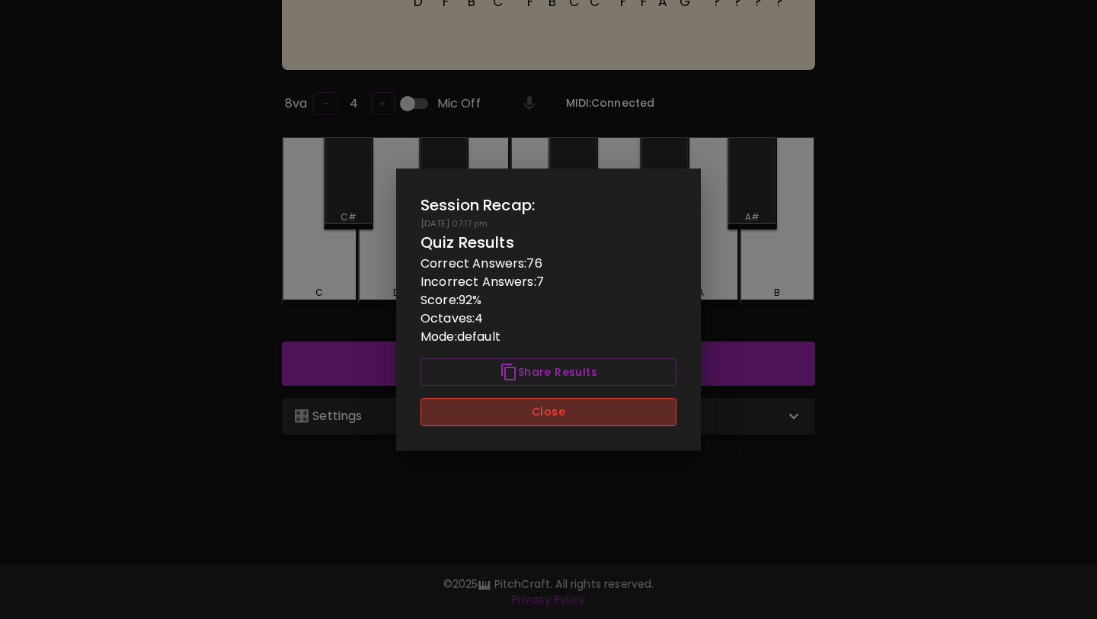
click at [577, 415] on button "Close" at bounding box center [549, 412] width 256 height 28
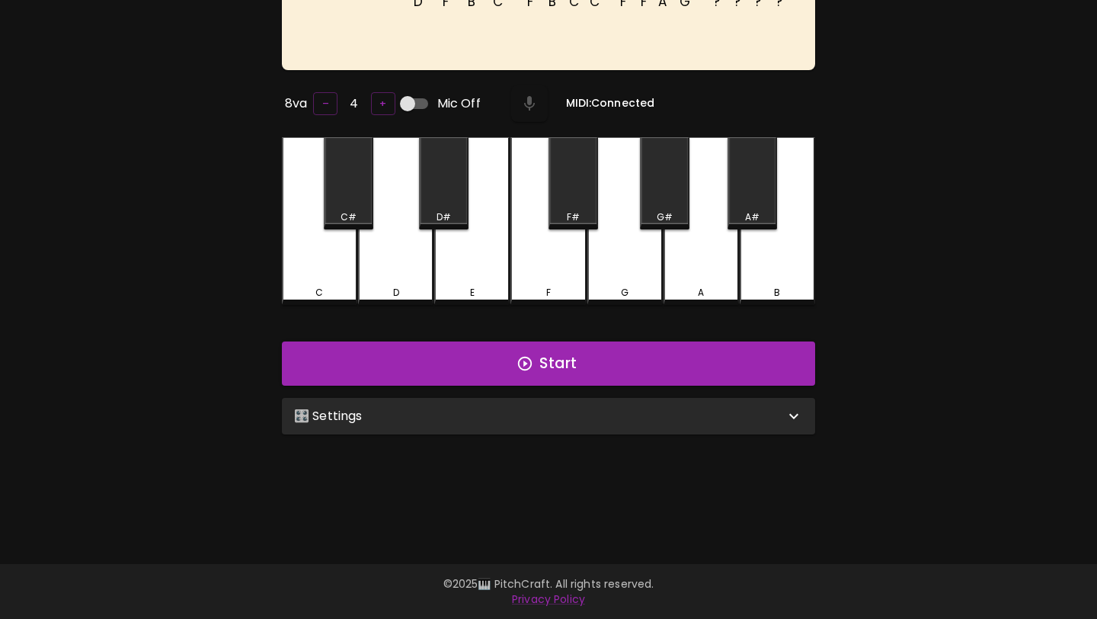
click at [594, 398] on div "🎛️ Settings" at bounding box center [548, 416] width 533 height 37
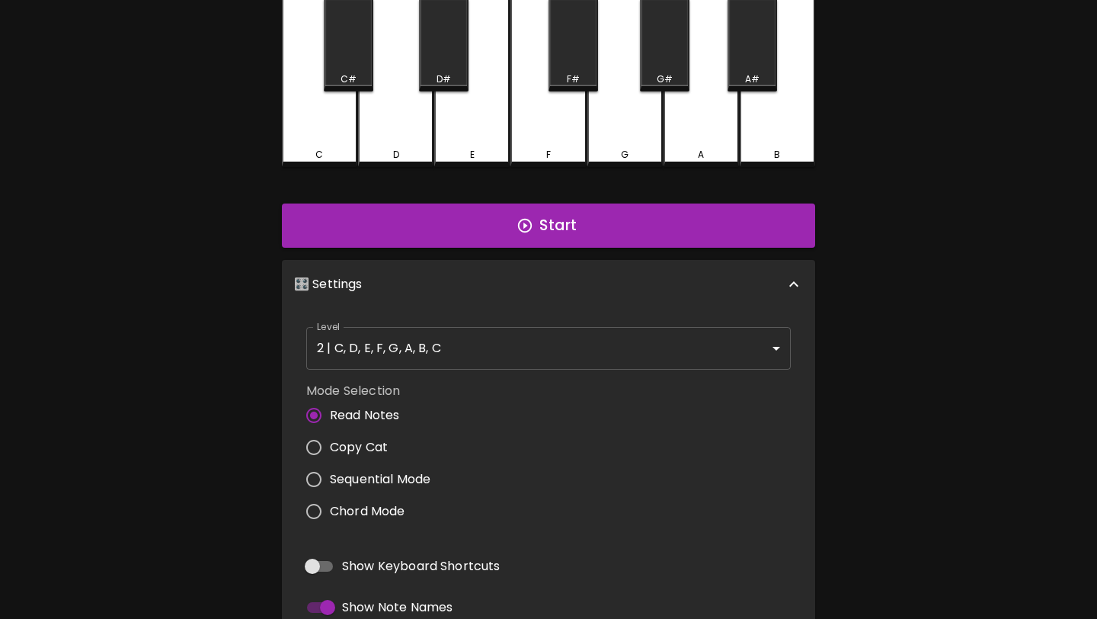
scroll to position [0, 0]
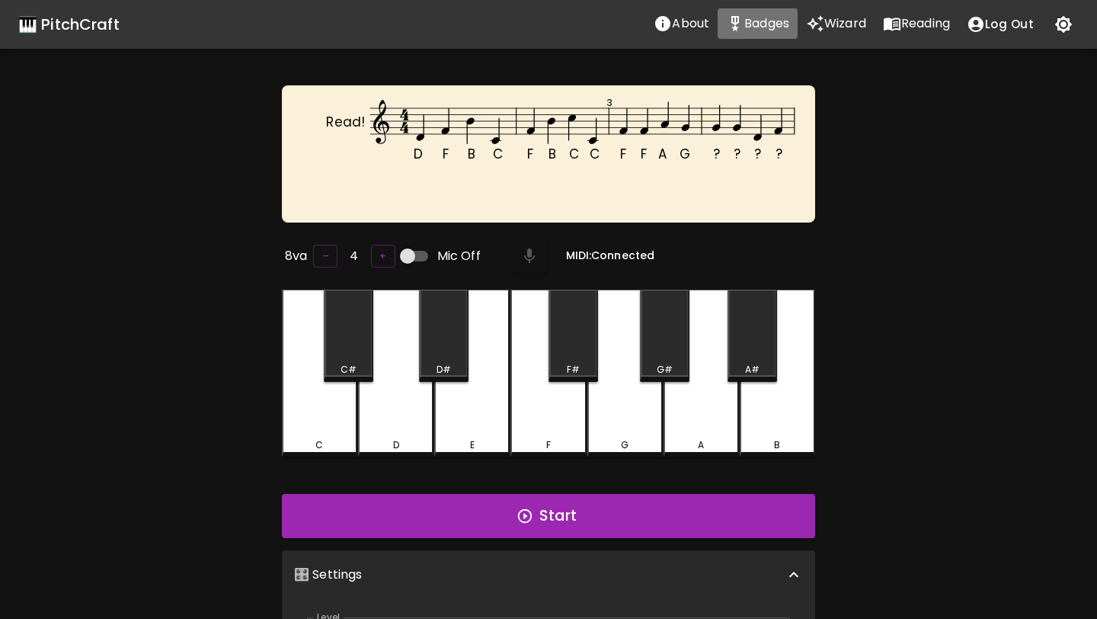
click at [755, 24] on p "Badges" at bounding box center [766, 23] width 45 height 18
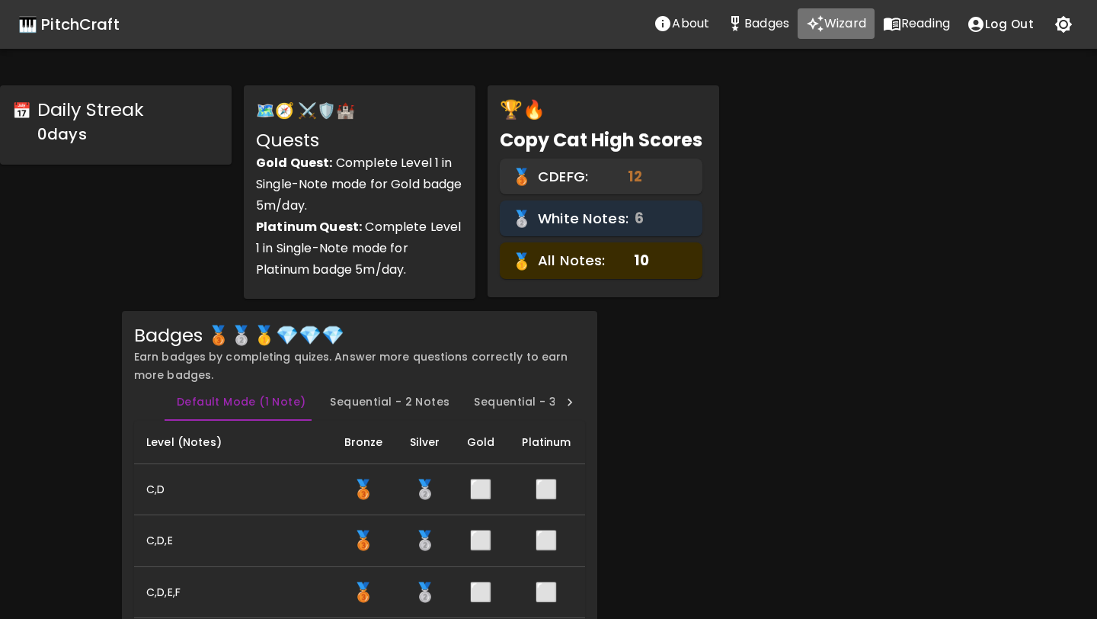
click at [830, 24] on p "Wizard" at bounding box center [845, 23] width 42 height 18
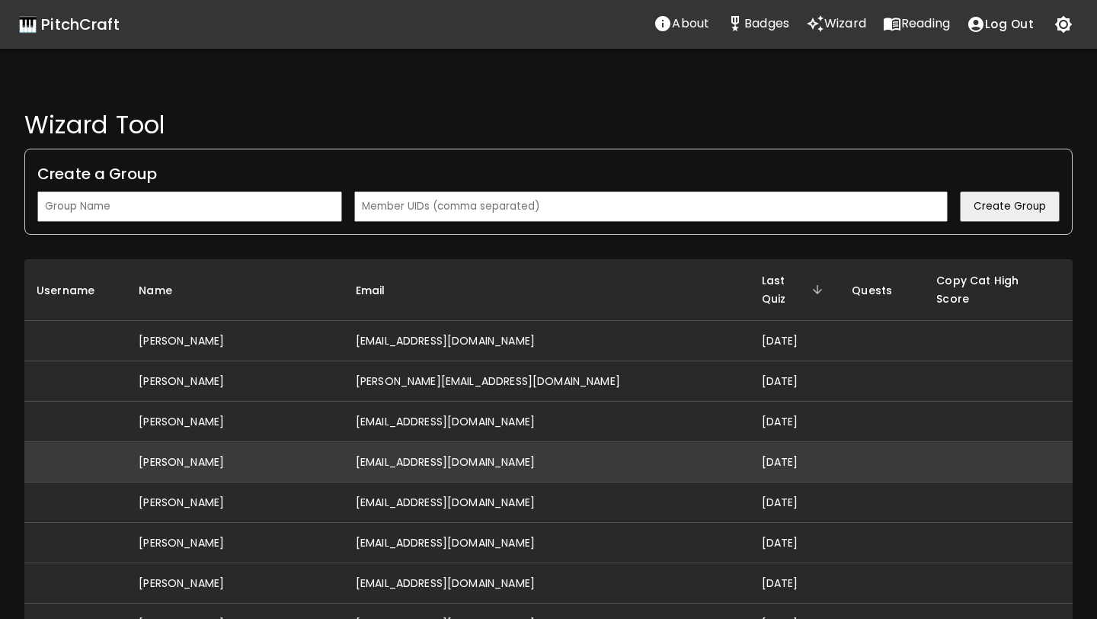
scroll to position [1871, 0]
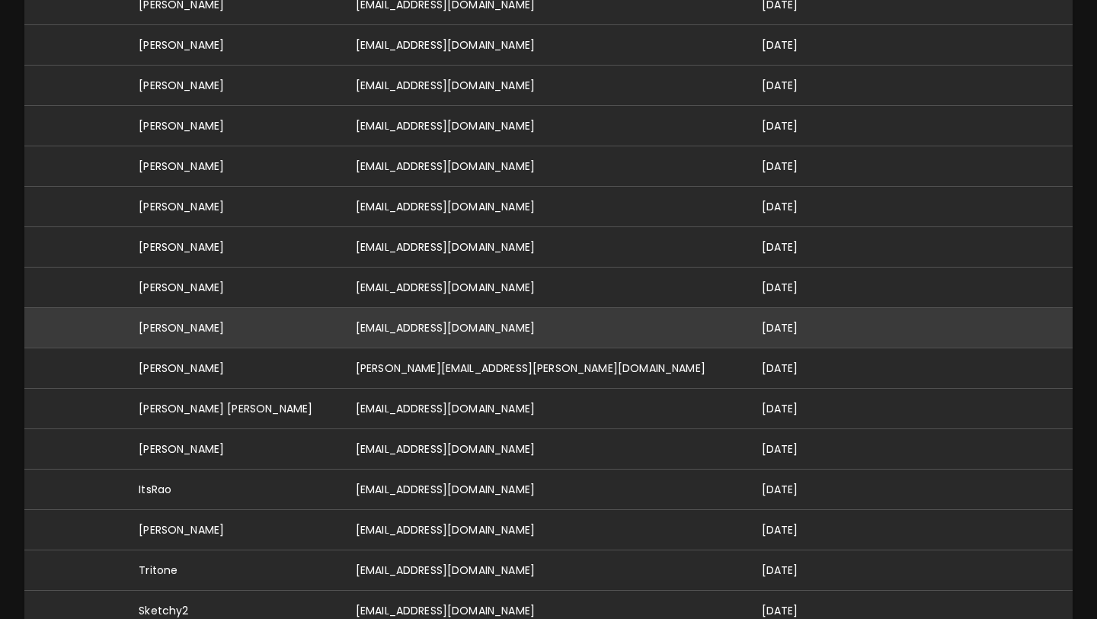
click at [468, 309] on td "[EMAIL_ADDRESS][DOMAIN_NAME]" at bounding box center [547, 328] width 406 height 40
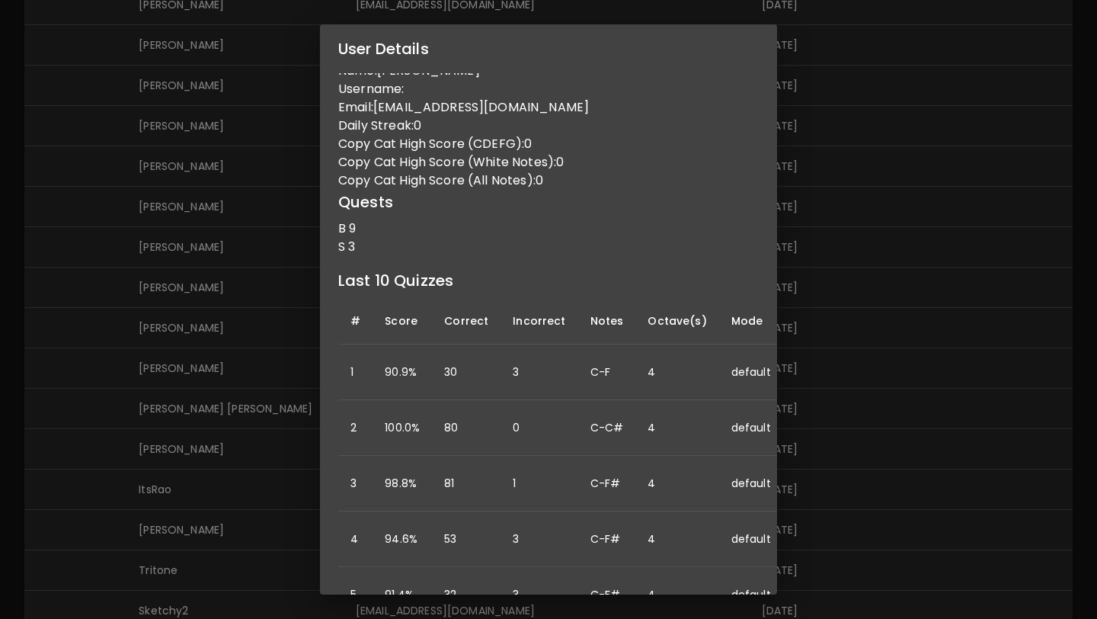
scroll to position [0, 0]
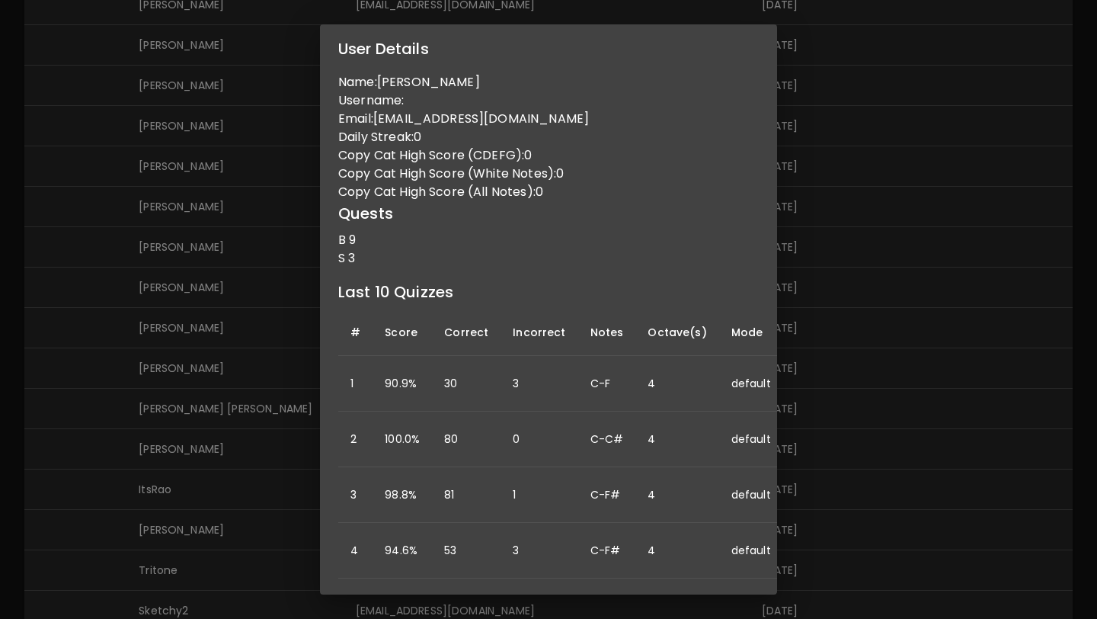
click at [210, 382] on div "User Details Name: Lana Gillett Username: Email: lanangillett@gmail.com Daily S…" at bounding box center [548, 309] width 1097 height 619
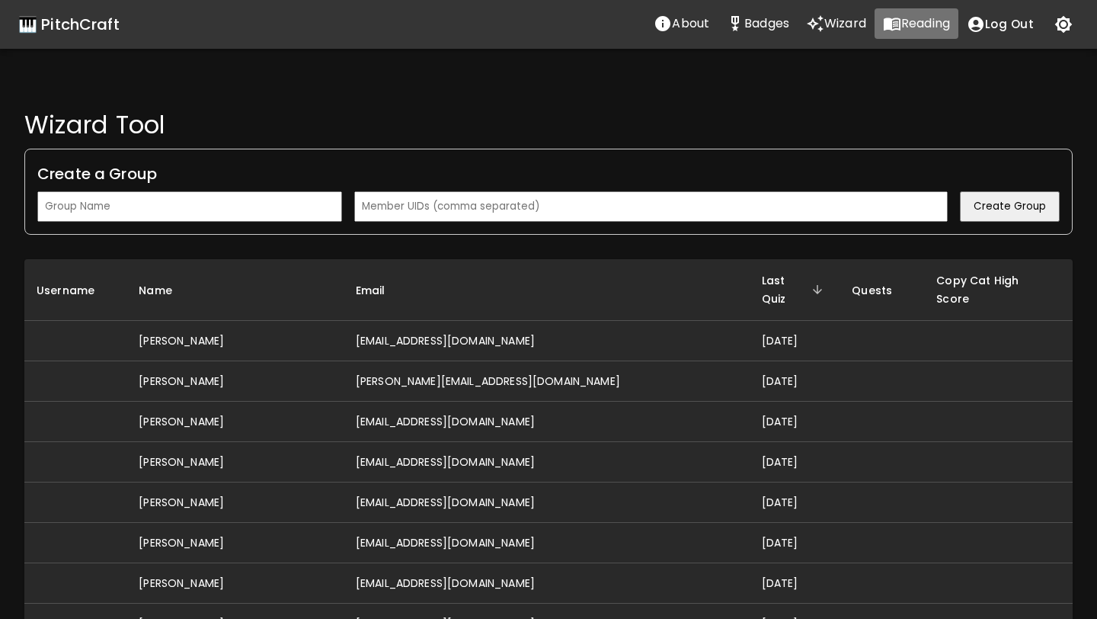
click at [917, 27] on p "Reading" at bounding box center [925, 23] width 49 height 18
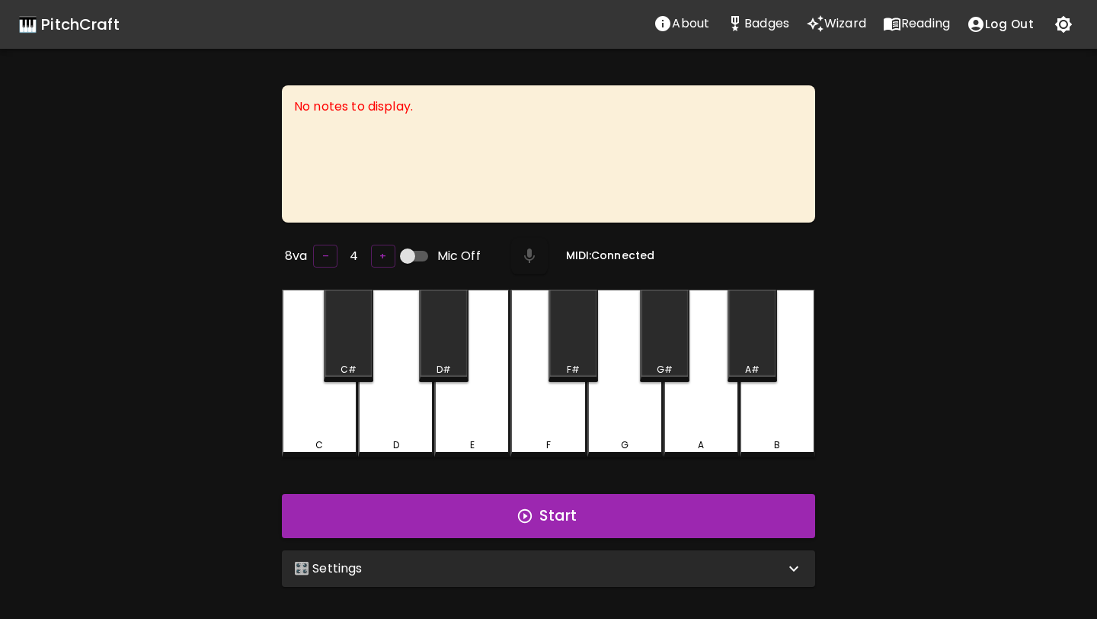
click at [630, 565] on div "🎛️ Settings" at bounding box center [539, 568] width 491 height 18
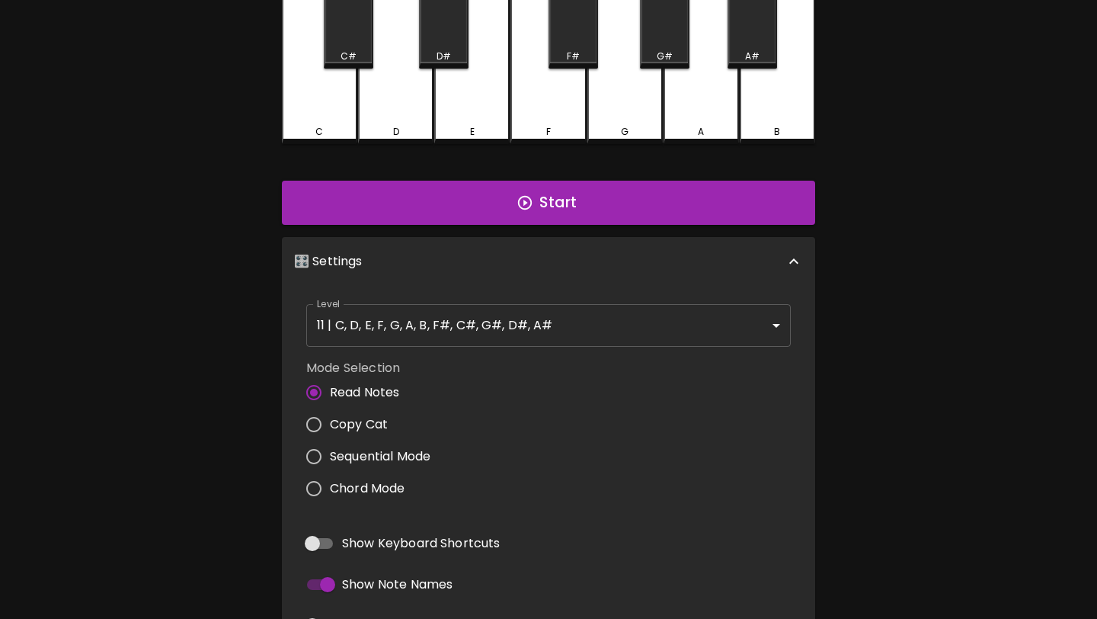
scroll to position [357, 0]
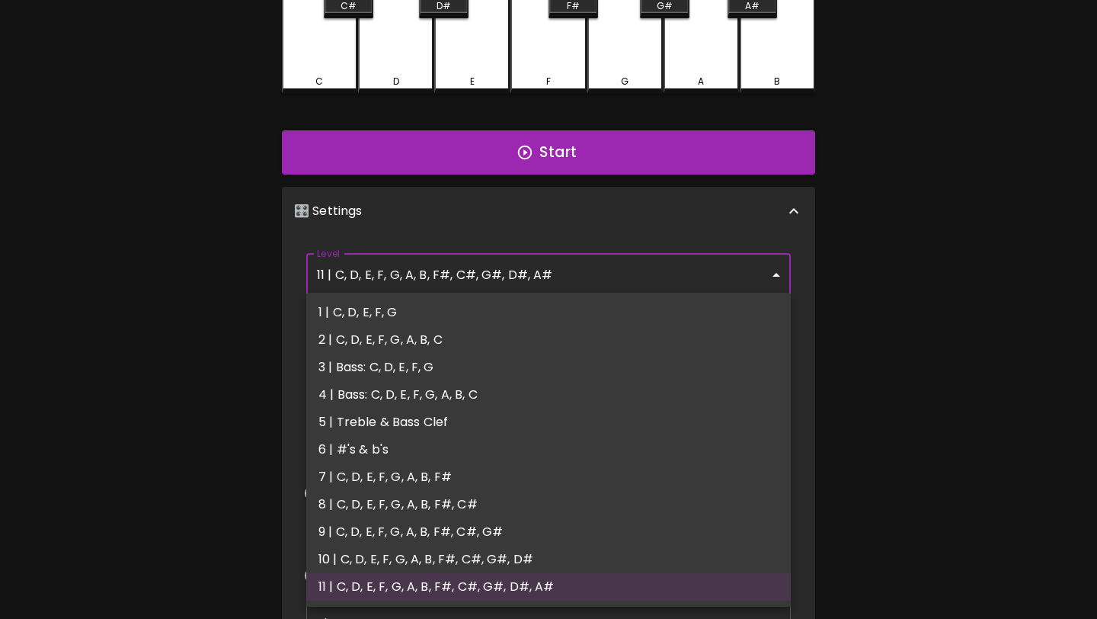
click at [522, 264] on body "🎹 PitchCraft About Badges Wizard Reading Log Out No notes to display. 8va – 4 +…" at bounding box center [548, 192] width 1097 height 1099
click at [510, 318] on li "1 | C, D, E, F, G" at bounding box center [548, 312] width 485 height 27
type input "1"
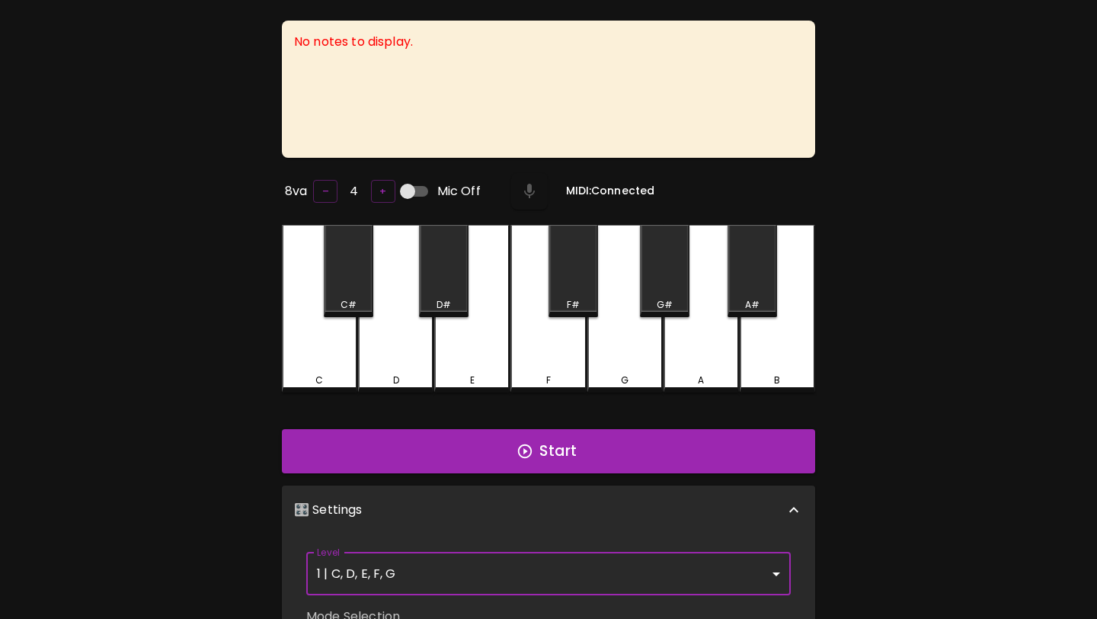
scroll to position [0, 0]
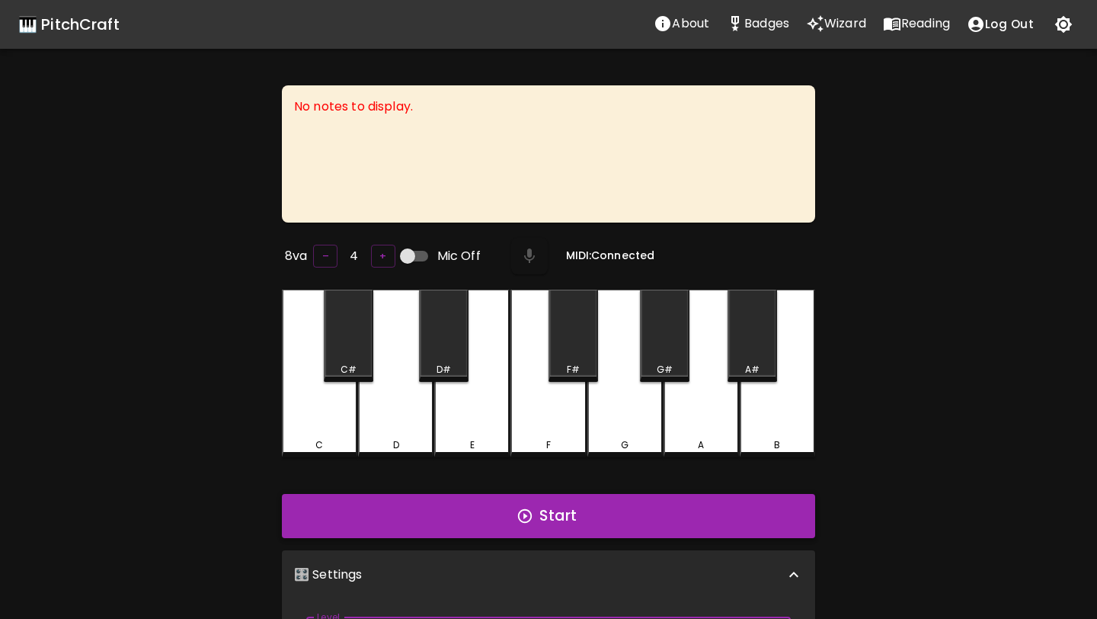
click at [596, 509] on button "Start" at bounding box center [548, 516] width 533 height 44
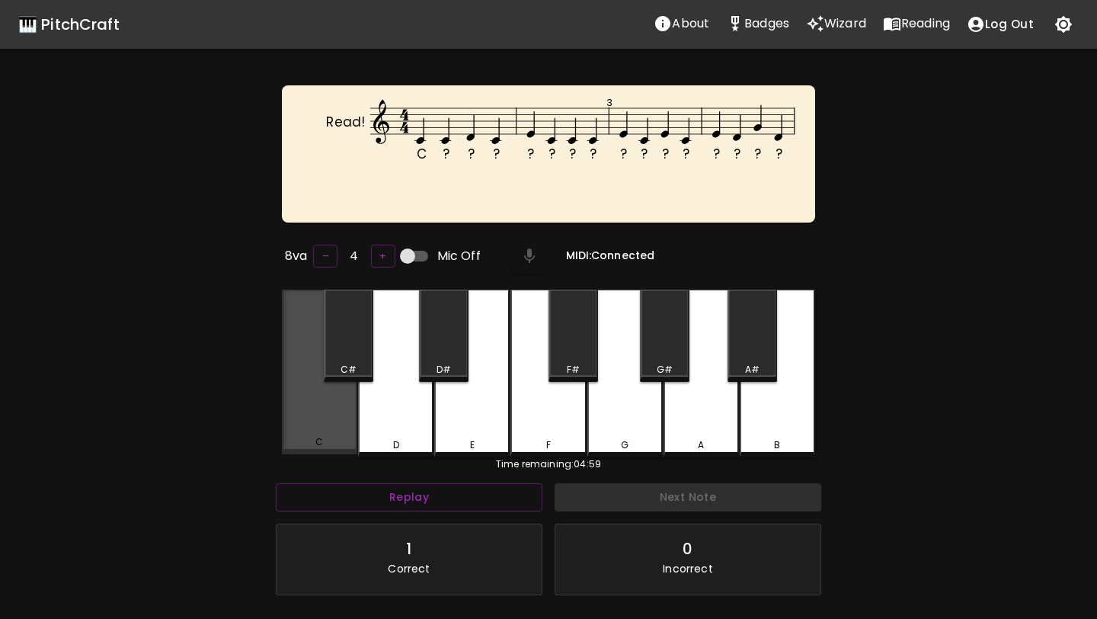
click at [318, 419] on div "C" at bounding box center [319, 372] width 75 height 165
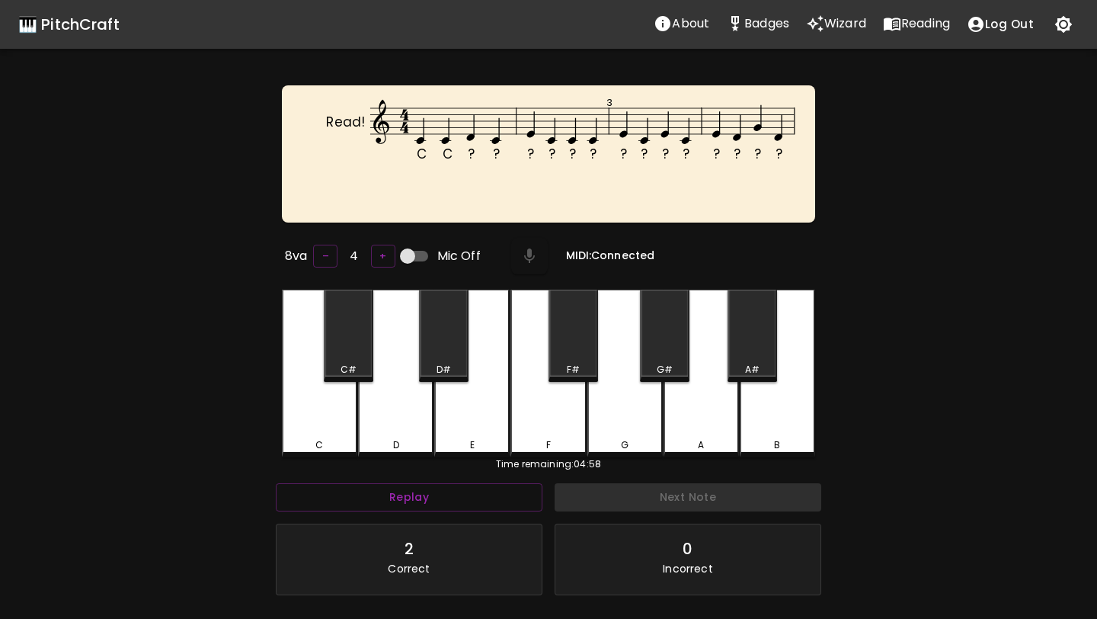
click at [398, 416] on div "D" at bounding box center [395, 374] width 75 height 168
